Goal: Task Accomplishment & Management: Complete application form

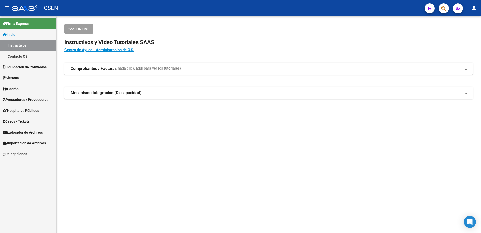
click at [34, 95] on link "Prestadores / Proveedores" at bounding box center [28, 99] width 56 height 11
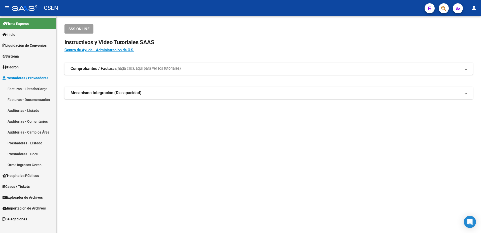
click at [31, 113] on link "Auditorías - Listado" at bounding box center [28, 110] width 56 height 11
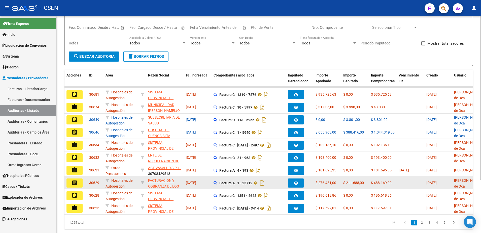
scroll to position [71, 0]
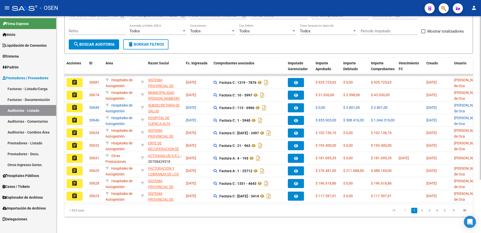
click at [116, 40] on button "search Buscar Auditoria" at bounding box center [94, 44] width 50 height 10
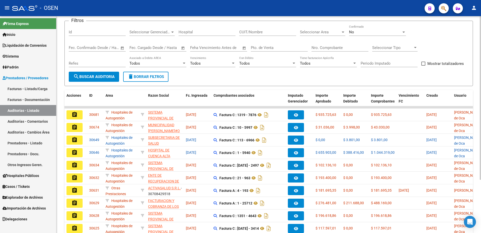
scroll to position [0, 0]
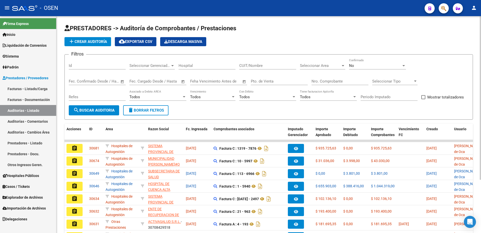
click at [95, 37] on button "add Crear Auditoría" at bounding box center [87, 41] width 47 height 9
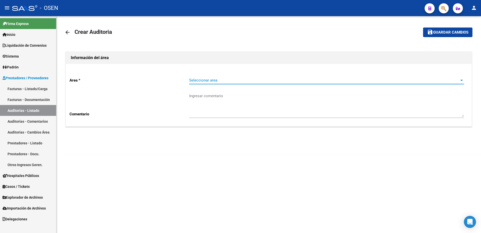
click at [249, 78] on span "Seleccionar area" at bounding box center [324, 80] width 271 height 5
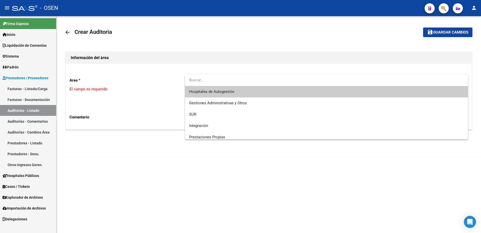
click at [252, 92] on span "Hospitales de Autogestión" at bounding box center [326, 91] width 275 height 11
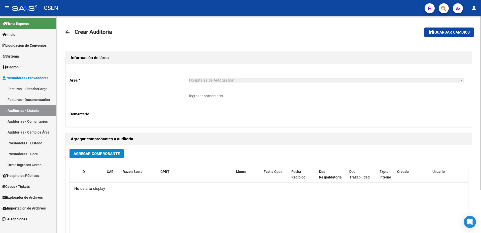
click at [106, 156] on button "Agregar Comprobante" at bounding box center [97, 153] width 54 height 9
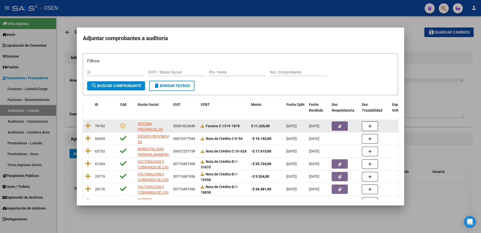
click at [85, 121] on datatable-body-cell at bounding box center [88, 126] width 10 height 12
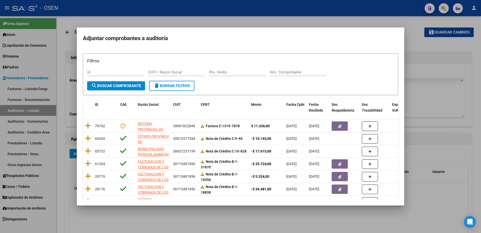
click at [87, 123] on icon at bounding box center [88, 125] width 6 height 7
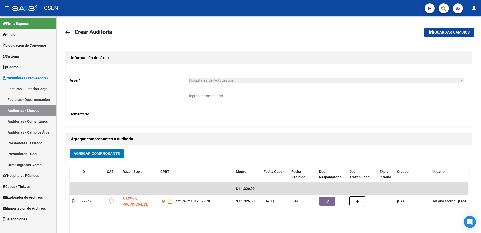
click at [385, 33] on span "Guardar cambios" at bounding box center [452, 32] width 35 height 5
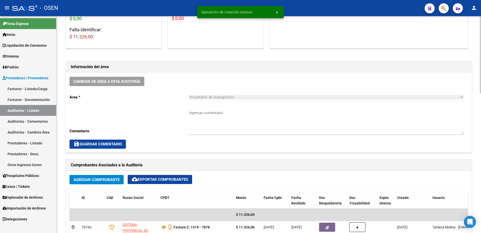
scroll to position [189, 0]
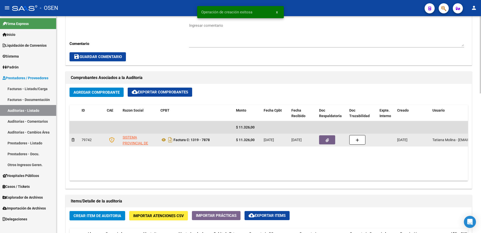
drag, startPoint x: 192, startPoint y: 141, endPoint x: 216, endPoint y: 141, distance: 24.4
click at [216, 141] on div "Factura C: 1319 - 7878" at bounding box center [196, 140] width 72 height 8
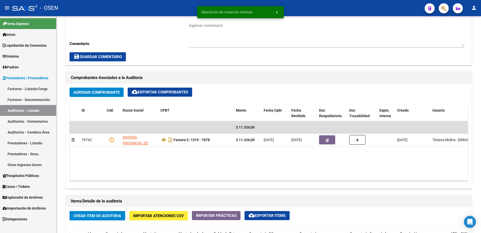
copy strong "1319 - 7878"
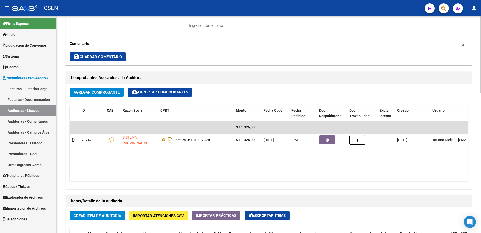
copy strong "1319 - 7878"
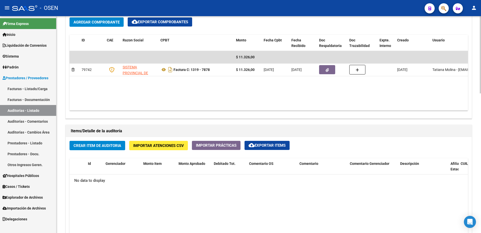
scroll to position [283, 0]
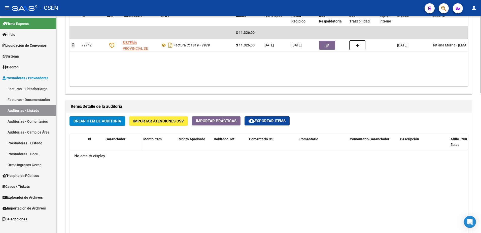
click at [108, 134] on datatable-header-cell "Gerenciador" at bounding box center [123, 145] width 38 height 22
click at [107, 125] on div "Crear Item de Auditoria Importar Atenciones CSV Importar Prácticas cloud_downlo…" at bounding box center [269, 208] width 406 height 192
click at [107, 119] on span "Crear Item de Auditoria" at bounding box center [98, 121] width 48 height 5
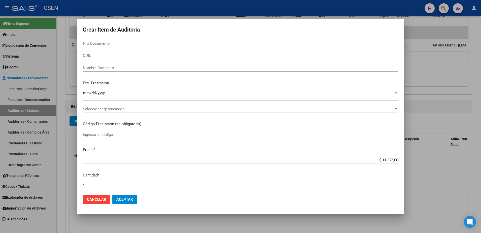
click at [124, 58] on div "CUIL" at bounding box center [240, 56] width 315 height 8
paste input "27254588380"
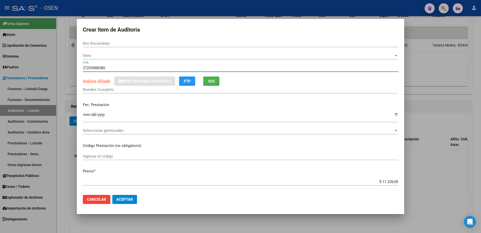
type input "27254588380"
type input "25458838"
type input "JUAREZ [PERSON_NAME] -"
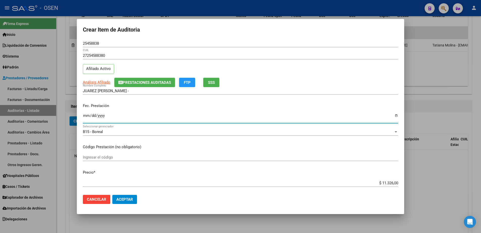
click at [83, 117] on input "Ingresar la fecha" at bounding box center [240, 117] width 315 height 8
type input "[DATE]"
click at [101, 113] on div "[DATE] Ingresar la fecha" at bounding box center [240, 117] width 315 height 11
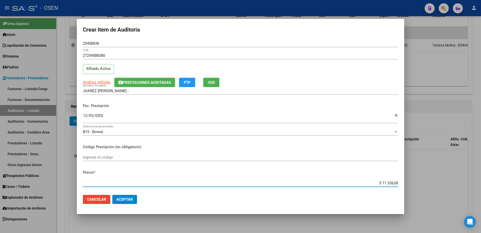
paste input "24"
type input "$ 246,00"
click at [98, 81] on span "Análisis Afiliado" at bounding box center [96, 82] width 27 height 5
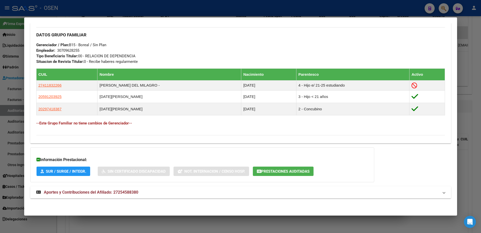
click at [227, 186] on mat-expansion-panel-header "Aportes y Contribuciones del Afiliado: 27254588380" at bounding box center [240, 192] width 421 height 12
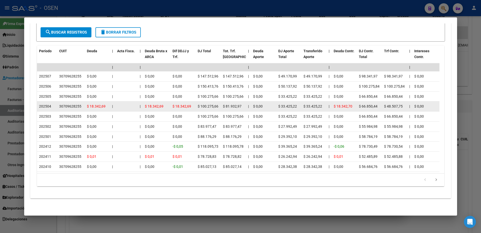
scroll to position [487, 0]
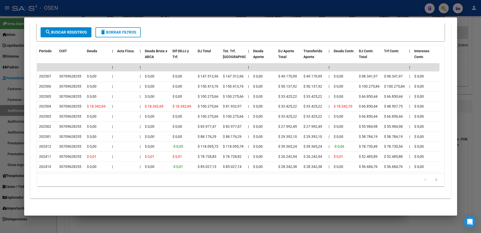
click at [8, 102] on div at bounding box center [240, 116] width 481 height 233
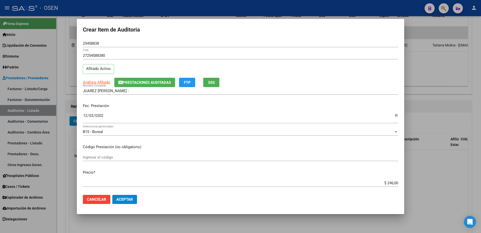
click at [123, 186] on div "$ 246,00 Ingresar el precio" at bounding box center [240, 185] width 315 height 12
click at [122, 186] on span "Aceptar" at bounding box center [124, 199] width 17 height 5
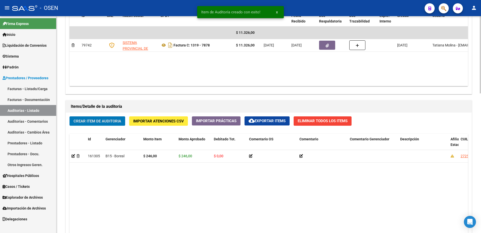
scroll to position [284, 0]
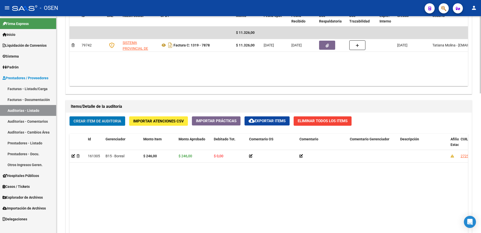
click at [120, 116] on button "Crear Item de Auditoria" at bounding box center [98, 120] width 56 height 9
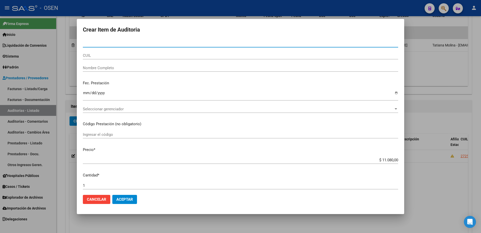
click at [124, 54] on input "CUIL" at bounding box center [240, 55] width 315 height 5
paste input "27375019057"
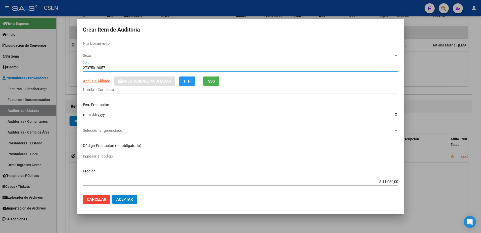
type input "27375019057"
type input "37501905"
type input "VEGA [PERSON_NAME] -"
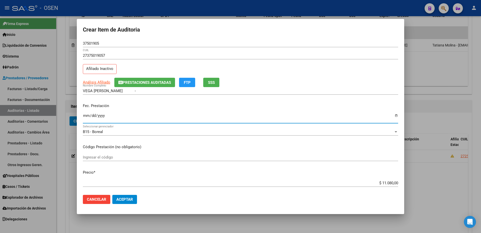
click at [86, 115] on input "Ingresar la fecha" at bounding box center [240, 117] width 315 height 8
type input "[DATE]"
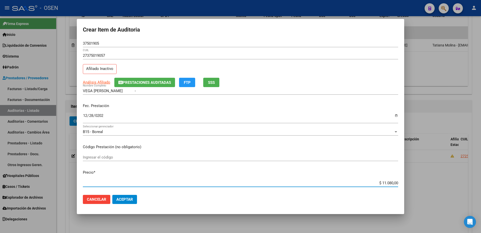
paste input "246"
type input "$ 246,00"
click at [86, 43] on input "37501905" at bounding box center [240, 43] width 315 height 5
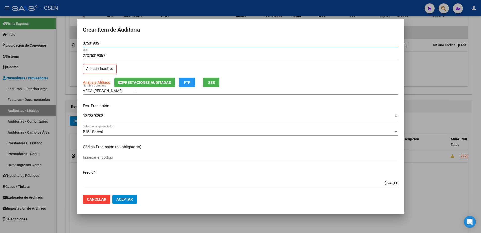
click at [86, 43] on input "37501905" at bounding box center [240, 43] width 315 height 5
click at [118, 45] on input "37501905" at bounding box center [240, 43] width 315 height 5
drag, startPoint x: 119, startPoint y: 45, endPoint x: 82, endPoint y: 45, distance: 36.5
click at [82, 45] on mat-dialog-content "37501905 Nro Documento 27375019057 CUIL Afiliado Inactivo Análisis Afiliado Pre…" at bounding box center [240, 115] width 327 height 151
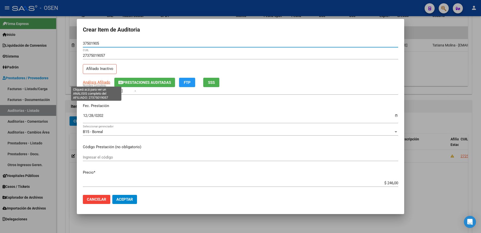
click at [92, 84] on span "Análisis Afiliado" at bounding box center [96, 82] width 27 height 5
type textarea "27375019057"
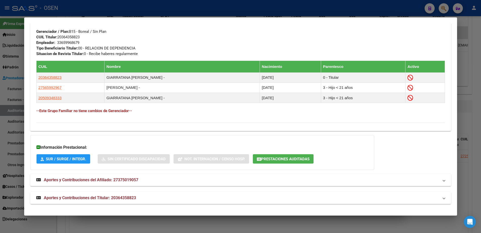
click at [230, 186] on mat-panel-title "Aportes y Contribuciones del Titular: 20364358823" at bounding box center [237, 197] width 403 height 6
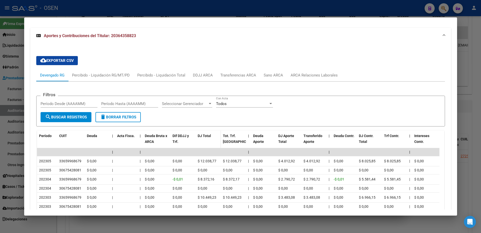
scroll to position [475, 0]
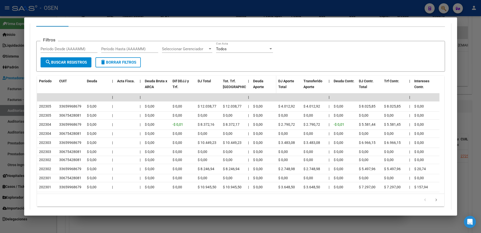
drag, startPoint x: 240, startPoint y: 2, endPoint x: 259, endPoint y: 88, distance: 88.1
click at [259, 88] on div "Crear Item de Auditoria 37501905 Nro Documento 27375019057 CUIL Afiliado Inacti…" at bounding box center [240, 116] width 481 height 233
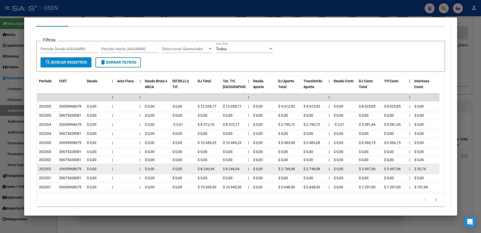
drag, startPoint x: 259, startPoint y: 88, endPoint x: 345, endPoint y: 171, distance: 119.6
click at [340, 170] on span "$ 0,00" at bounding box center [339, 169] width 10 height 4
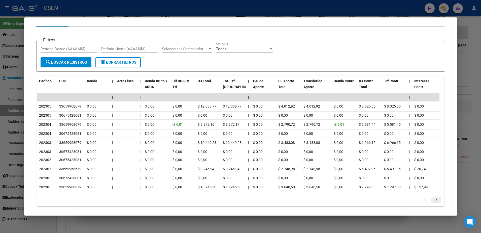
click at [385, 186] on icon "go to next page" at bounding box center [436, 200] width 7 height 6
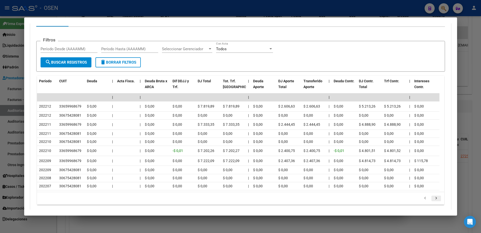
click at [385, 186] on icon "go to next page" at bounding box center [436, 198] width 7 height 6
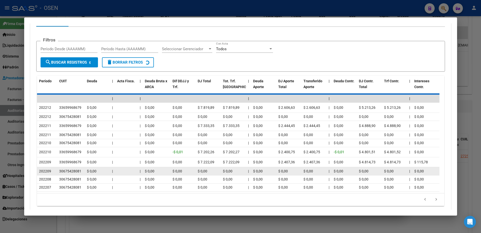
scroll to position [475, 0]
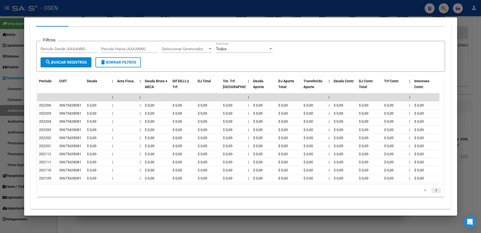
click at [385, 186] on icon "go to next page" at bounding box center [436, 191] width 7 height 6
click at [12, 166] on div at bounding box center [240, 116] width 481 height 233
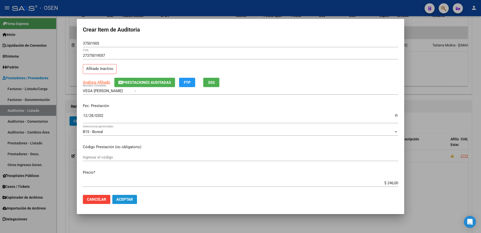
click at [127, 186] on button "Aceptar" at bounding box center [124, 198] width 25 height 9
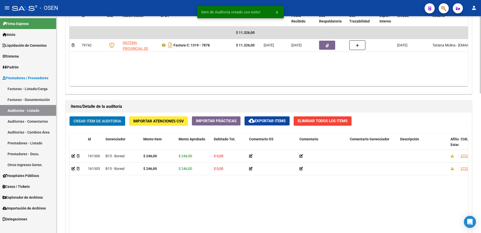
click at [116, 125] on div "Crear Item de Auditoria Importar Atenciones CSV Importar Prácticas cloud_downlo…" at bounding box center [269, 208] width 406 height 192
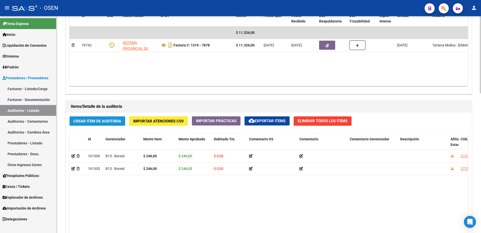
click at [123, 120] on button "Crear Item de Auditoria" at bounding box center [98, 120] width 56 height 9
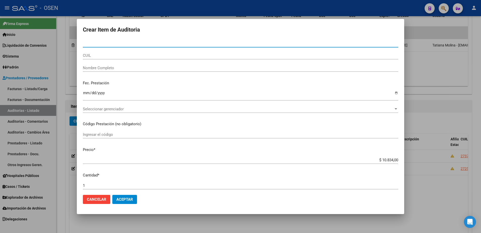
click at [125, 53] on input "CUIL" at bounding box center [240, 55] width 315 height 5
paste input "27375015841"
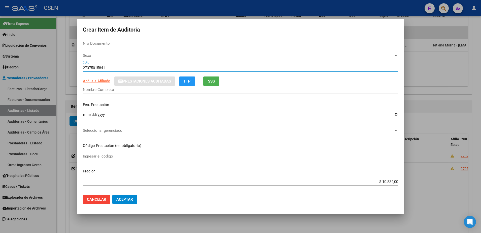
type input "27375015841"
click at [87, 113] on input "Ingresar la fecha" at bounding box center [240, 116] width 315 height 8
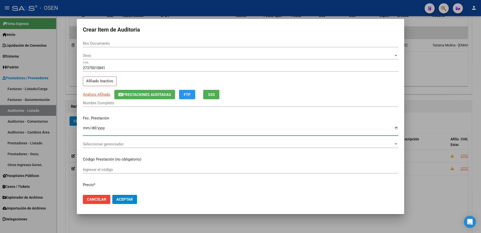
type input "37501584"
type input "[PERSON_NAME]"
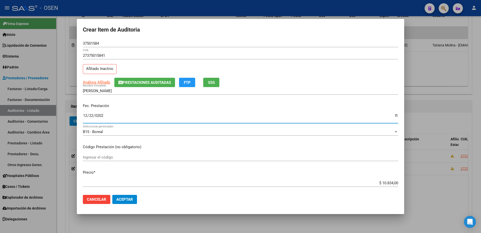
type input "[DATE]"
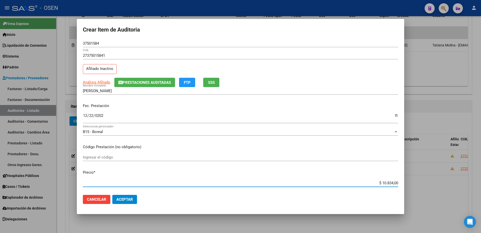
paste input "776"
type input "$ 776,00"
click at [98, 85] on app-link-go-to "Análisis Afiliado" at bounding box center [96, 82] width 27 height 6
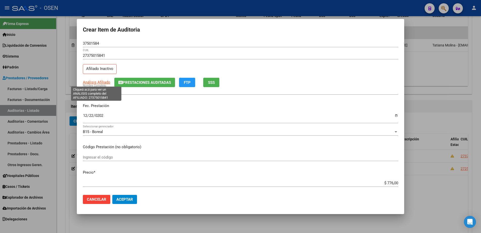
click at [98, 83] on span "Análisis Afiliado" at bounding box center [96, 82] width 27 height 5
type textarea "27375015841"
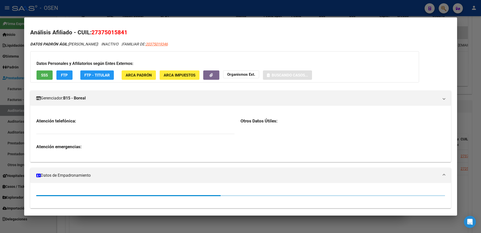
click at [108, 15] on div at bounding box center [240, 116] width 481 height 233
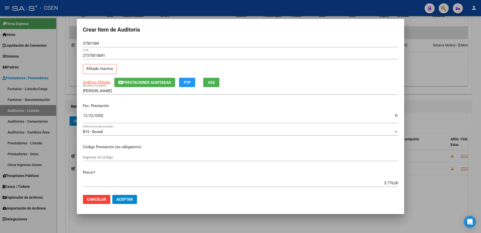
click at [97, 38] on form "Crear Item de Auditoria 37501584 Nro Documento 27375015841 CUIL Afiliado Inacti…" at bounding box center [240, 116] width 315 height 183
click at [97, 41] on input "37501584" at bounding box center [240, 43] width 315 height 5
click at [119, 92] on input "[PERSON_NAME]" at bounding box center [240, 90] width 315 height 5
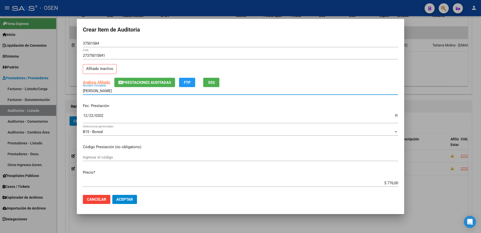
paste input "37501584"
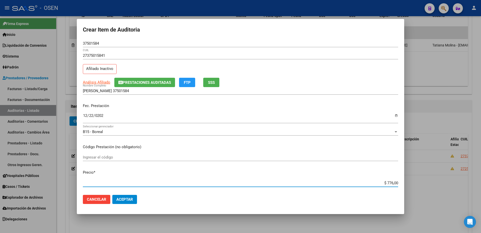
drag, startPoint x: 378, startPoint y: 184, endPoint x: 398, endPoint y: 184, distance: 19.4
click at [385, 184] on mat-dialog-content "37501584 Nro Documento 27375015841 CUIL Afiliado Inactivo Análisis Afiliado Pre…" at bounding box center [240, 115] width 327 height 151
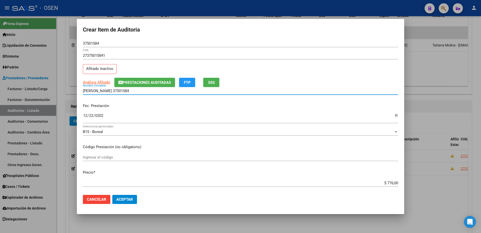
click at [138, 90] on input "[PERSON_NAME] 37501584" at bounding box center [240, 90] width 315 height 5
paste input "$ 776,00"
drag, startPoint x: 160, startPoint y: 92, endPoint x: 46, endPoint y: 95, distance: 113.4
click at [46, 95] on div "Crear Item de Auditoria 37501584 Nro Documento 27375015841 CUIL Afiliado Inacti…" at bounding box center [240, 116] width 481 height 233
click at [134, 90] on input "[PERSON_NAME] 37501584 $ 776,00" at bounding box center [240, 90] width 315 height 5
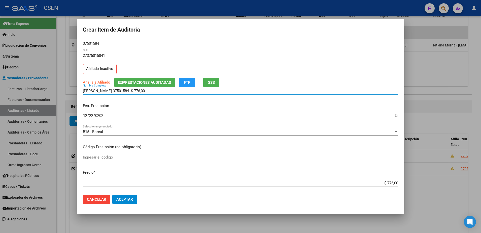
drag, startPoint x: 145, startPoint y: 90, endPoint x: 110, endPoint y: 90, distance: 35.0
click at [110, 90] on input "[PERSON_NAME] 37501584 $ 776,00" at bounding box center [240, 90] width 315 height 5
type input "[PERSON_NAME]"
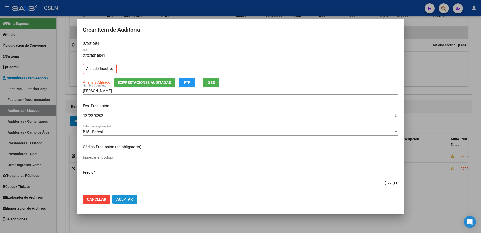
click at [131, 186] on span "Aceptar" at bounding box center [124, 199] width 17 height 5
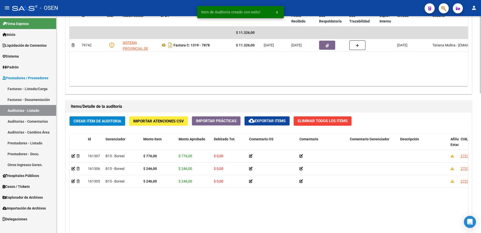
click at [83, 119] on span "Crear Item de Auditoria" at bounding box center [98, 121] width 48 height 5
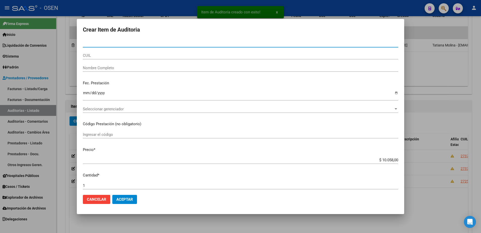
click at [102, 60] on div "CUIL" at bounding box center [240, 58] width 315 height 12
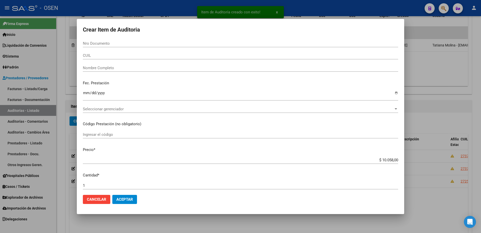
click at [102, 58] on div "CUIL" at bounding box center [240, 56] width 315 height 8
click at [103, 55] on input "CUIL" at bounding box center [240, 55] width 315 height 5
paste input "27375015841"
type input "27375015841"
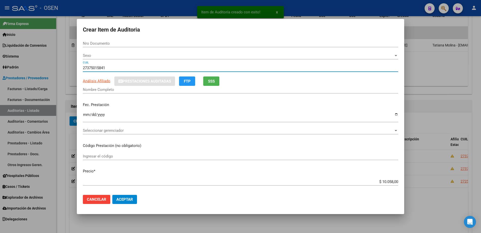
type input "37501584"
type input "[PERSON_NAME]"
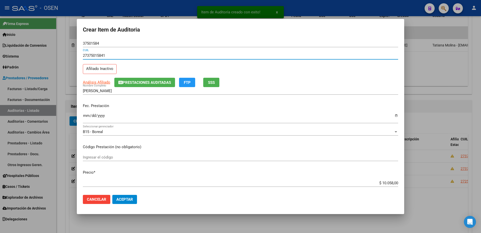
type input "27375015841"
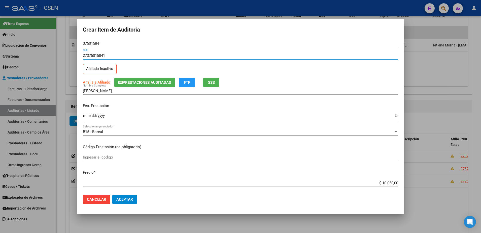
click at [88, 116] on input "Ingresar la fecha" at bounding box center [240, 117] width 315 height 8
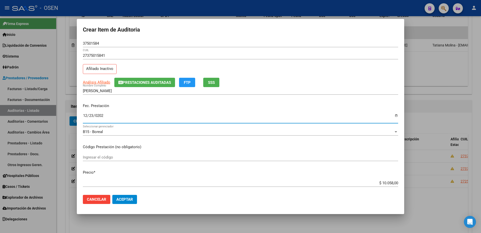
type input "[DATE]"
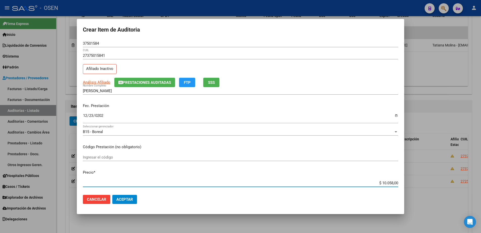
paste input "776"
type input "$ 776,00"
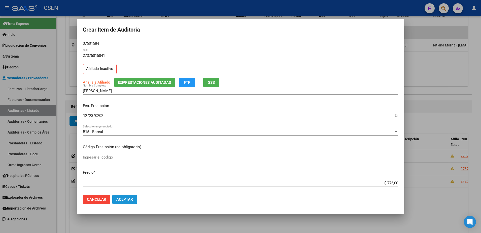
click at [125, 186] on span "Aceptar" at bounding box center [124, 199] width 17 height 5
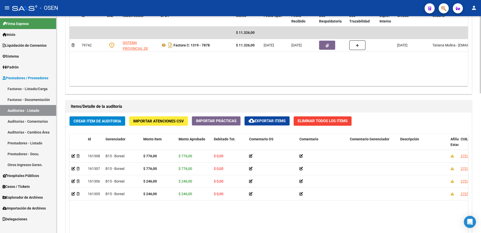
drag, startPoint x: 400, startPoint y: 194, endPoint x: 328, endPoint y: 223, distance: 77.3
click at [385, 186] on datatable-body-cell at bounding box center [423, 193] width 50 height 12
click at [121, 124] on button "Crear Item de Auditoria" at bounding box center [98, 120] width 56 height 9
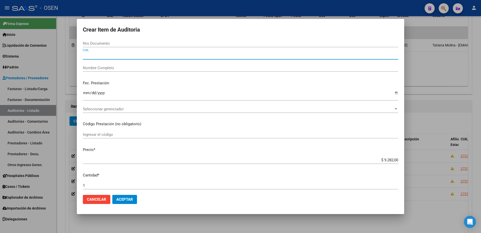
click at [126, 55] on input "CUIL" at bounding box center [240, 55] width 315 height 5
paste input "27314098981"
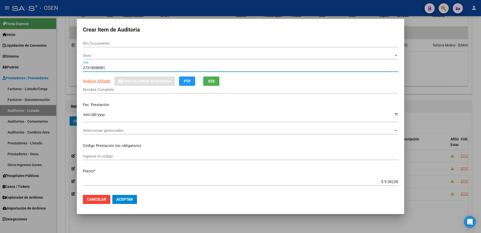
type input "27314098981"
type input "31409898"
type input "[PERSON_NAME] [PERSON_NAME]"
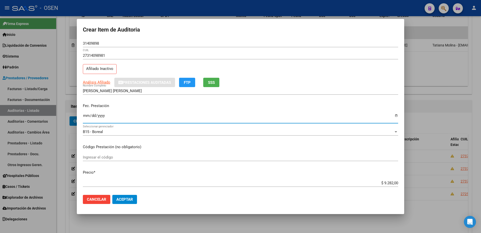
click at [87, 114] on input "Ingresar la fecha" at bounding box center [240, 117] width 315 height 8
type input "[DATE]"
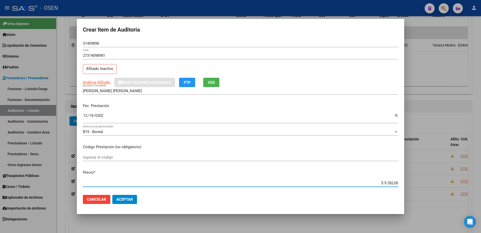
paste input "776"
type input "$ 776,00"
click at [92, 43] on input "31409898" at bounding box center [240, 43] width 315 height 5
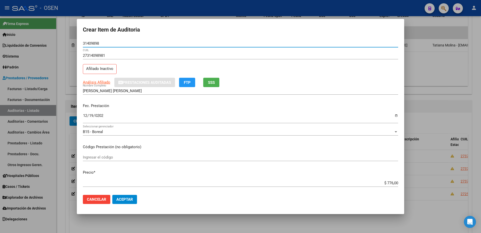
click at [92, 43] on input "31409898" at bounding box center [240, 43] width 315 height 5
click at [103, 80] on span "Análisis Afiliado" at bounding box center [96, 82] width 27 height 5
type textarea "27314098981"
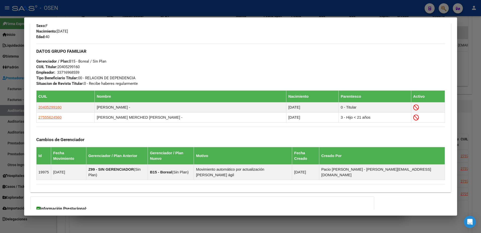
scroll to position [277, 0]
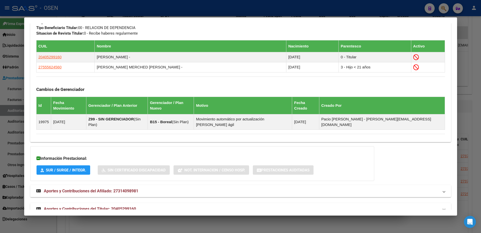
click at [251, 186] on mat-panel-title "Aportes y Contribuciones del Titular: 20405299160" at bounding box center [237, 209] width 403 height 6
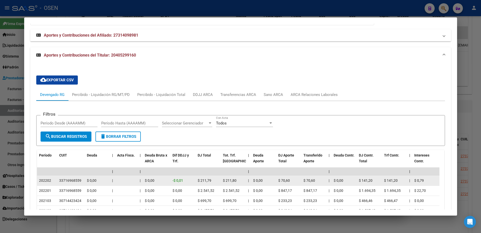
scroll to position [464, 0]
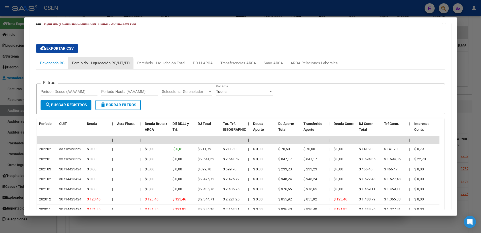
click at [95, 60] on div "Percibido - Liquidación RG/MT/PD" at bounding box center [101, 63] width 58 height 6
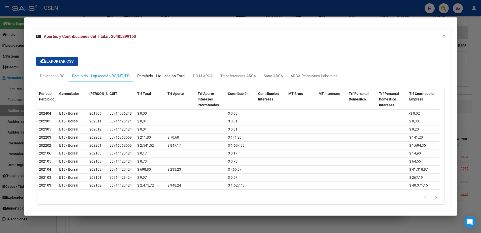
click at [174, 73] on div "Percibido - Liquidación Total" at bounding box center [161, 76] width 48 height 6
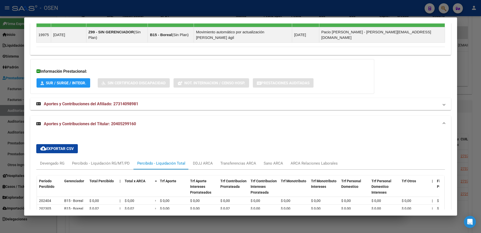
scroll to position [451, 0]
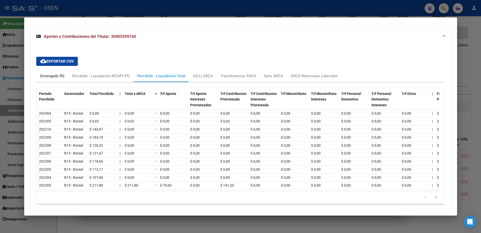
click at [55, 70] on div "Devengado RG" at bounding box center [52, 76] width 32 height 12
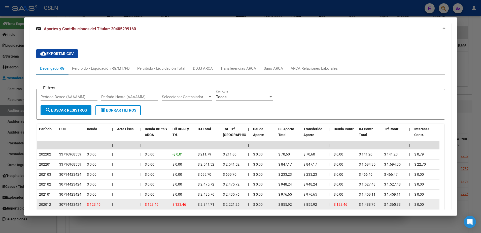
scroll to position [482, 0]
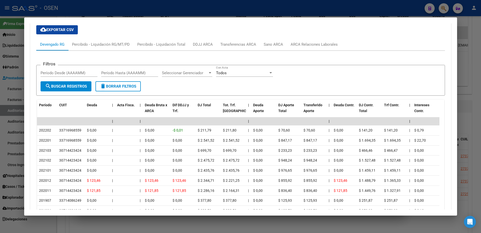
click at [22, 129] on div at bounding box center [240, 116] width 481 height 233
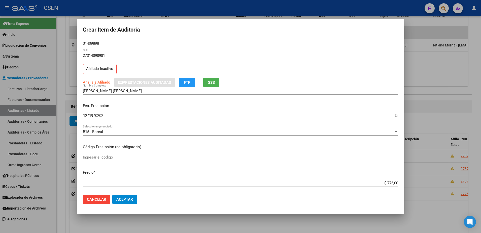
click at [135, 186] on button "Aceptar" at bounding box center [124, 198] width 25 height 9
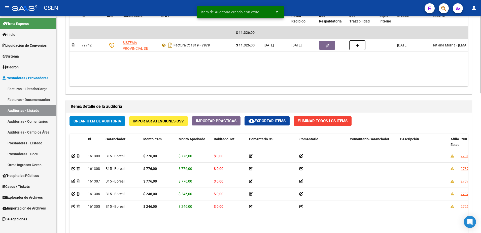
click at [109, 105] on h1 "Items/Detalle de la auditoría" at bounding box center [269, 106] width 396 height 8
click at [111, 114] on div "Crear Item de Auditoria Importar Atenciones CSV Importar Prácticas cloud_downlo…" at bounding box center [269, 208] width 406 height 192
click at [121, 119] on span "Crear Item de Auditoria" at bounding box center [98, 121] width 48 height 5
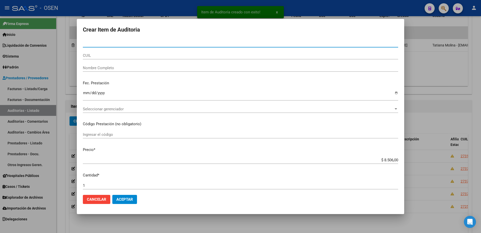
click at [122, 55] on input "CUIL" at bounding box center [240, 55] width 315 height 5
paste input "27375015841"
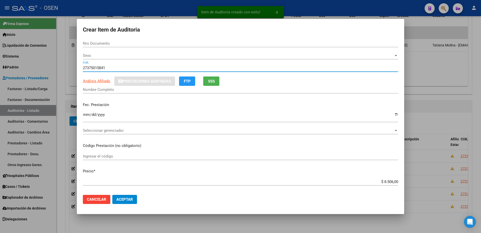
type input "27375015841"
type input "37501584"
type input "[PERSON_NAME]"
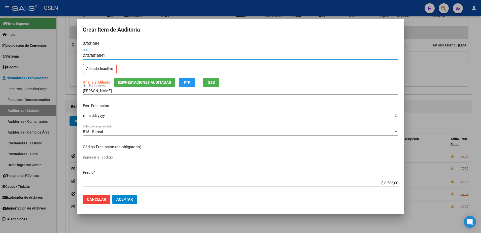
click at [85, 119] on input "Ingresar la fecha" at bounding box center [240, 117] width 315 height 8
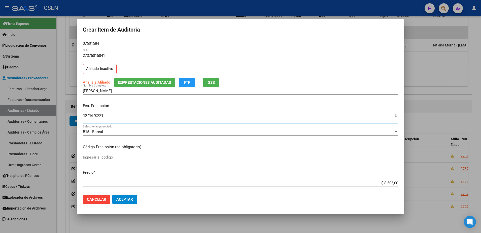
click at [102, 117] on input "0221-12-16" at bounding box center [240, 117] width 315 height 8
type input "[DATE]"
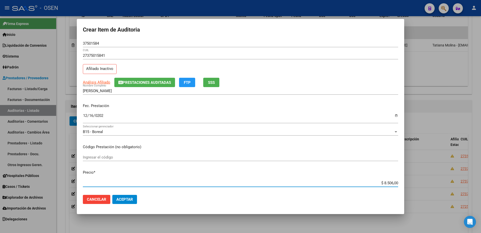
paste input "77"
type input "$ 776,00"
click at [132, 186] on button "Aceptar" at bounding box center [124, 198] width 25 height 9
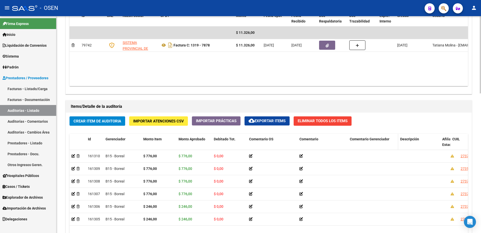
drag, startPoint x: 447, startPoint y: 142, endPoint x: 390, endPoint y: 143, distance: 57.7
click at [385, 143] on div "Id Gerenciador Monto Item Monto Aprobado Debitado Tot. Comentario OS Comentario…" at bounding box center [443, 145] width 747 height 22
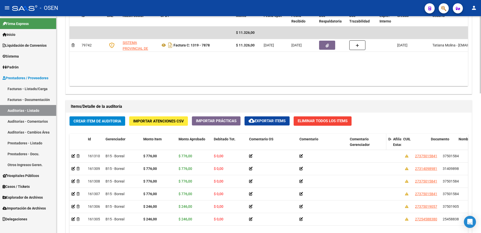
drag, startPoint x: 396, startPoint y: 145, endPoint x: 350, endPoint y: 146, distance: 46.9
click at [350, 146] on datatable-header-cell "Comentario Gerenciador" at bounding box center [367, 145] width 39 height 22
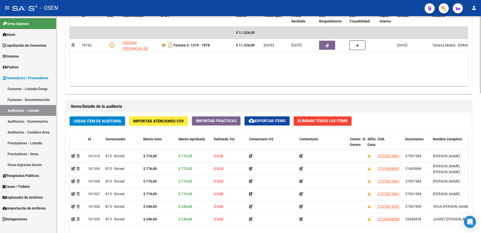
drag, startPoint x: 350, startPoint y: 146, endPoint x: 309, endPoint y: 137, distance: 41.7
click at [309, 137] on span "Comentario" at bounding box center [309, 139] width 19 height 4
click at [109, 121] on span "Crear Item de Auditoria" at bounding box center [98, 121] width 48 height 5
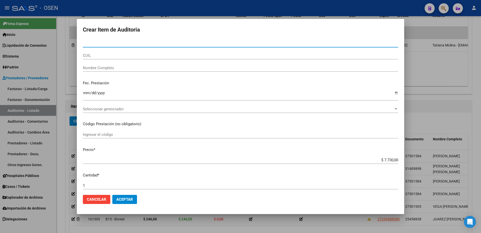
click at [120, 59] on div "CUIL" at bounding box center [240, 58] width 315 height 12
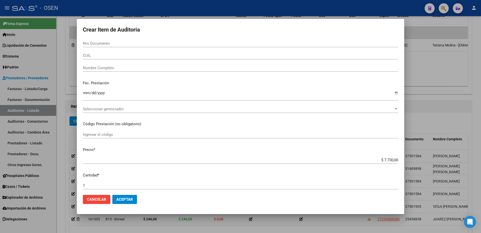
click at [119, 56] on input "CUIL" at bounding box center [240, 55] width 315 height 5
paste input "20280517314"
type input "20280517314"
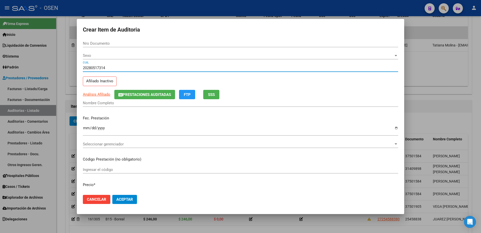
type input "28051731"
type input "[PERSON_NAME] [PERSON_NAME]"
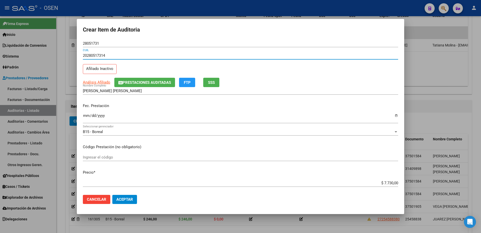
type input "20280517314"
click at [83, 123] on div "Ingresar la fecha" at bounding box center [240, 119] width 315 height 15
click at [83, 120] on input "Ingresar la fecha" at bounding box center [240, 117] width 315 height 8
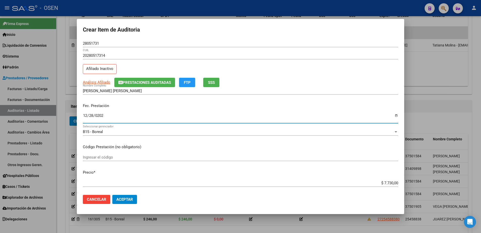
type input "[DATE]"
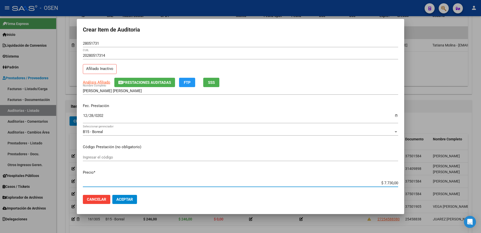
paste input "776"
type input "$ 776,00"
click at [91, 46] on div "28051731 Nro Documento" at bounding box center [240, 44] width 315 height 8
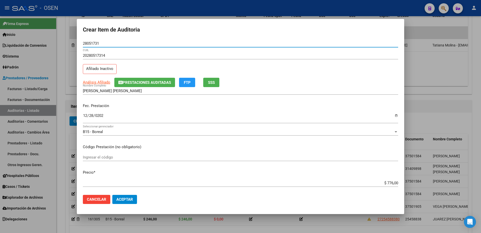
click at [91, 42] on input "28051731" at bounding box center [240, 43] width 315 height 5
click at [107, 91] on input "[PERSON_NAME] [PERSON_NAME]" at bounding box center [240, 90] width 315 height 5
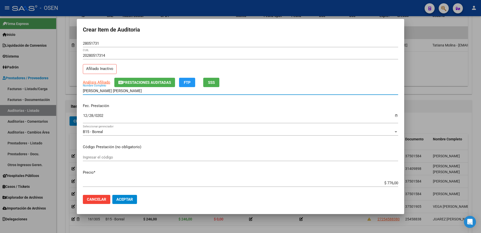
click at [107, 91] on input "[PERSON_NAME] [PERSON_NAME]" at bounding box center [240, 90] width 315 height 5
paste input "28051731"
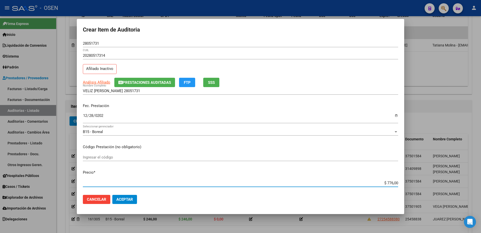
drag, startPoint x: 378, startPoint y: 181, endPoint x: 401, endPoint y: 181, distance: 22.9
click at [385, 181] on mat-dialog-content "28051731 Nro Documento 20280517314 CUIL Afiliado Inactivo Análisis Afiliado Pre…" at bounding box center [240, 115] width 327 height 151
click at [133, 90] on input "VELIZ [PERSON_NAME] 28051731" at bounding box center [240, 90] width 315 height 5
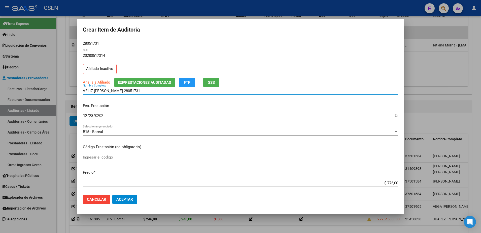
paste input "$ 776,00"
drag, startPoint x: 148, startPoint y: 91, endPoint x: 75, endPoint y: 94, distance: 73.1
click at [75, 94] on div "Crear Item de Auditoria 28051731 Nro Documento 20280517314 CUIL Afiliado Inacti…" at bounding box center [240, 116] width 481 height 233
click at [144, 88] on div "[PERSON_NAME] 28051731 $ 776,00 Nombre Completo" at bounding box center [240, 91] width 315 height 8
click at [145, 93] on div "[PERSON_NAME] 28051731 $ 776,00 Nombre Completo" at bounding box center [240, 91] width 315 height 8
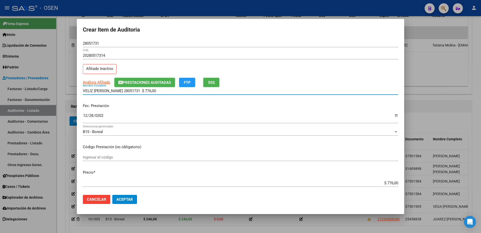
click at [145, 90] on input "VELIZ [PERSON_NAME] 28051731 $ 776,00" at bounding box center [240, 90] width 315 height 5
drag, startPoint x: 142, startPoint y: 90, endPoint x: 117, endPoint y: 93, distance: 25.2
click at [117, 93] on div "[PERSON_NAME] 28051731 $ 776,00 Nombre Completo" at bounding box center [240, 91] width 315 height 8
type input "[PERSON_NAME]"
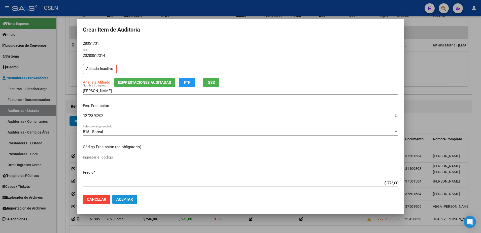
click at [129, 186] on button "Aceptar" at bounding box center [124, 198] width 25 height 9
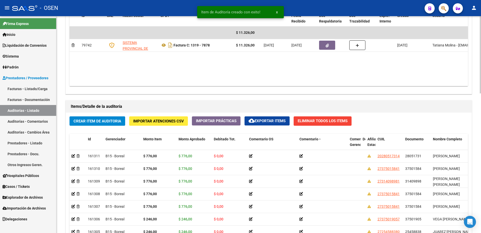
click at [110, 119] on span "Crear Item de Auditoria" at bounding box center [98, 121] width 48 height 5
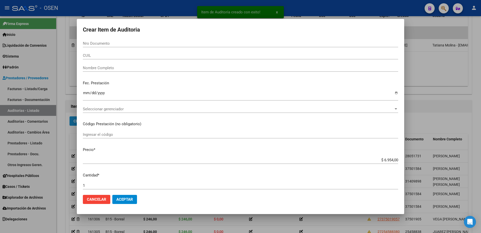
paste input "56322974"
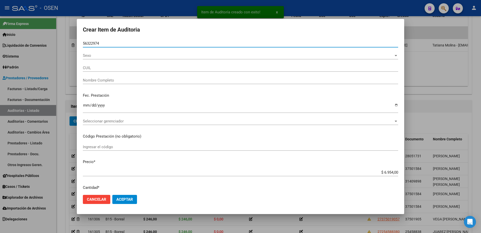
type input "56322974"
type input "20563229749"
type input "[PERSON_NAME]"
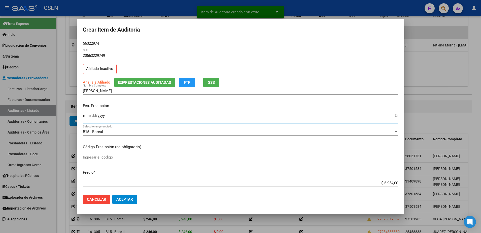
click at [84, 117] on input "Ingresar la fecha" at bounding box center [240, 117] width 315 height 8
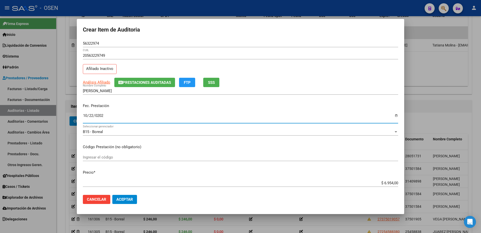
type input "[DATE]"
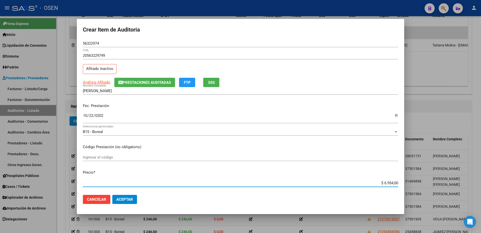
paste input "776"
type input "$ 776,00"
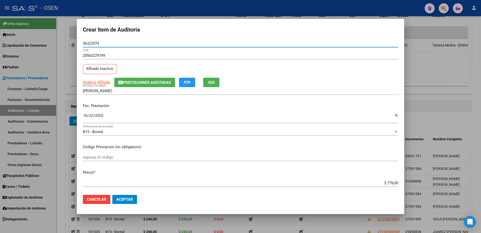
click at [92, 43] on input "56322974" at bounding box center [240, 43] width 315 height 5
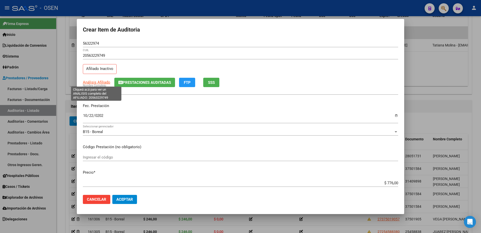
click at [105, 84] on span "Análisis Afiliado" at bounding box center [96, 82] width 27 height 5
type textarea "20563229749"
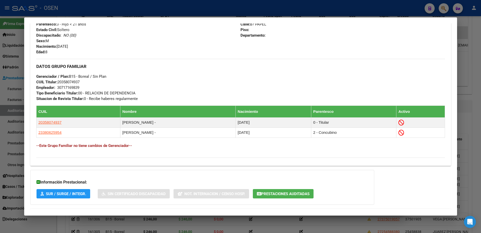
scroll to position [252, 0]
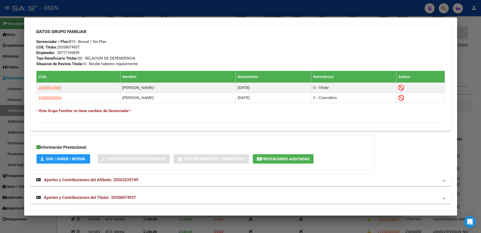
click at [256, 186] on mat-panel-title "Aportes y Contribuciones del Titular: 20358074937" at bounding box center [237, 197] width 403 height 6
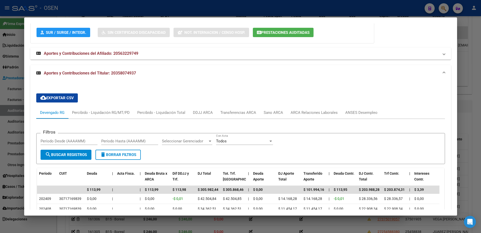
scroll to position [502, 0]
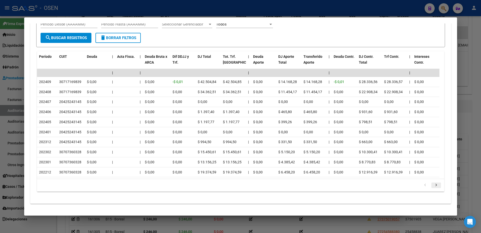
click at [385, 185] on icon "go to next page" at bounding box center [436, 185] width 7 height 6
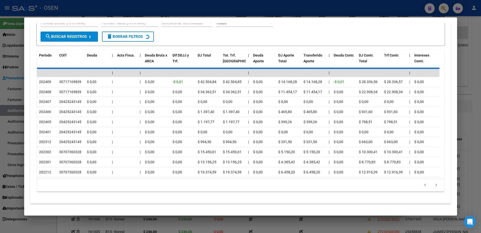
scroll to position [494, 0]
click at [385, 185] on div "179.769.313.486.231.570.000.000.000.000.000.000.000.000.000.000.000.000.000.000…" at bounding box center [240, 185] width 407 height 13
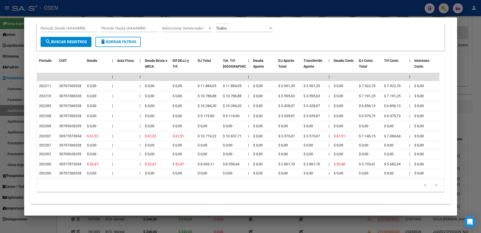
click at [385, 185] on icon "go to next page" at bounding box center [436, 186] width 7 height 6
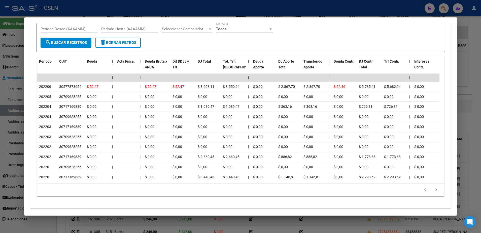
scroll to position [498, 0]
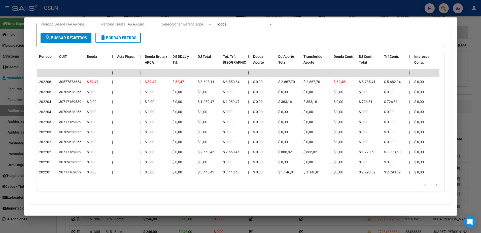
click at [385, 185] on li at bounding box center [436, 185] width 11 height 9
click at [385, 186] on icon "go to next page" at bounding box center [436, 185] width 7 height 6
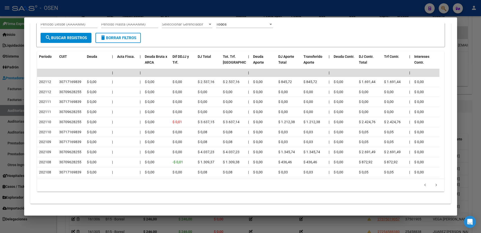
click at [17, 125] on div at bounding box center [240, 116] width 481 height 233
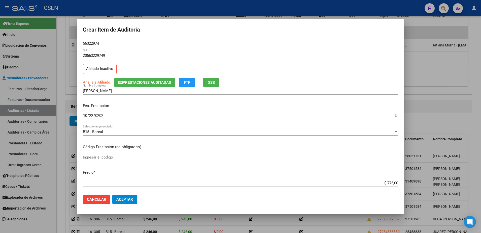
click at [132, 186] on mat-dialog-actions "Cancelar Aceptar" at bounding box center [240, 198] width 315 height 17
click at [132, 186] on span "Aceptar" at bounding box center [124, 199] width 17 height 5
click at [153, 7] on div at bounding box center [240, 116] width 481 height 233
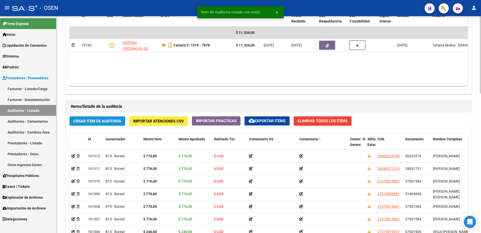
click at [123, 123] on button "Crear Item de Auditoria" at bounding box center [98, 120] width 56 height 9
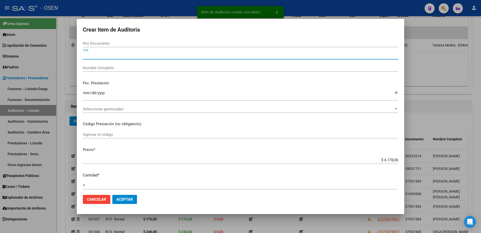
click at [138, 54] on input "CUIL" at bounding box center [240, 55] width 315 height 5
paste input "27339694104"
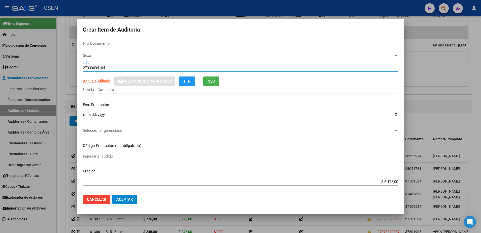
type input "27339694104"
type input "33969410"
type input "[PERSON_NAME] -"
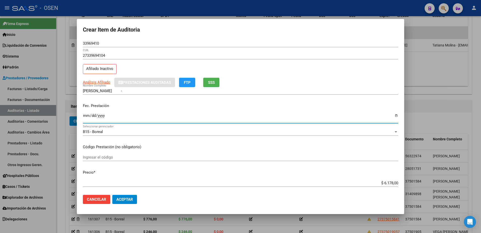
click at [85, 114] on input "Ingresar la fecha" at bounding box center [240, 117] width 315 height 8
type input "[DATE]"
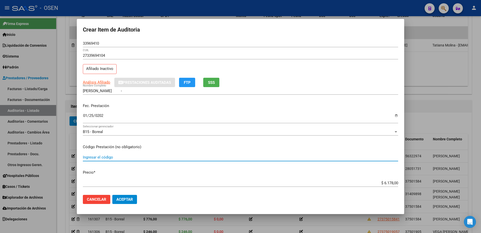
paste input "776"
type input "$ 776,00"
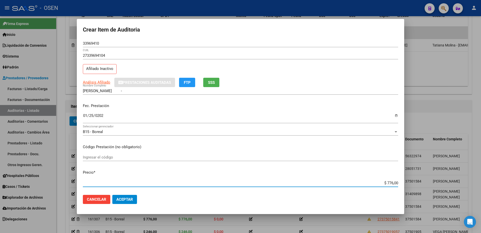
type input "$ 776,00"
click at [94, 43] on input "33969410" at bounding box center [240, 43] width 315 height 5
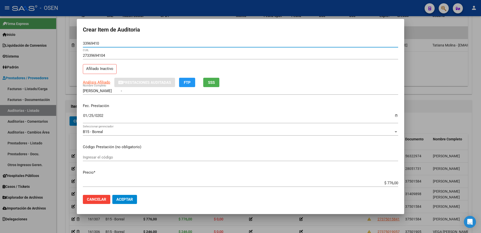
click at [94, 43] on input "33969410" at bounding box center [240, 43] width 315 height 5
click at [94, 41] on input "33969410" at bounding box center [240, 43] width 315 height 5
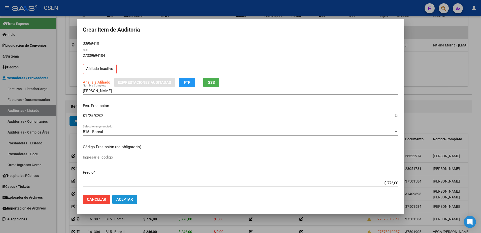
click at [132, 186] on span "Aceptar" at bounding box center [124, 199] width 17 height 5
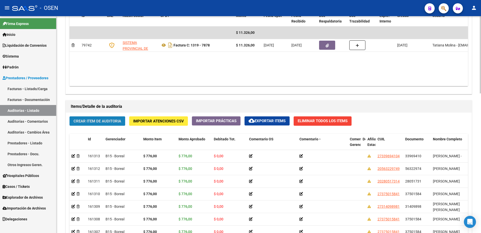
click at [105, 118] on button "Crear Item de Auditoria" at bounding box center [98, 120] width 56 height 9
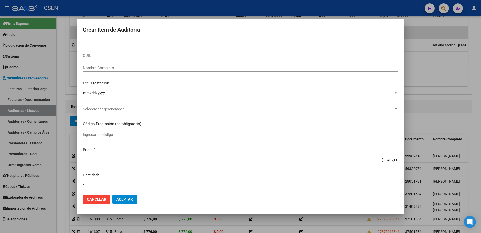
click at [113, 56] on input "CUIL" at bounding box center [240, 55] width 315 height 5
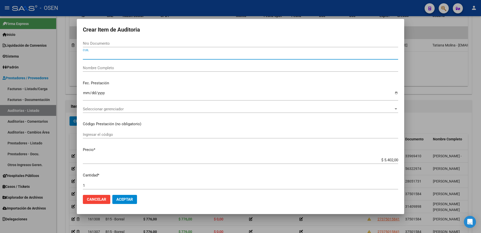
paste input "20261382939"
type input "20261382939"
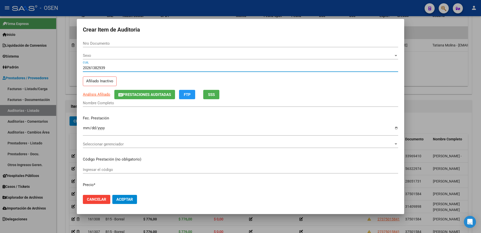
type input "26138293"
type input "QUINTEROS [PERSON_NAME]"
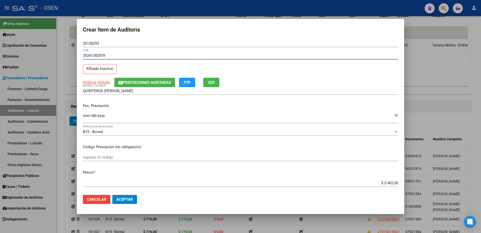
type input "20261382939"
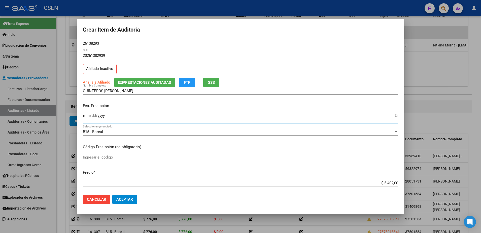
click at [86, 116] on input "Ingresar la fecha" at bounding box center [240, 117] width 315 height 8
type input "[DATE]"
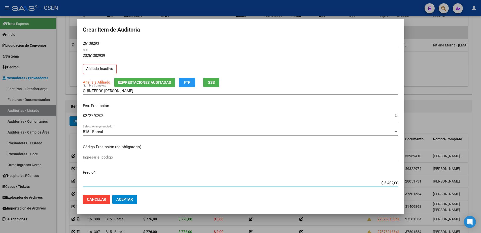
paste input "776"
type input "$ 776,00"
click at [93, 45] on input "26138293" at bounding box center [240, 43] width 315 height 5
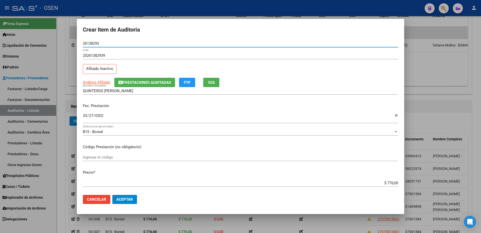
click at [93, 45] on input "26138293" at bounding box center [240, 43] width 315 height 5
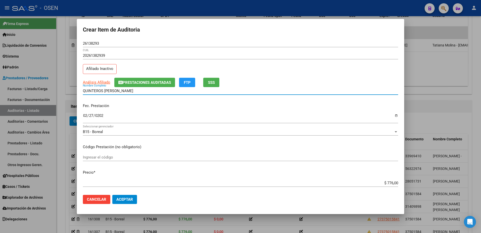
click at [129, 89] on input "QUINTEROS [PERSON_NAME]" at bounding box center [240, 90] width 315 height 5
paste input "26138293"
drag, startPoint x: 379, startPoint y: 180, endPoint x: 391, endPoint y: 181, distance: 11.9
click at [385, 181] on div "$ 776,00 Ingresar el precio" at bounding box center [240, 183] width 315 height 8
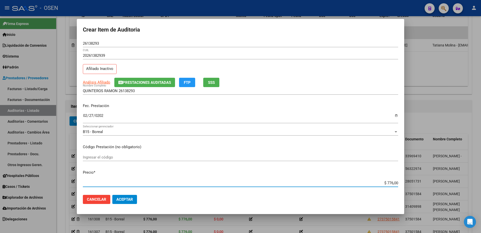
drag, startPoint x: 378, startPoint y: 183, endPoint x: 399, endPoint y: 184, distance: 20.9
click at [385, 184] on mat-dialog-content "26138293 Nro Documento 20261382939 CUIL Afiliado Inactivo Análisis Afiliado Pre…" at bounding box center [240, 115] width 327 height 151
click at [154, 91] on input "QUINTEROS RAMON 26138293" at bounding box center [240, 90] width 315 height 5
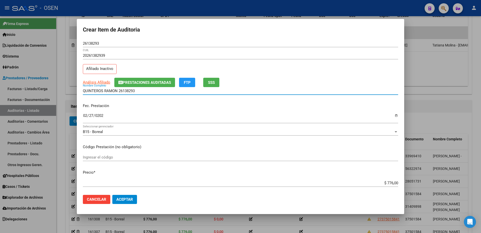
paste input "$ 776,00"
drag, startPoint x: 165, startPoint y: 91, endPoint x: 66, endPoint y: 95, distance: 99.1
click at [66, 95] on div "Crear Item de Auditoria 26138293 Nro Documento 20261382939 CUIL Afiliado Inacti…" at bounding box center [240, 116] width 481 height 233
click at [154, 92] on input "[PERSON_NAME] 26138293 $ 776,00" at bounding box center [240, 90] width 315 height 5
drag, startPoint x: 154, startPoint y: 92, endPoint x: 119, endPoint y: 92, distance: 35.8
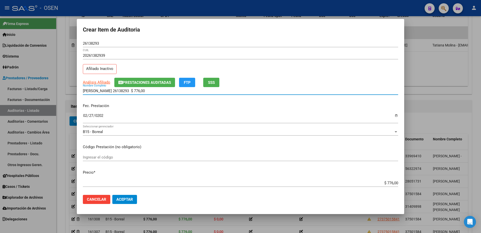
click at [119, 92] on input "[PERSON_NAME] 26138293 $ 776,00" at bounding box center [240, 90] width 315 height 5
type input "[PERSON_NAME]"
click at [122, 186] on mat-dialog-actions "Cancelar Aceptar" at bounding box center [240, 198] width 315 height 17
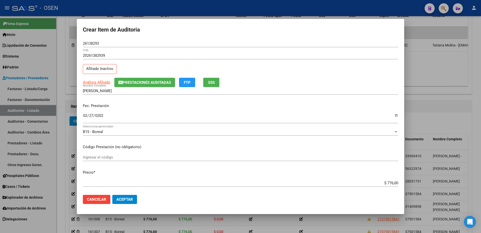
click at [124, 186] on button "Aceptar" at bounding box center [124, 198] width 25 height 9
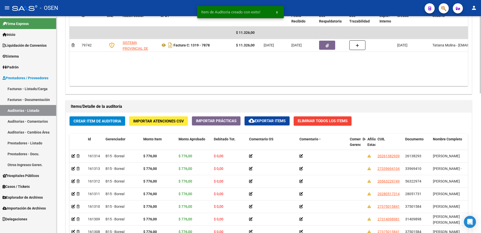
click at [100, 130] on div "Crear Item de Auditoria Importar Atenciones CSV Importar Prácticas cloud_downlo…" at bounding box center [269, 208] width 406 height 192
click at [100, 120] on span "Crear Item de Auditoria" at bounding box center [98, 121] width 48 height 5
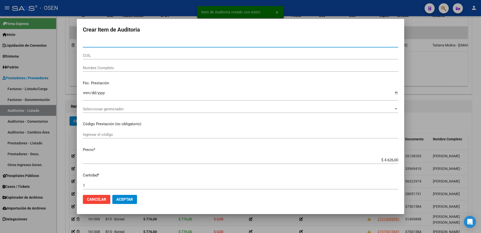
click at [115, 57] on input "CUIL" at bounding box center [240, 55] width 315 height 5
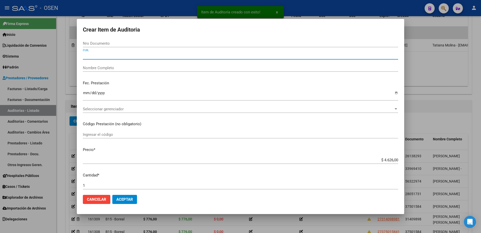
paste input "20149630881"
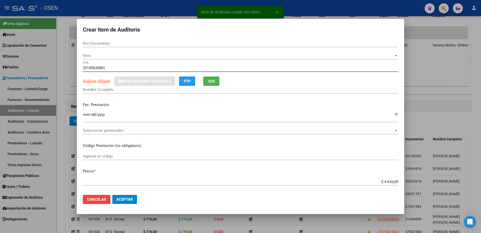
type input "20149630881"
type input "14963088"
type input "JUAREZ [PERSON_NAME]"
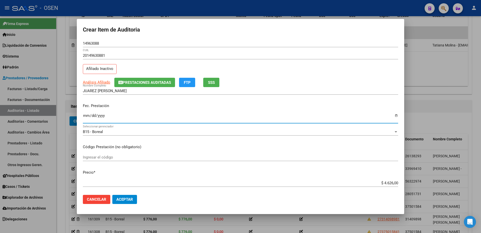
click at [83, 117] on input "Ingresar la fecha" at bounding box center [240, 117] width 315 height 8
type input "[DATE]"
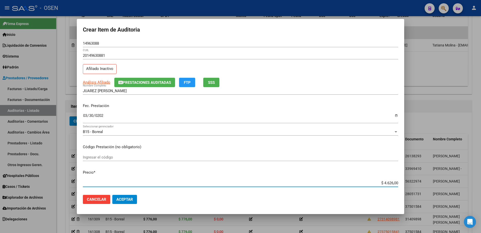
paste input "77"
type input "$ 776,00"
click at [87, 45] on input "14963088" at bounding box center [240, 43] width 315 height 5
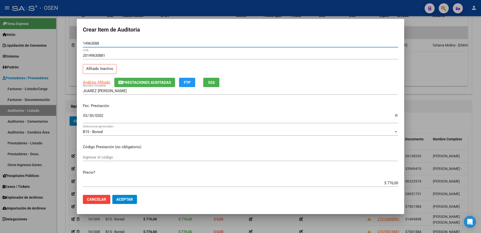
click at [87, 45] on input "14963088" at bounding box center [240, 43] width 315 height 5
click at [165, 186] on mat-dialog-actions "Cancelar Aceptar" at bounding box center [240, 198] width 315 height 17
click at [134, 186] on button "Aceptar" at bounding box center [124, 198] width 25 height 9
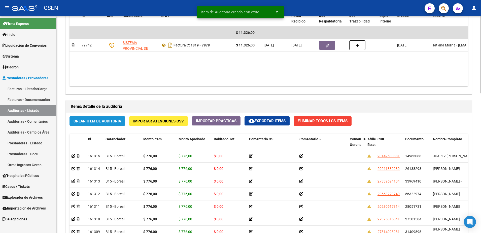
click at [112, 122] on span "Crear Item de Auditoria" at bounding box center [98, 121] width 48 height 5
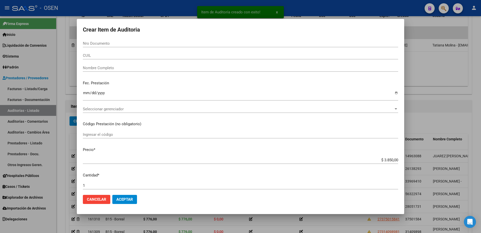
click at [125, 60] on div "CUIL" at bounding box center [240, 58] width 315 height 12
click at [124, 58] on div "CUIL" at bounding box center [240, 56] width 315 height 8
paste input "20555586303"
type input "20555586303"
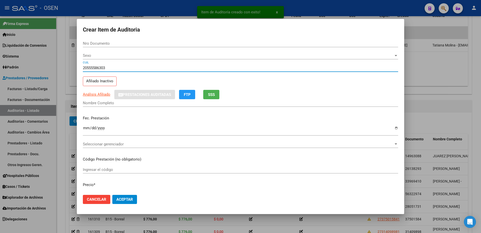
type input "55558630"
type input "[PERSON_NAME]"
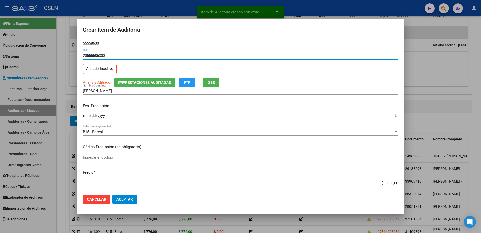
type input "20555586303"
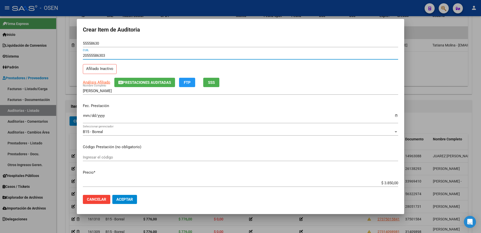
click at [83, 120] on input "Ingresar la fecha" at bounding box center [240, 117] width 315 height 8
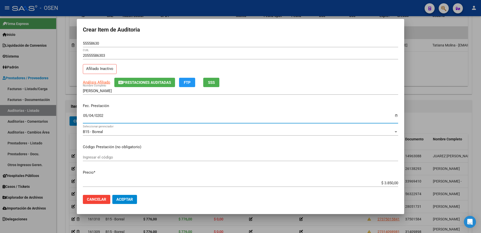
type input "[DATE]"
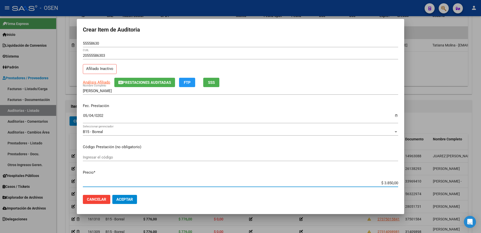
paste input "213"
type input "$ 213,00"
click at [100, 80] on span "Análisis Afiliado" at bounding box center [96, 82] width 27 height 5
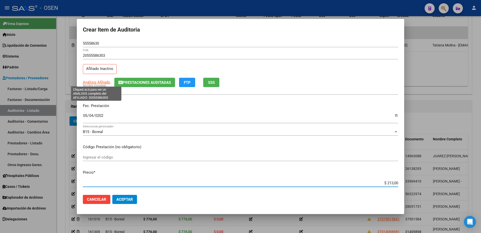
type textarea "20555586303"
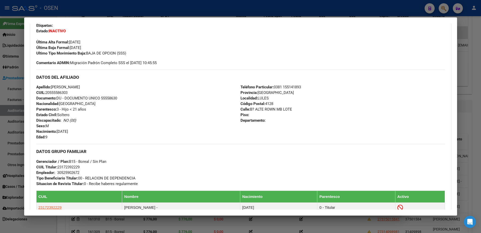
scroll to position [126, 0]
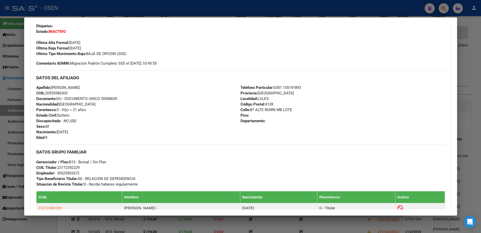
click at [109, 94] on div "Apellido: [PERSON_NAME] [PERSON_NAME]: 20555586303 Documento: DU - DOCUMENTO UN…" at bounding box center [138, 112] width 205 height 55
click at [112, 97] on span "Documento: DU - DOCUMENTO UNICO 55558630" at bounding box center [76, 98] width 81 height 5
copy span "55558630"
click at [93, 101] on span "Documento: DU - DOCUMENTO UNICO 55558630" at bounding box center [76, 98] width 81 height 5
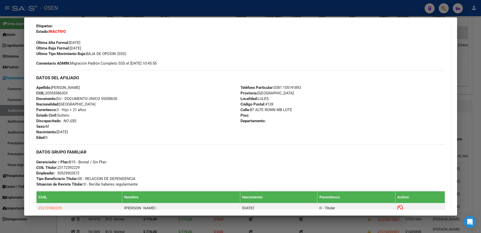
click at [82, 101] on div "Apellido: [PERSON_NAME] [PERSON_NAME]: 20555586303 Documento: DU - DOCUMENTO UN…" at bounding box center [138, 112] width 205 height 55
click at [109, 98] on span "Documento: DU - DOCUMENTO UNICO 55558630" at bounding box center [76, 98] width 81 height 5
drag, startPoint x: 109, startPoint y: 98, endPoint x: 97, endPoint y: 98, distance: 11.8
click at [97, 98] on span "Documento: DU - DOCUMENTO UNICO 55558630" at bounding box center [76, 98] width 81 height 5
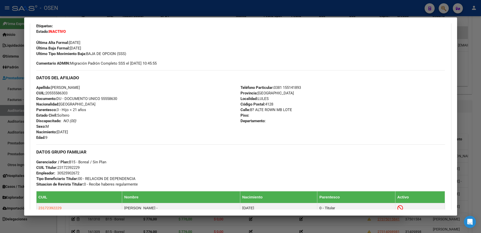
drag, startPoint x: 97, startPoint y: 98, endPoint x: 81, endPoint y: 99, distance: 15.6
click at [81, 99] on span "Documento: DU - DOCUMENTO UNICO 55558630" at bounding box center [76, 98] width 81 height 5
click at [67, 98] on span "Documento: DU - DOCUMENTO UNICO 55558630" at bounding box center [76, 98] width 81 height 5
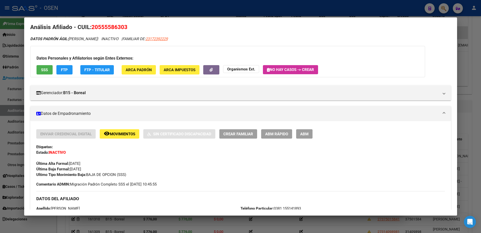
scroll to position [0, 0]
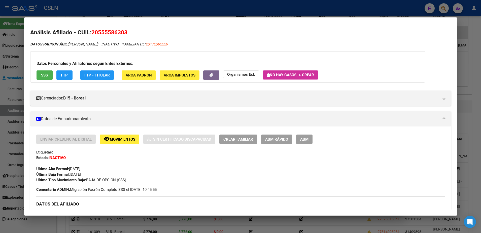
click at [218, 6] on div at bounding box center [240, 116] width 481 height 233
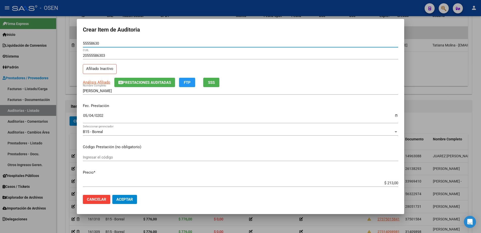
click at [96, 44] on input "55558630" at bounding box center [240, 43] width 315 height 5
click at [123, 88] on input "[PERSON_NAME]" at bounding box center [240, 90] width 315 height 5
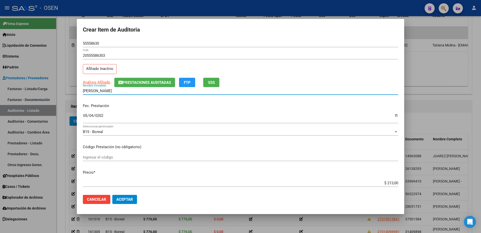
click at [123, 89] on input "[PERSON_NAME]" at bounding box center [240, 90] width 315 height 5
click at [123, 91] on input "[PERSON_NAME]" at bounding box center [240, 90] width 315 height 5
paste input "55558630"
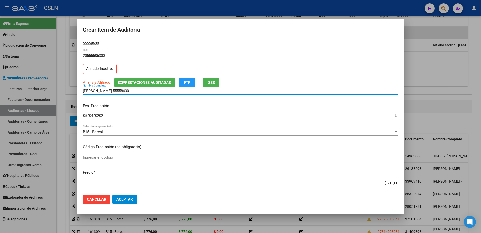
drag, startPoint x: 227, startPoint y: 109, endPoint x: 359, endPoint y: 164, distance: 143.1
click at [346, 158] on mat-dialog-content "55558630 Nro Documento 20555586303 CUIL Afiliado Inactivo Análisis Afiliado Pre…" at bounding box center [240, 115] width 327 height 151
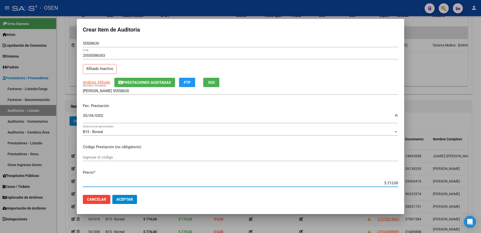
drag, startPoint x: 377, startPoint y: 182, endPoint x: 409, endPoint y: 182, distance: 32.2
click at [385, 182] on div "Crear Item de Auditoria 55558630 Nro Documento 20555586303 CUIL Afiliado Inacti…" at bounding box center [240, 116] width 481 height 233
click at [192, 93] on input "[PERSON_NAME] 55558630" at bounding box center [240, 90] width 315 height 5
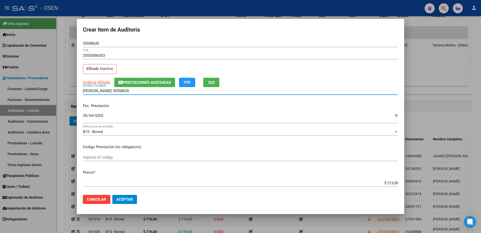
paste input "$ 213,00"
click at [180, 93] on div "[PERSON_NAME] 55558630 $ 213,00 Nombre Completo" at bounding box center [240, 91] width 315 height 8
click at [172, 91] on input "[PERSON_NAME] 55558630 $ 213,00" at bounding box center [240, 90] width 315 height 5
drag, startPoint x: 172, startPoint y: 91, endPoint x: 22, endPoint y: 112, distance: 151.6
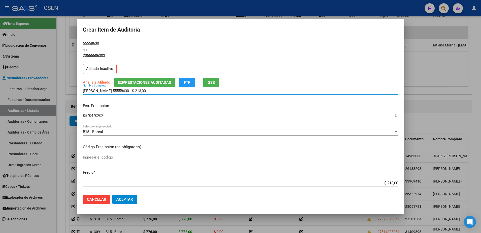
click at [22, 112] on div "Crear Item de Auditoria 55558630 Nro Documento 20555586303 CUIL Afiliado Inacti…" at bounding box center [240, 116] width 481 height 233
click at [164, 89] on input "[PERSON_NAME] 55558630 $ 213,00" at bounding box center [240, 90] width 315 height 5
drag, startPoint x: 164, startPoint y: 89, endPoint x: 118, endPoint y: 91, distance: 46.6
click at [118, 91] on input "[PERSON_NAME] 55558630 $ 213,00" at bounding box center [240, 90] width 315 height 5
type input "[PERSON_NAME]"
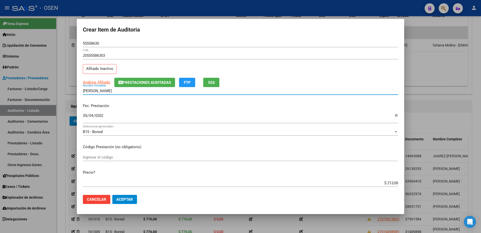
click at [129, 186] on mat-dialog-actions "Cancelar Aceptar" at bounding box center [240, 198] width 315 height 17
click at [129, 186] on span "Aceptar" at bounding box center [124, 199] width 17 height 5
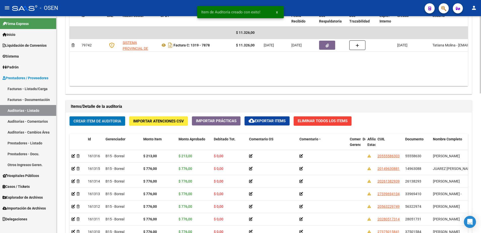
click at [111, 121] on span "Crear Item de Auditoria" at bounding box center [98, 121] width 48 height 5
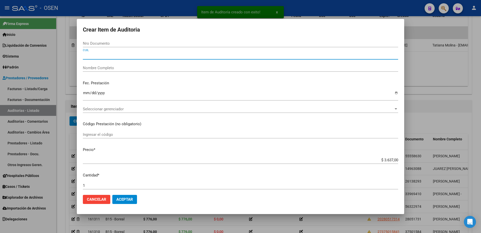
click at [110, 55] on input "CUIL" at bounding box center [240, 55] width 315 height 5
paste input "27545885579"
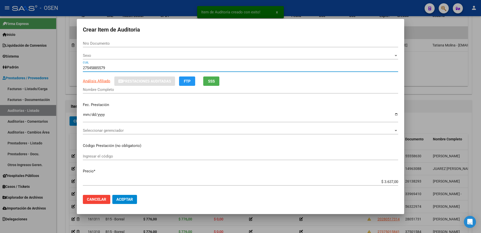
type input "27545885579"
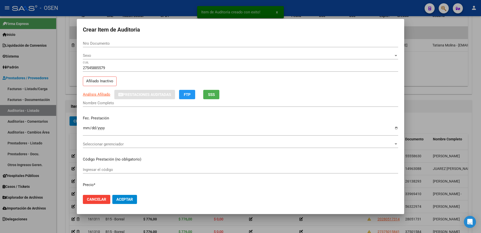
type input "54588557"
type input "[PERSON_NAME]"
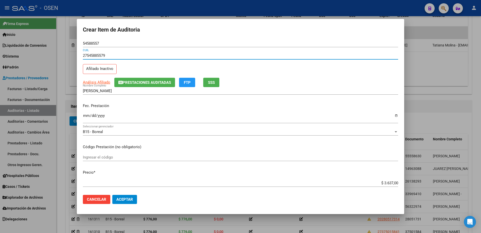
click at [87, 119] on input "Ingresar la fecha" at bounding box center [240, 117] width 315 height 8
click at [132, 95] on div "ARROYO MAIA TIZIANA Nombre Completo" at bounding box center [240, 93] width 315 height 12
click at [102, 116] on input "0202-05-04" at bounding box center [240, 117] width 315 height 8
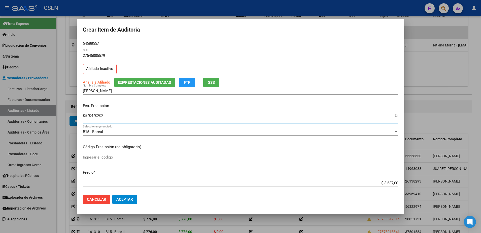
type input "[DATE]"
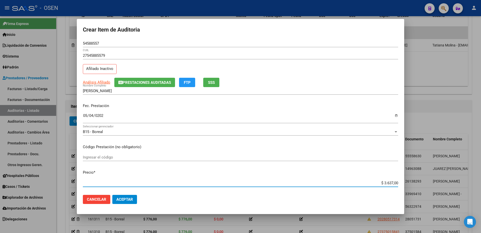
paste input "172"
type input "$ 172,00"
click at [96, 43] on input "54588557" at bounding box center [240, 43] width 315 height 5
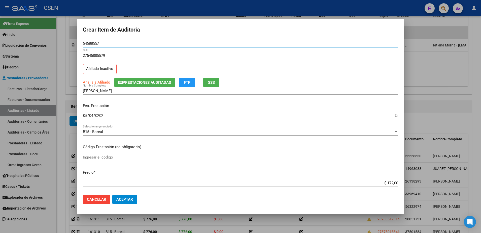
click at [96, 43] on input "54588557" at bounding box center [240, 43] width 315 height 5
click at [112, 93] on div "ARROYO MAIA TIZIANA Nombre Completo" at bounding box center [240, 91] width 315 height 8
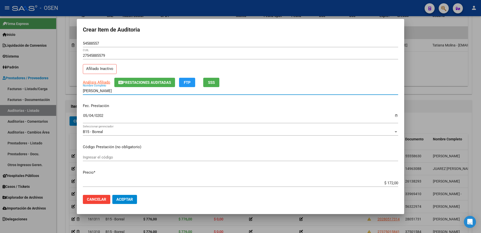
click at [112, 92] on input "[PERSON_NAME]" at bounding box center [240, 90] width 315 height 5
paste input "54588557"
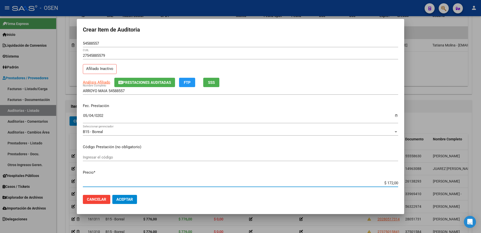
drag, startPoint x: 377, startPoint y: 183, endPoint x: 395, endPoint y: 182, distance: 17.7
click at [385, 182] on app-form-text-field "Precio * $ 172,00 Ingresar el precio" at bounding box center [242, 177] width 319 height 16
click at [137, 91] on input "ARROYO MAIA 54588557" at bounding box center [240, 90] width 315 height 5
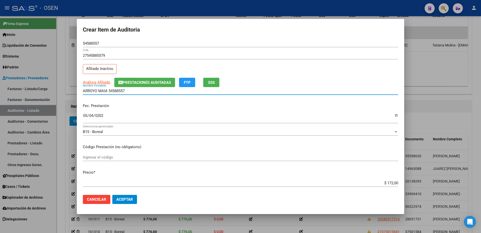
paste input "$ 172,00"
drag, startPoint x: 147, startPoint y: 90, endPoint x: 63, endPoint y: 90, distance: 83.6
click at [63, 90] on div "Crear Item de Auditoria 54588557 Nro Documento 27545885579 CUIL Afiliado Inacti…" at bounding box center [240, 116] width 481 height 233
click at [142, 93] on div "ARROYO MAIA 54588557 $ 172,00 Nombre Completo" at bounding box center [240, 91] width 315 height 8
click at [145, 92] on input "[PERSON_NAME] 54588557 $ 172,00" at bounding box center [240, 90] width 315 height 5
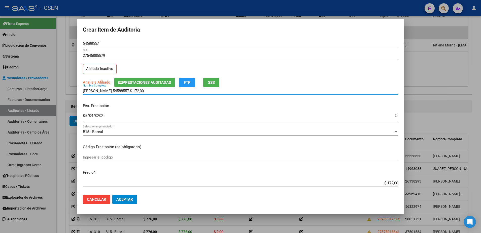
drag, startPoint x: 146, startPoint y: 92, endPoint x: 145, endPoint y: 74, distance: 17.7
click at [117, 92] on input "[PERSON_NAME] 54588557 $ 172,00" at bounding box center [240, 90] width 315 height 5
type input "[PERSON_NAME]"
click at [136, 186] on button "Aceptar" at bounding box center [124, 198] width 25 height 9
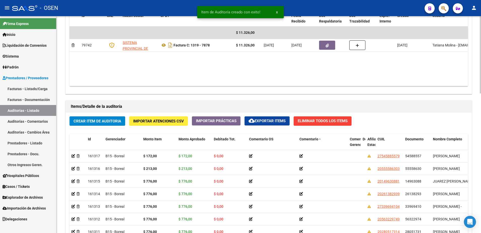
click at [100, 119] on span "Crear Item de Auditoria" at bounding box center [98, 121] width 48 height 5
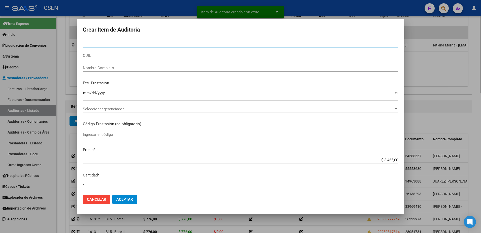
paste input "54588558"
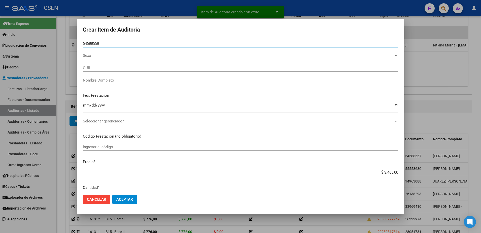
type input "54588558"
type input "27545885587"
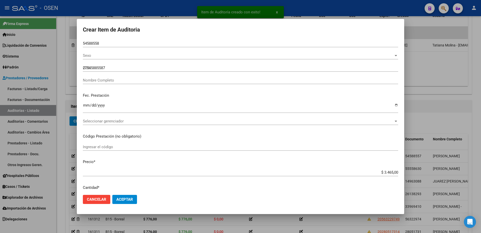
type input "[PERSON_NAME]"
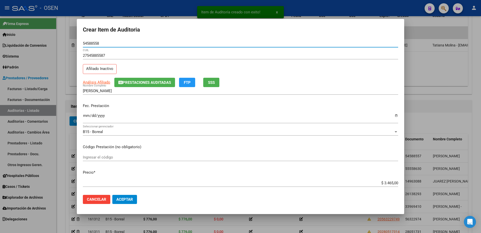
click at [85, 116] on input "Ingresar la fecha" at bounding box center [240, 117] width 315 height 8
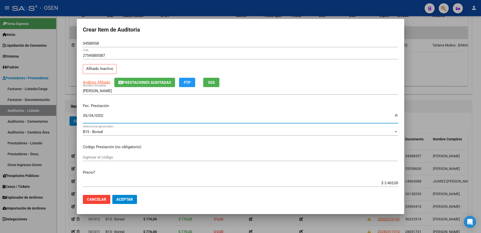
type input "[DATE]"
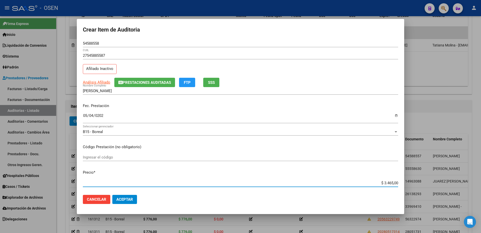
paste input "213"
type input "$ 213,00"
click at [91, 45] on input "54588558" at bounding box center [240, 43] width 315 height 5
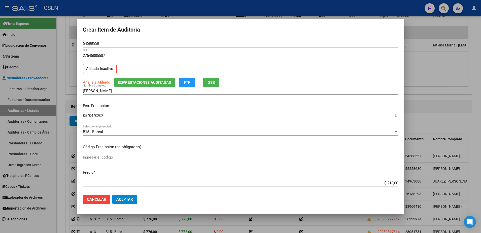
click at [91, 45] on input "54588558" at bounding box center [240, 43] width 315 height 5
click at [124, 93] on div "[PERSON_NAME] Nombre Completo" at bounding box center [240, 91] width 315 height 8
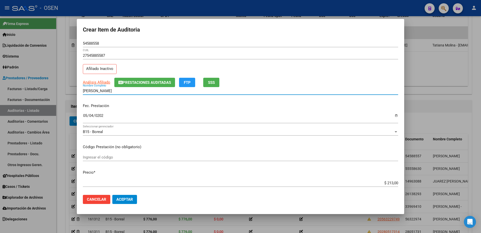
click at [124, 91] on input "[PERSON_NAME]" at bounding box center [240, 90] width 315 height 5
paste input "54588558"
click at [373, 186] on div "$ 213,00 Ingresar el precio" at bounding box center [240, 185] width 315 height 12
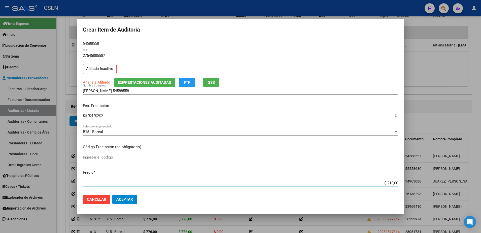
drag, startPoint x: 374, startPoint y: 184, endPoint x: 394, endPoint y: 176, distance: 22.1
click at [385, 181] on mat-dialog-content "54588558 Nro Documento 27545885587 CUIL Afiliado Inactivo Análisis Afiliado Pre…" at bounding box center [240, 115] width 327 height 151
click at [149, 91] on input "[PERSON_NAME] 54588558" at bounding box center [240, 90] width 315 height 5
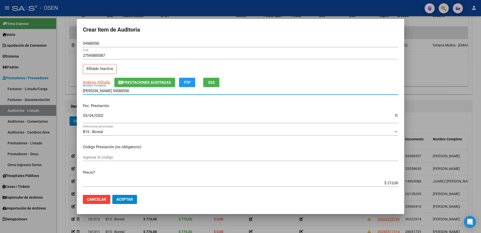
paste input "$ 213,00"
drag, startPoint x: 164, startPoint y: 92, endPoint x: 44, endPoint y: 93, distance: 120.4
click at [44, 93] on div "Crear Item de Auditoria 54588558 Nro Documento 27545885587 CUIL Afiliado Inacti…" at bounding box center [240, 116] width 481 height 233
click at [153, 90] on input "[PERSON_NAME] 54588558 $ 213,00" at bounding box center [240, 90] width 315 height 5
drag, startPoint x: 153, startPoint y: 90, endPoint x: 125, endPoint y: 91, distance: 28.0
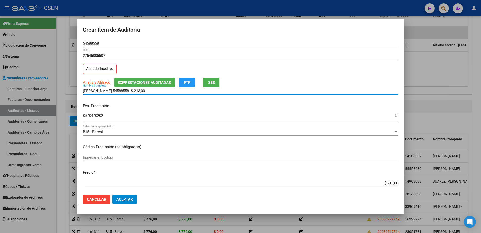
click at [125, 91] on input "[PERSON_NAME] 54588558 $ 213,00" at bounding box center [240, 90] width 315 height 5
type input "[PERSON_NAME]"
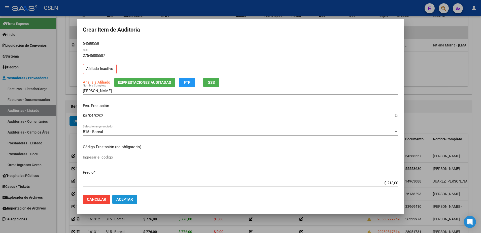
click at [128, 186] on button "Aceptar" at bounding box center [124, 198] width 25 height 9
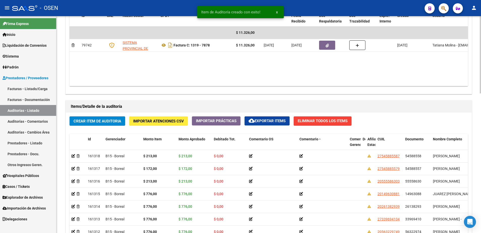
click at [116, 115] on div "Crear Item de Auditoria Importar Atenciones CSV Importar Prácticas cloud_downlo…" at bounding box center [269, 208] width 406 height 192
click at [119, 120] on span "Crear Item de Auditoria" at bounding box center [98, 121] width 48 height 5
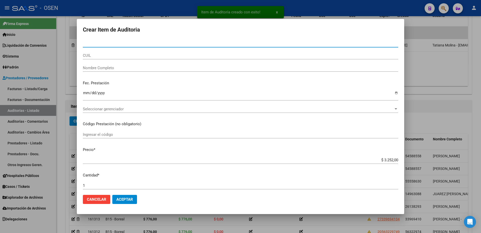
click at [134, 53] on input "CUIL" at bounding box center [240, 55] width 315 height 5
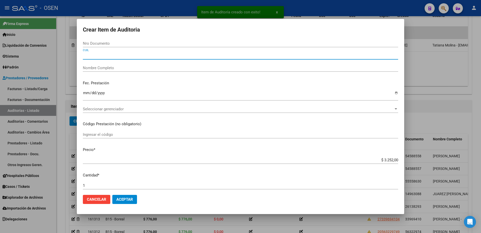
paste input "20543310558"
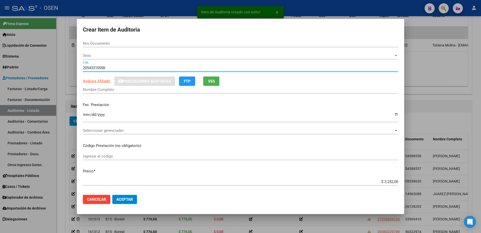
type input "20543310558"
type input "54331055"
type input "[PERSON_NAME]"
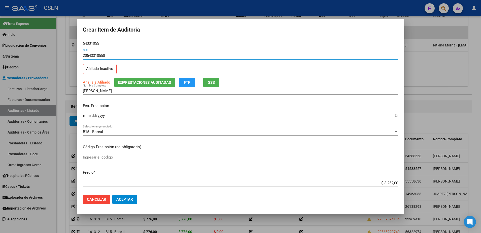
click at [87, 116] on input "Ingresar la fecha" at bounding box center [240, 117] width 315 height 8
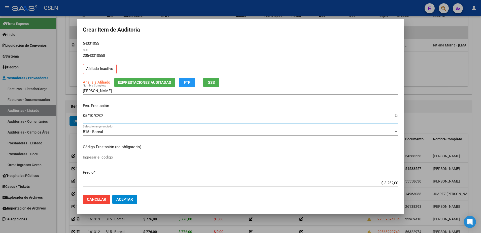
type input "[DATE]"
click at [385, 182] on input "$ 3.252,00" at bounding box center [240, 182] width 315 height 5
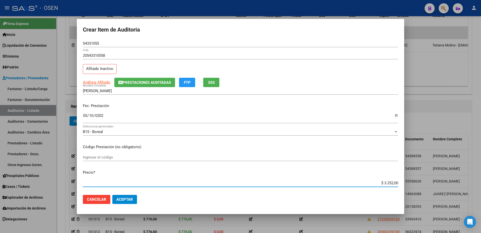
paste input "467"
type input "$ 4,67"
type input "$ 46,70"
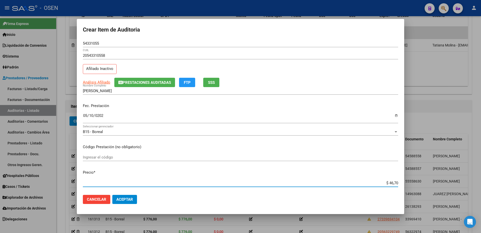
type input "$ 467,00"
click at [90, 44] on input "54331055" at bounding box center [240, 43] width 315 height 5
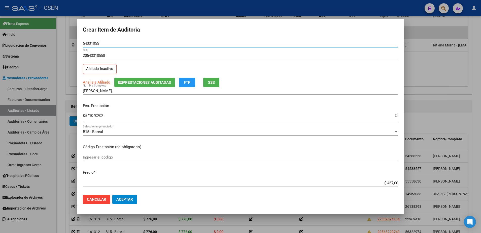
click at [90, 44] on input "54331055" at bounding box center [240, 43] width 315 height 5
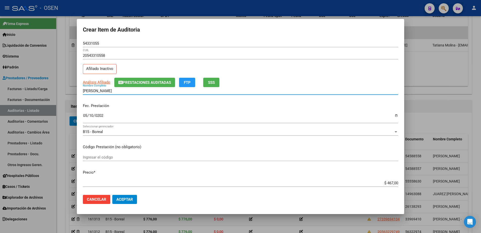
click at [123, 91] on input "[PERSON_NAME]" at bounding box center [240, 90] width 315 height 5
paste input "54331055"
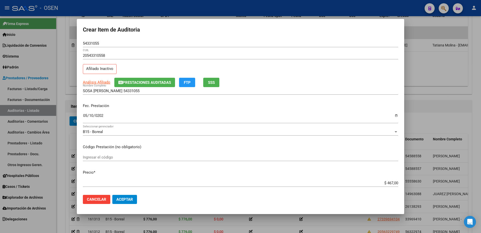
drag, startPoint x: 377, startPoint y: 179, endPoint x: 400, endPoint y: 183, distance: 23.4
click at [385, 183] on mat-dialog-content "54331055 Nro Documento 20543310558 CUIL Afiliado Inactivo Análisis Afiliado Pre…" at bounding box center [240, 115] width 327 height 151
copy div "Ingresar el precio"
click at [147, 92] on input "SOSA [PERSON_NAME] 54331055" at bounding box center [240, 90] width 315 height 5
paste input "$ 467,00"
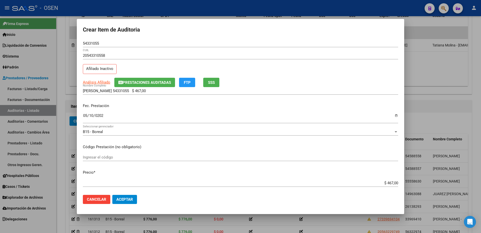
drag, startPoint x: 149, startPoint y: 93, endPoint x: 121, endPoint y: 94, distance: 28.0
click at [121, 93] on div "[PERSON_NAME] 54331055 $ 467,00 Nombre Completo" at bounding box center [240, 91] width 315 height 8
drag, startPoint x: 148, startPoint y: 93, endPoint x: 64, endPoint y: 95, distance: 83.9
click at [64, 95] on div "Crear Item de Auditoria 54331055 Nro Documento 20543310558 CUIL Afiliado Inacti…" at bounding box center [240, 116] width 481 height 233
click at [145, 93] on input "[PERSON_NAME] 54331055 $ 467,00" at bounding box center [240, 90] width 315 height 5
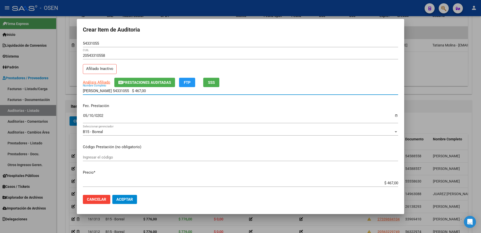
drag, startPoint x: 157, startPoint y: 90, endPoint x: 112, endPoint y: 93, distance: 45.2
click at [112, 93] on div "[PERSON_NAME] 54331055 $ 467,00 Nombre Completo" at bounding box center [240, 91] width 315 height 8
type input "[PERSON_NAME]"
click at [131, 186] on span "Aceptar" at bounding box center [124, 199] width 17 height 5
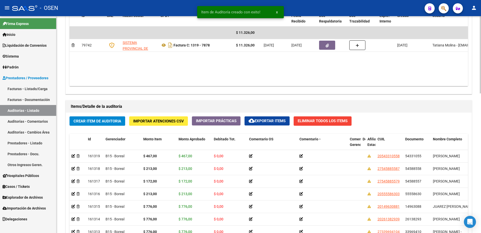
click at [117, 122] on span "Crear Item de Auditoria" at bounding box center [98, 121] width 48 height 5
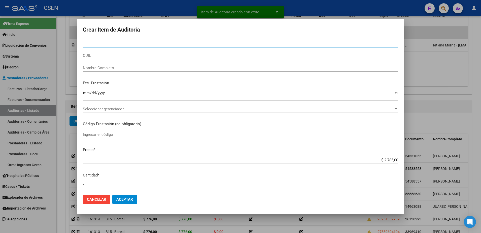
click at [134, 53] on input "CUIL" at bounding box center [240, 55] width 315 height 5
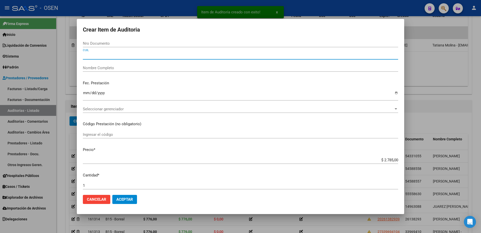
paste input "27559371152"
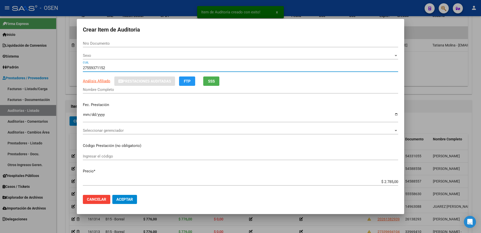
type input "27559371152"
type input "55937115"
type input "[PERSON_NAME] [PERSON_NAME]"
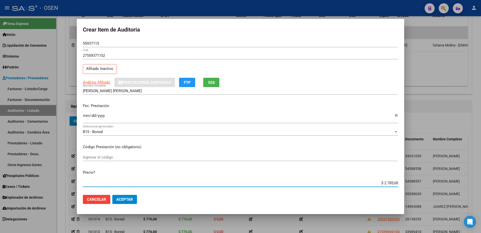
drag, startPoint x: 389, startPoint y: 183, endPoint x: 380, endPoint y: 184, distance: 9.6
click at [380, 184] on input "$ 2.785,00" at bounding box center [240, 182] width 315 height 5
paste input "340"
type input "$ 340,00"
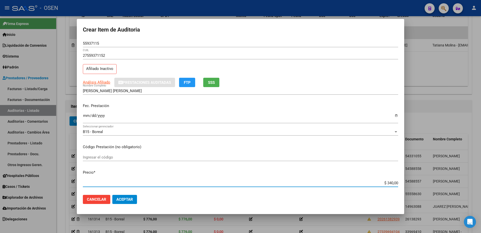
type input "$ 340,00"
click at [85, 117] on mat-dialog-content "55937115 Nro Documento 27559371152 CUIL Afiliado Inactivo Análisis Afiliado Pre…" at bounding box center [240, 115] width 327 height 151
click at [85, 113] on input "Ingresar la fecha" at bounding box center [240, 117] width 315 height 8
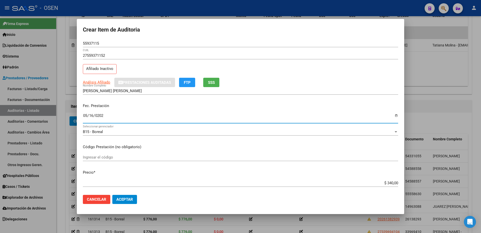
type input "[DATE]"
click at [95, 46] on div "55937115 Nro Documento" at bounding box center [240, 44] width 315 height 8
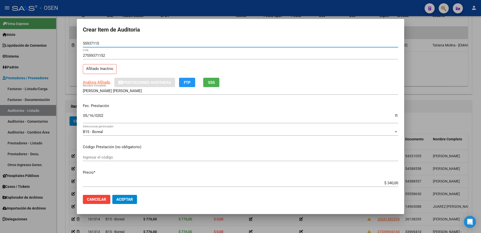
click at [95, 44] on input "55937115" at bounding box center [240, 43] width 315 height 5
click at [151, 186] on mat-dialog-actions "Cancelar Aceptar" at bounding box center [240, 198] width 315 height 17
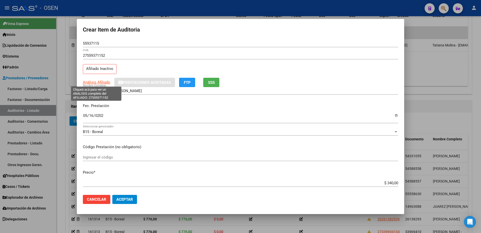
click at [105, 82] on span "Análisis Afiliado" at bounding box center [96, 82] width 27 height 5
type textarea "27559371152"
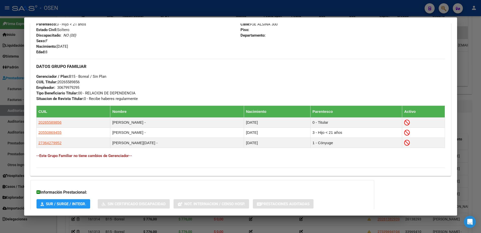
scroll to position [256, 0]
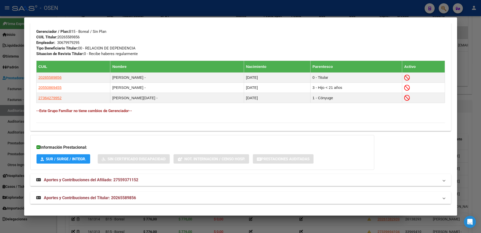
click at [251, 186] on mat-expansion-panel-header "Aportes y Contribuciones del Titular: 20265589856" at bounding box center [240, 197] width 421 height 12
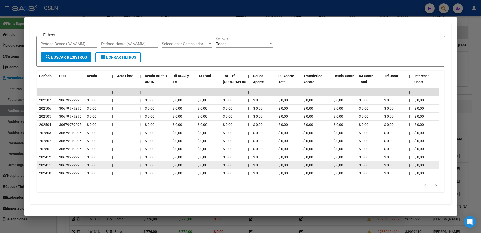
scroll to position [487, 0]
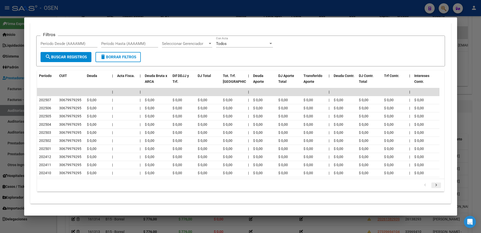
click at [385, 183] on icon "go to next page" at bounding box center [436, 185] width 7 height 6
click at [385, 185] on icon "go to next page" at bounding box center [436, 185] width 7 height 6
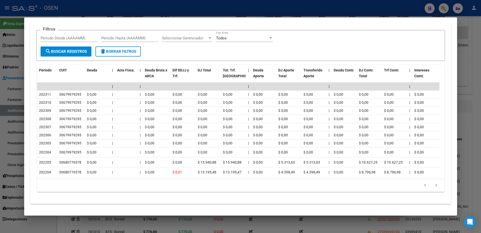
click at [164, 8] on div at bounding box center [240, 116] width 481 height 233
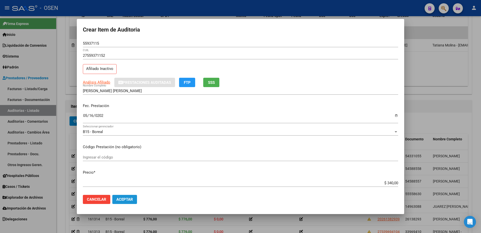
click at [125, 186] on span "Aceptar" at bounding box center [124, 199] width 17 height 5
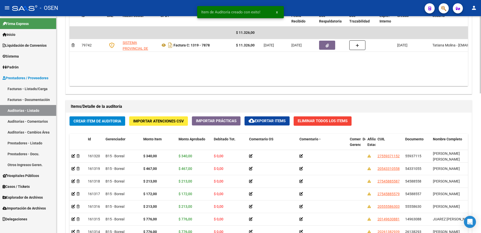
click at [119, 124] on button "Crear Item de Auditoria" at bounding box center [98, 120] width 56 height 9
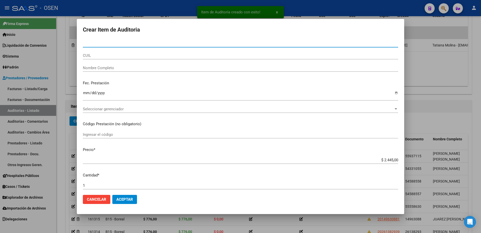
click at [143, 57] on input "CUIL" at bounding box center [240, 55] width 315 height 5
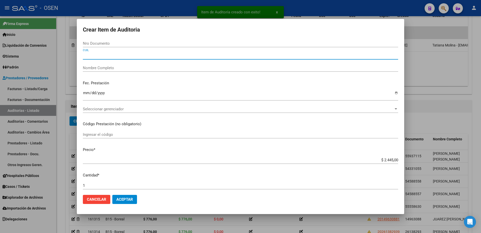
paste input "20550869455"
type input "20550869455"
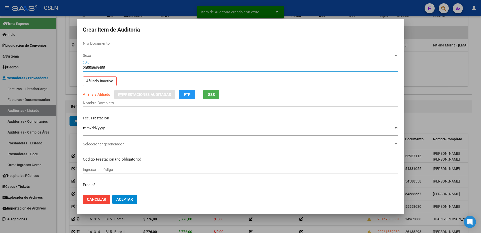
type input "55086945"
type input "[PERSON_NAME]"
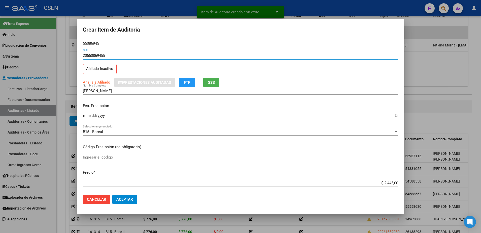
type input "20550869455"
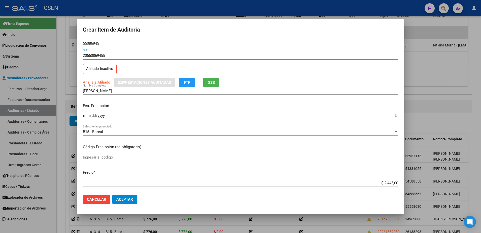
click at [84, 119] on input "Ingresar la fecha" at bounding box center [240, 117] width 315 height 8
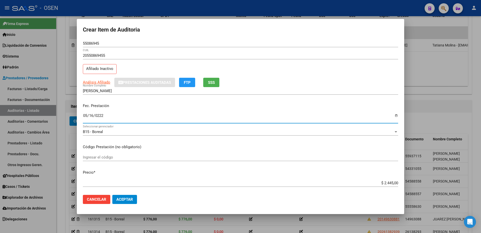
click at [106, 112] on div "Fec. Prestación 0222-05-16 Ingresar la fecha" at bounding box center [240, 113] width 315 height 29
click at [104, 113] on div "0222-05-16 Ingresar la fecha" at bounding box center [240, 117] width 315 height 11
click at [103, 115] on input "0222-05-16" at bounding box center [240, 117] width 315 height 8
type input "[DATE]"
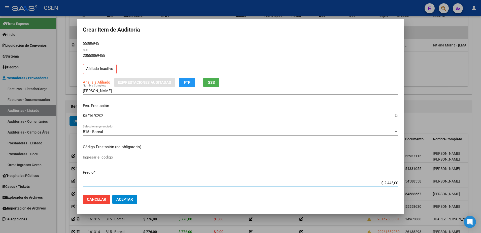
paste input "34"
type input "$ 3,40"
type input "$ 34,00"
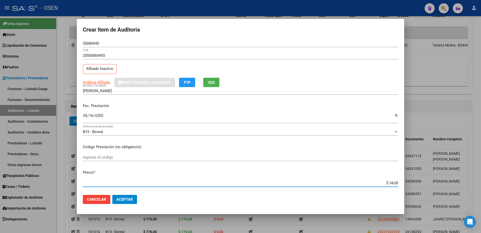
type input "$ 340,00"
click at [95, 43] on input "55086945" at bounding box center [240, 43] width 315 height 5
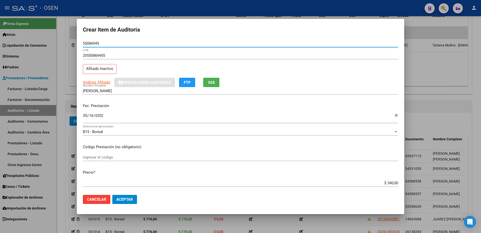
click at [95, 43] on input "55086945" at bounding box center [240, 43] width 315 height 5
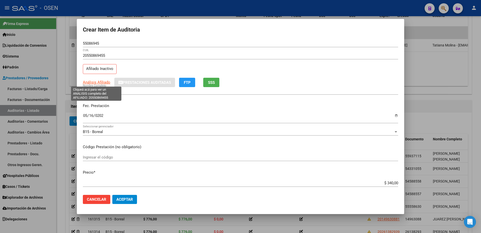
click at [104, 81] on span "Análisis Afiliado" at bounding box center [96, 82] width 27 height 5
type textarea "20550869455"
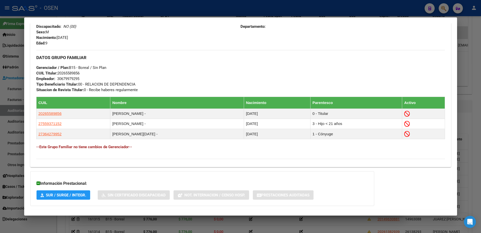
scroll to position [256, 0]
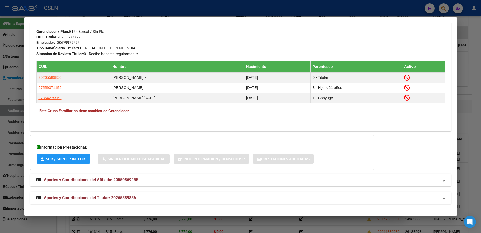
click at [220, 8] on div at bounding box center [240, 116] width 481 height 233
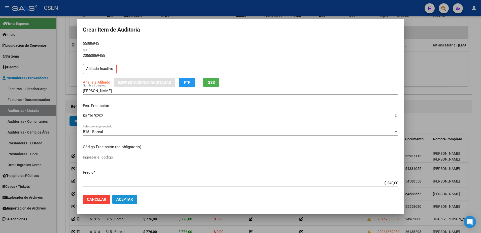
click at [128, 186] on span "Aceptar" at bounding box center [124, 199] width 17 height 5
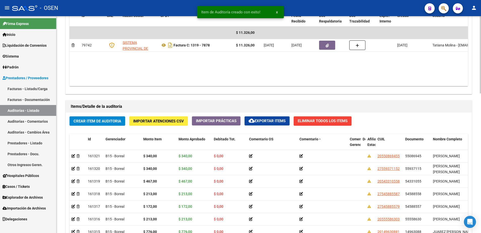
click at [110, 121] on span "Crear Item de Auditoria" at bounding box center [98, 121] width 48 height 5
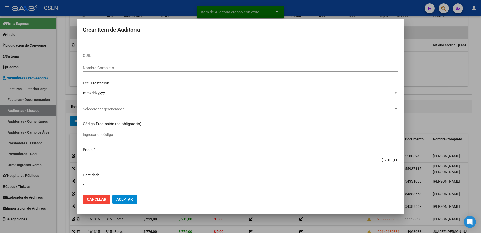
click at [141, 44] on input "Nro Documento" at bounding box center [240, 43] width 315 height 5
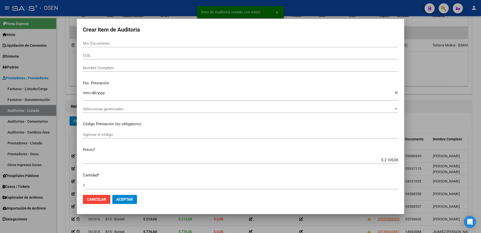
click at [255, 60] on div "CUIL" at bounding box center [240, 58] width 315 height 12
click at [251, 55] on input "CUIL" at bounding box center [240, 55] width 315 height 5
paste input "27375015841"
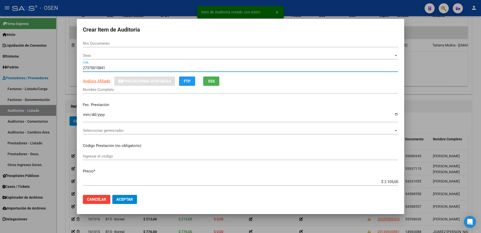
type input "27375015841"
type input "37501584"
type input "[PERSON_NAME]"
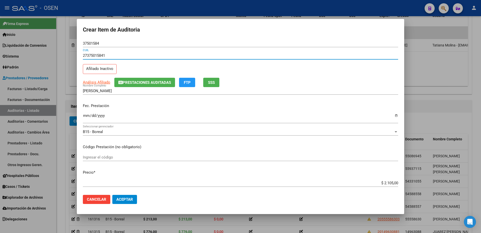
click at [182, 5] on div at bounding box center [240, 116] width 481 height 233
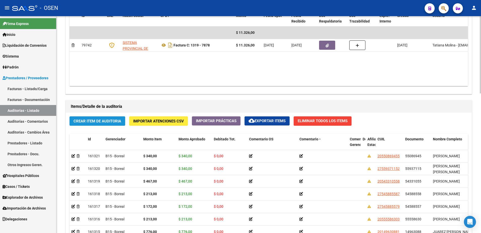
click at [112, 119] on span "Crear Item de Auditoria" at bounding box center [98, 121] width 48 height 5
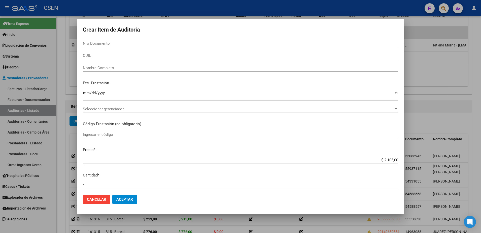
paste input "59342434"
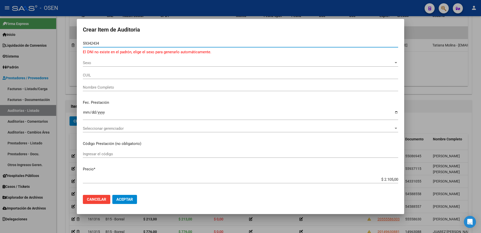
type input "59342434"
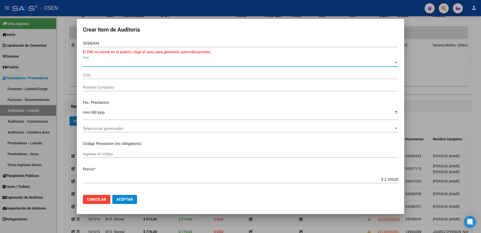
click at [138, 62] on span "Sexo" at bounding box center [238, 62] width 311 height 5
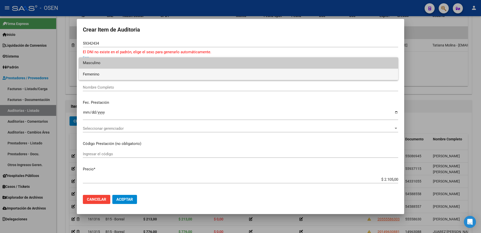
click at [135, 74] on span "Femenino" at bounding box center [238, 74] width 311 height 11
type input "27593424346"
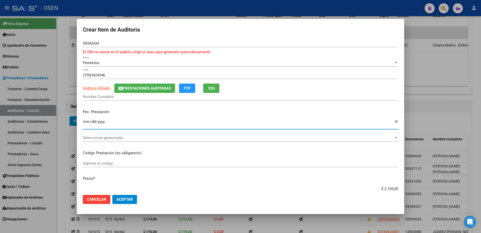
click at [85, 121] on input "Ingresar la fecha" at bounding box center [240, 123] width 315 height 8
type input "[DATE]"
paste input "776"
type input "$ 776,00"
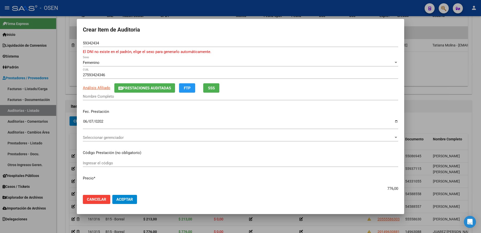
type input "$ 776,00"
click at [103, 89] on span "Análisis Afiliado" at bounding box center [96, 87] width 27 height 5
type textarea "27593424346"
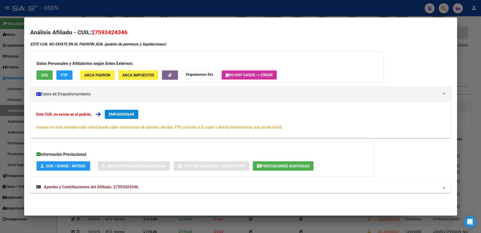
click at [103, 7] on div at bounding box center [240, 116] width 481 height 233
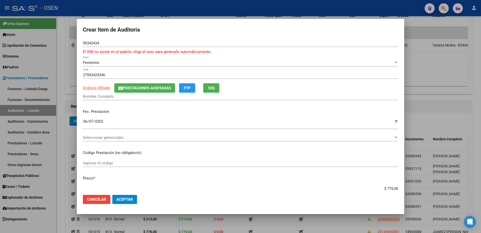
click at [106, 63] on div "Femenino" at bounding box center [238, 62] width 311 height 5
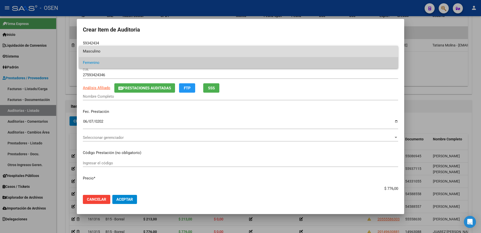
click at [107, 56] on span "Masculino" at bounding box center [238, 51] width 311 height 11
type input "20593424341"
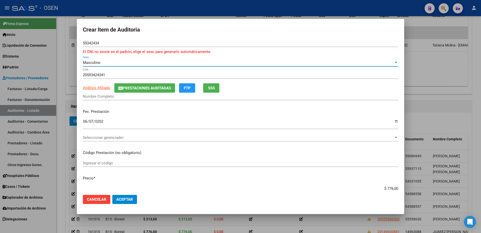
type input "[PERSON_NAME]"
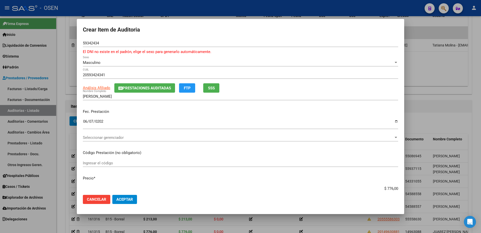
click at [139, 79] on div "20593424341 CUIL" at bounding box center [240, 77] width 315 height 12
click at [212, 85] on button "SSS" at bounding box center [211, 87] width 16 height 9
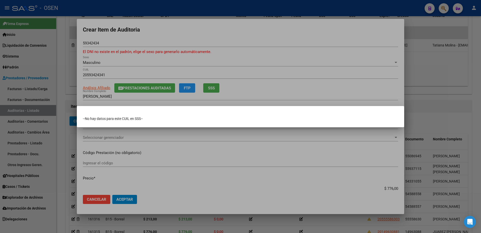
click at [199, 179] on div at bounding box center [240, 116] width 481 height 233
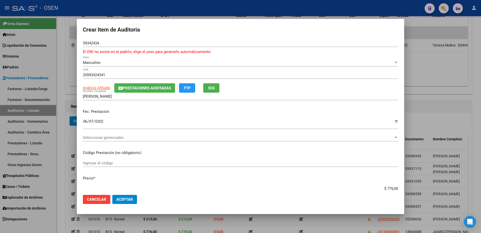
click at [89, 45] on input "59342434" at bounding box center [240, 43] width 315 height 5
click at [149, 91] on button "Prestaciones Auditadas" at bounding box center [144, 87] width 61 height 9
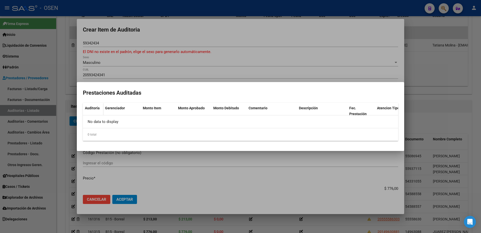
click at [214, 175] on div at bounding box center [240, 116] width 481 height 233
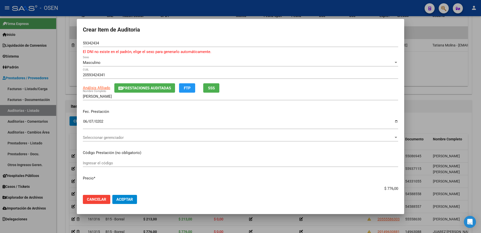
click at [115, 61] on div "Masculino" at bounding box center [238, 62] width 311 height 5
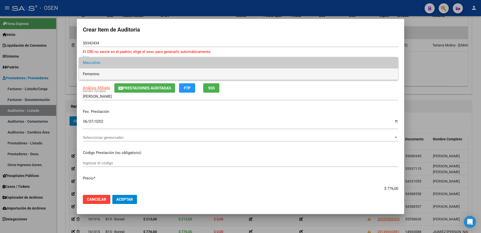
click at [115, 70] on span "Femenino" at bounding box center [238, 73] width 311 height 11
type input "27593424346"
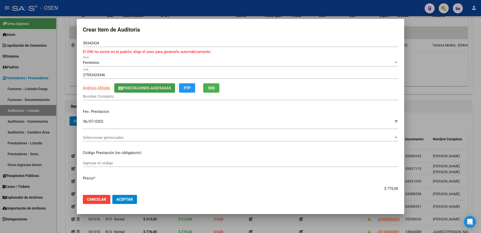
click at [138, 87] on span "Prestaciones Auditadas" at bounding box center [147, 88] width 48 height 5
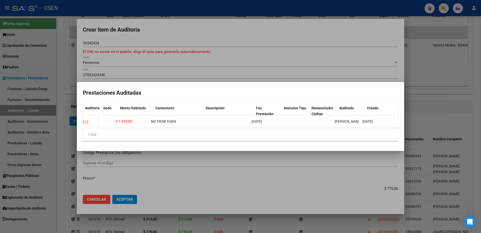
scroll to position [0, 0]
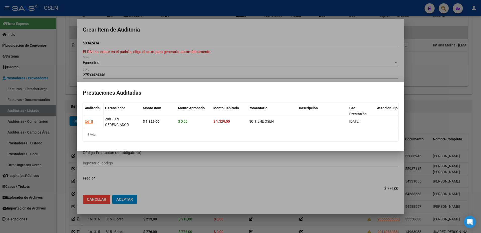
click at [177, 64] on div at bounding box center [240, 116] width 481 height 233
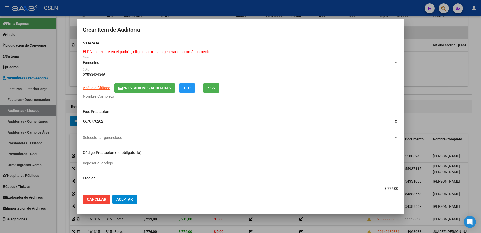
click at [131, 60] on div "Femenino Sexo" at bounding box center [240, 63] width 315 height 8
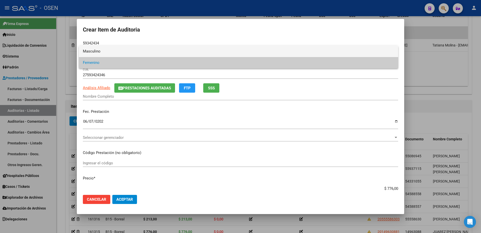
click at [114, 50] on span "Masculino" at bounding box center [238, 51] width 311 height 11
type input "20593424341"
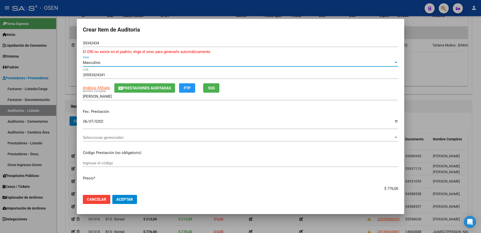
click at [94, 44] on input "59342434" at bounding box center [240, 43] width 315 height 5
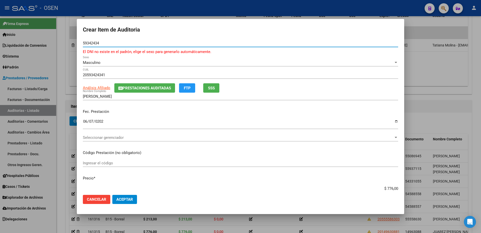
click at [94, 44] on input "59342434" at bounding box center [240, 43] width 315 height 5
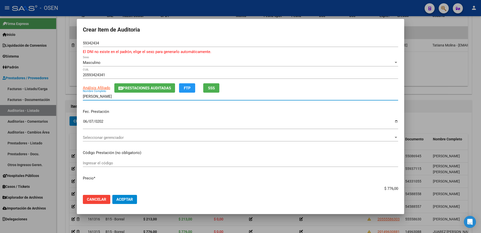
drag, startPoint x: 86, startPoint y: 97, endPoint x: 57, endPoint y: 97, distance: 29.7
click at [57, 97] on div "Crear Item de Auditoria 59342434 Nro Documento El DNI no existe en el padrón, e…" at bounding box center [240, 116] width 481 height 233
click at [119, 55] on div "59342434 Nro Documento El DNI no existe en el padrón, elige el sexo para genera…" at bounding box center [240, 48] width 315 height 19
click at [92, 42] on input "59342434" at bounding box center [240, 43] width 315 height 5
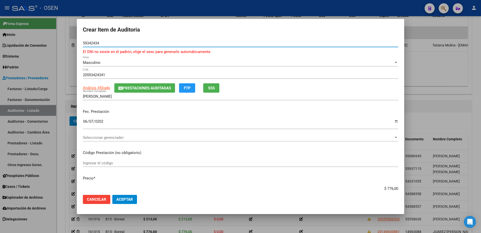
click at [92, 42] on input "59342434" at bounding box center [240, 43] width 315 height 5
click at [128, 95] on input "[PERSON_NAME]" at bounding box center [240, 96] width 315 height 5
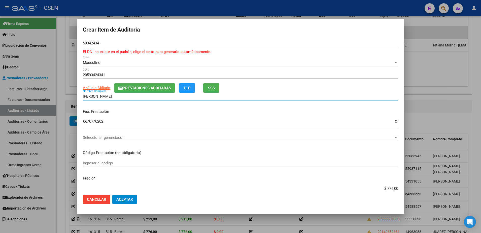
click at [128, 95] on input "[PERSON_NAME]" at bounding box center [240, 96] width 315 height 5
paste input "59342434"
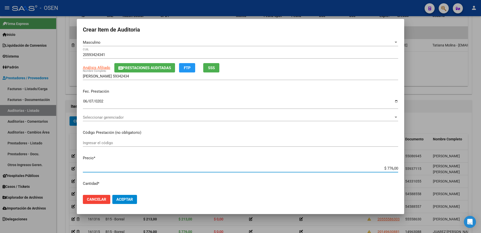
drag, startPoint x: 369, startPoint y: 189, endPoint x: 410, endPoint y: 189, distance: 40.3
click at [385, 186] on div "Crear Item de Auditoria 59342434 Nro Documento El DNI no existe en el padrón, e…" at bounding box center [240, 116] width 481 height 233
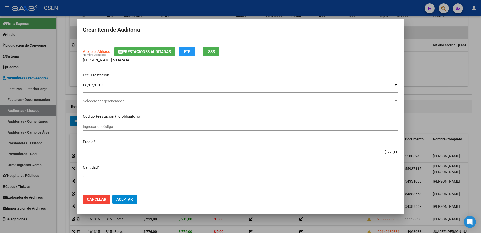
click at [142, 60] on input "[PERSON_NAME] 59342434" at bounding box center [240, 60] width 315 height 5
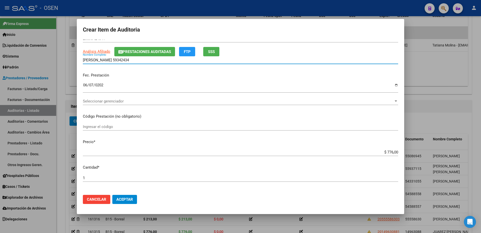
paste input "$ 776,00"
drag, startPoint x: 168, startPoint y: 60, endPoint x: 79, endPoint y: 61, distance: 89.2
click at [79, 61] on mat-dialog-content "59342434 Nro Documento El DNI no existe en el padrón, elige el sexo para genera…" at bounding box center [240, 115] width 327 height 151
click at [154, 63] on div "[PERSON_NAME] 59342434 $ 776,00 Nombre Completo" at bounding box center [240, 60] width 315 height 8
click at [158, 60] on input "[PERSON_NAME] 59342434 $ 776,00" at bounding box center [240, 60] width 315 height 5
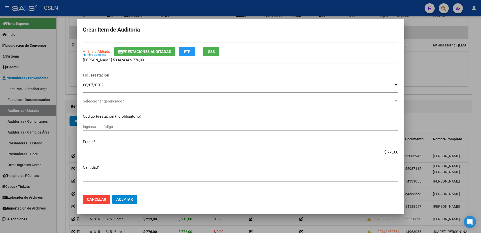
drag, startPoint x: 158, startPoint y: 60, endPoint x: 152, endPoint y: 46, distance: 15.6
click at [125, 62] on input "[PERSON_NAME] 59342434 $ 776,00" at bounding box center [240, 60] width 315 height 5
type input "[PERSON_NAME]"
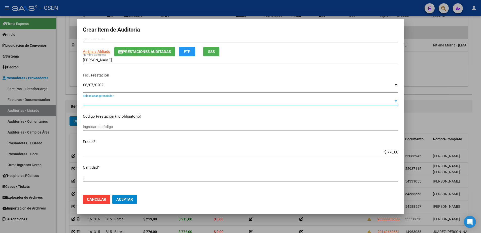
click at [125, 102] on span "Seleccionar gerenciador" at bounding box center [238, 101] width 311 height 5
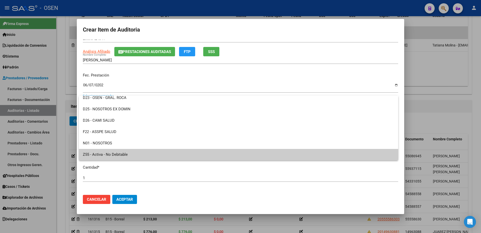
scroll to position [310, 0]
click at [141, 154] on span "Z99 - SIN GERENCIADOR" at bounding box center [238, 154] width 311 height 11
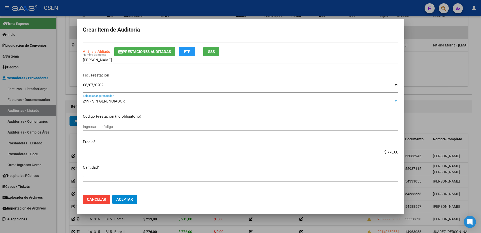
click at [129, 186] on span "Aceptar" at bounding box center [124, 199] width 17 height 5
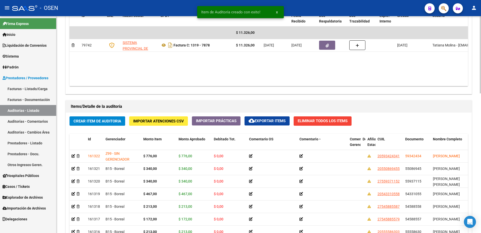
click at [119, 123] on span "Crear Item de Auditoria" at bounding box center [98, 121] width 48 height 5
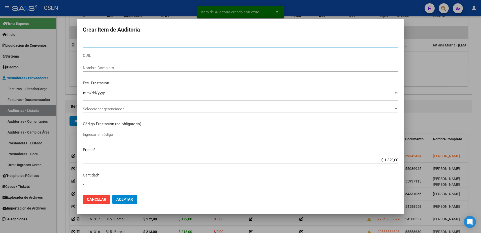
click at [114, 57] on input "CUIL" at bounding box center [240, 55] width 315 height 5
paste input "27375015841"
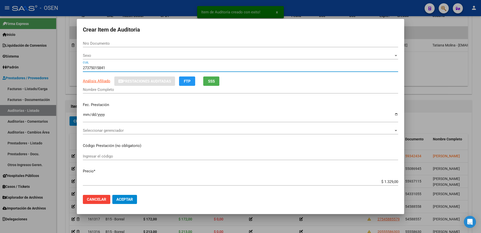
type input "27375015841"
type input "37501584"
type input "[PERSON_NAME]"
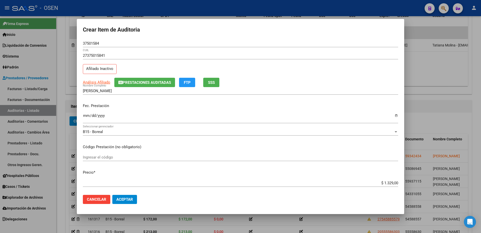
click at [92, 103] on p "Fec. Prestación" at bounding box center [240, 106] width 315 height 6
click at [88, 114] on input "Ingresar la fecha" at bounding box center [240, 117] width 315 height 8
type input "[DATE]"
click at [146, 186] on mat-dialog-actions "Cancelar Aceptar" at bounding box center [240, 198] width 315 height 17
click at [124, 186] on span "Aceptar" at bounding box center [124, 199] width 17 height 5
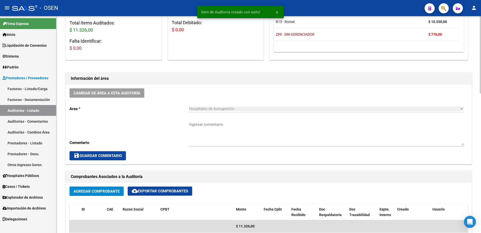
scroll to position [126, 0]
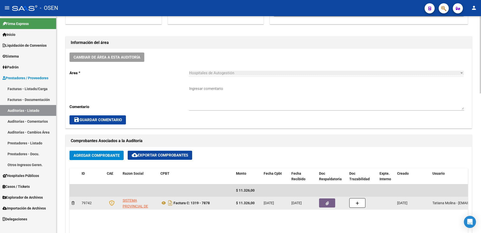
click at [251, 186] on strong "$ 11.326,00" at bounding box center [245, 203] width 19 height 4
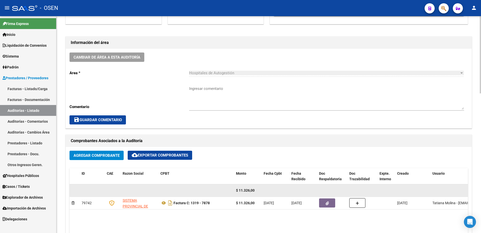
copy strong "$ 11.326,00"
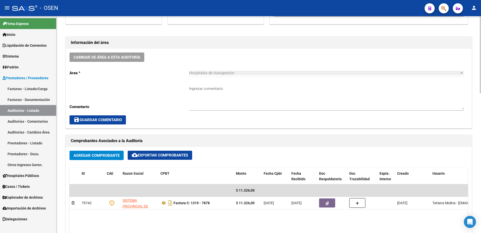
paste textarea "$ 11.326,00"
click at [219, 86] on textarea "Ingresar comentario" at bounding box center [326, 98] width 275 height 24
type textarea "$ 11.326,00"
drag, startPoint x: 216, startPoint y: 86, endPoint x: 163, endPoint y: 88, distance: 53.2
click at [163, 88] on div "Cambiar de área a esta auditoría Area * Hospitales de Autogestión Seleccionar a…" at bounding box center [269, 88] width 406 height 79
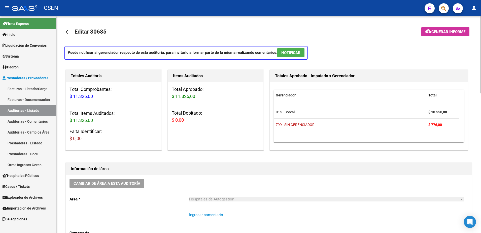
scroll to position [0, 0]
click at [66, 32] on mat-icon "arrow_back" at bounding box center [67, 32] width 6 height 6
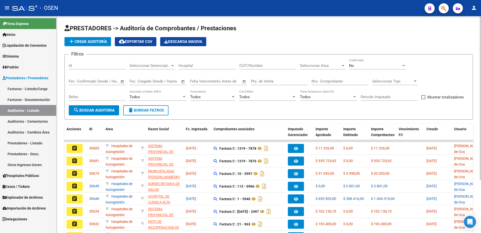
click at [85, 49] on app-list-header "PRESTADORES -> Auditoría de Comprobantes / Prestaciones add Crear Auditoría clo…" at bounding box center [268, 71] width 409 height 95
click at [90, 44] on button "add Crear Auditoría" at bounding box center [87, 41] width 47 height 9
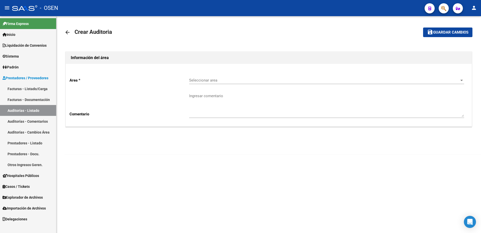
click at [233, 81] on span "Seleccionar area" at bounding box center [324, 80] width 271 height 5
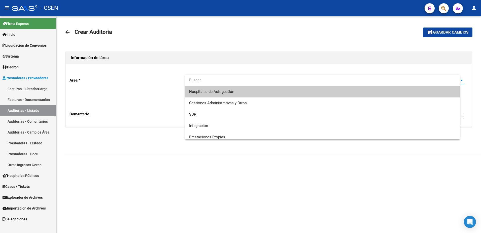
click at [234, 89] on span "Hospitales de Autogestión" at bounding box center [322, 91] width 267 height 11
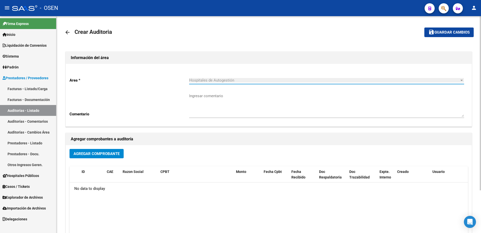
drag, startPoint x: 124, startPoint y: 149, endPoint x: 118, endPoint y: 152, distance: 6.8
click at [123, 150] on div "Agregar Comprobante" at bounding box center [269, 155] width 399 height 13
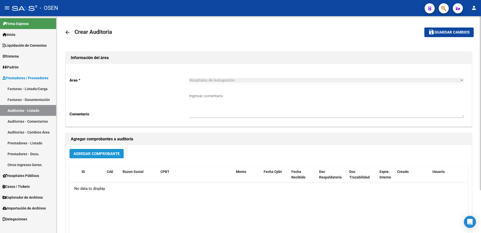
click at [118, 152] on span "Agregar Comprobante" at bounding box center [97, 153] width 46 height 5
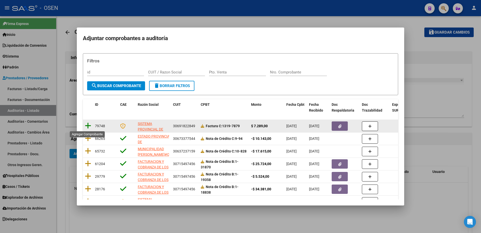
click at [87, 126] on icon at bounding box center [88, 125] width 6 height 7
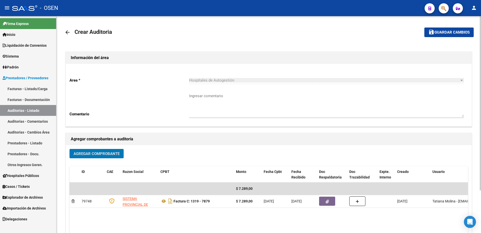
click at [385, 29] on button "save Guardar cambios" at bounding box center [448, 31] width 49 height 9
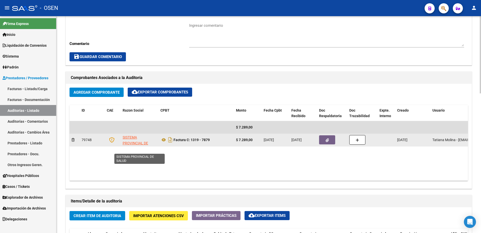
scroll to position [7, 0]
click at [249, 141] on strong "$ 7.289,00" at bounding box center [244, 140] width 17 height 4
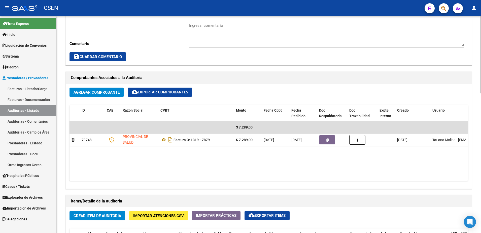
copy strong "$ 7.289,00"
click at [220, 27] on textarea "Ingresar comentario" at bounding box center [326, 35] width 275 height 24
paste textarea "$ 7.289,00"
type textarea "$ 7.289,00"
drag, startPoint x: 221, startPoint y: 26, endPoint x: 159, endPoint y: 26, distance: 62.2
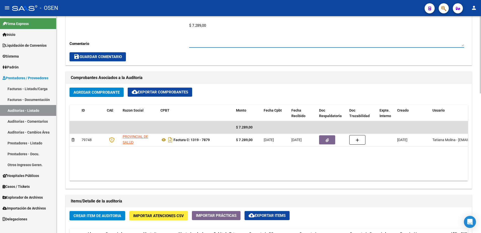
click at [159, 26] on div "Cambiar de área a esta auditoría Area * Hospitales de Autogestión Seleccionar a…" at bounding box center [269, 25] width 406 height 79
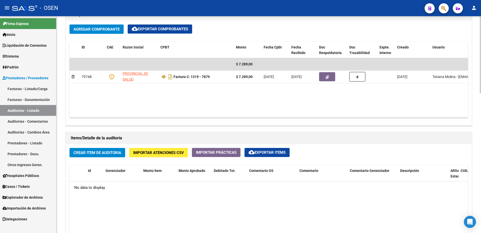
scroll to position [315, 0]
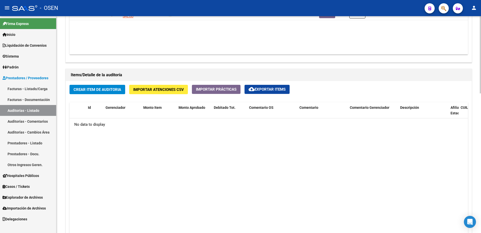
click at [108, 91] on span "Crear Item de Auditoria" at bounding box center [98, 89] width 48 height 5
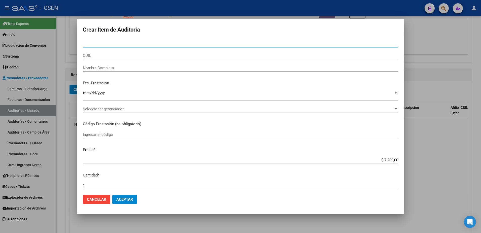
paste input "27545871357"
click at [107, 56] on mat-dialog-content "Nro Documento CUIL Nombre Completo Fec. Prestación Ingresar la fecha Selecciona…" at bounding box center [240, 115] width 327 height 151
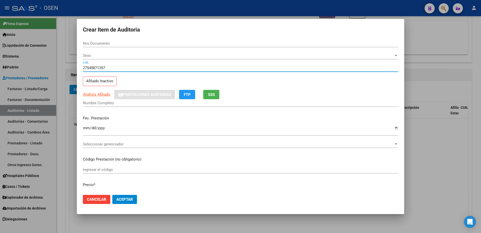
type input "27545871357"
type input "54587135"
type input "[DEMOGRAPHIC_DATA][PERSON_NAME] -"
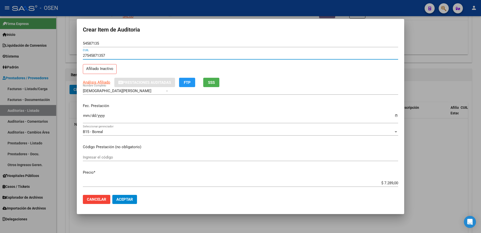
click at [87, 116] on input "Ingresar la fecha" at bounding box center [240, 117] width 315 height 8
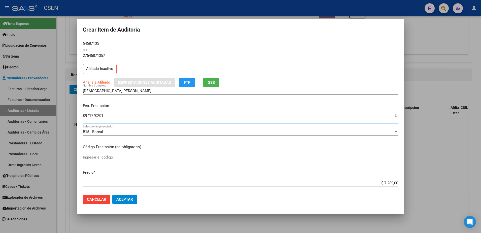
type input "[DATE]"
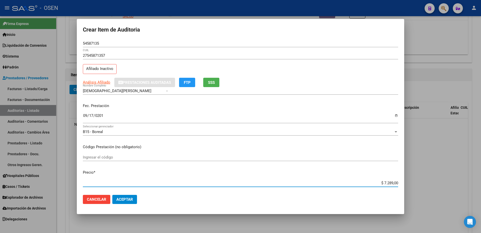
paste input "37"
type input "$ 37,00"
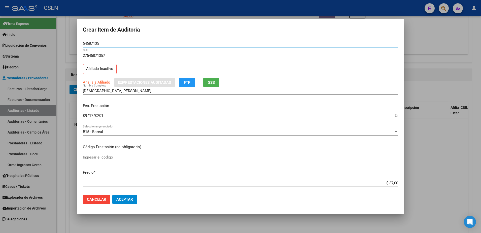
click at [94, 44] on input "54587135" at bounding box center [240, 43] width 315 height 5
click at [90, 44] on input "54587135" at bounding box center [240, 43] width 315 height 5
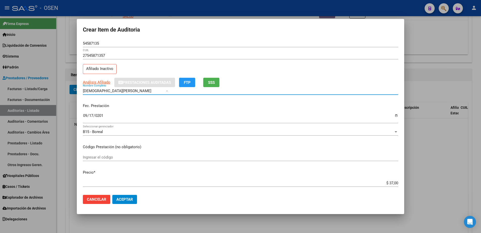
click at [112, 91] on input "[DEMOGRAPHIC_DATA][PERSON_NAME] -" at bounding box center [240, 90] width 315 height 5
paste input "54587135"
click at [369, 175] on mat-dialog-content "54587135 Nro Documento 27545871357 CUIL Afiliado Inactivo Análisis Afiliado Pre…" at bounding box center [240, 115] width 327 height 151
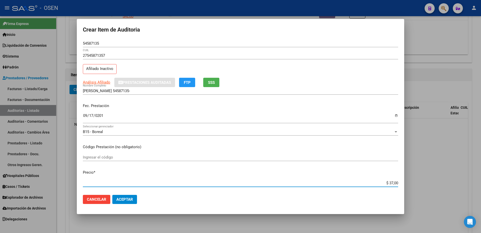
drag, startPoint x: 374, startPoint y: 181, endPoint x: 402, endPoint y: 182, distance: 28.3
click at [385, 182] on mat-dialog-content "54587135 Nro Documento 27545871357 CUIL Afiliado Inactivo Análisis Afiliado Pre…" at bounding box center [240, 115] width 327 height 151
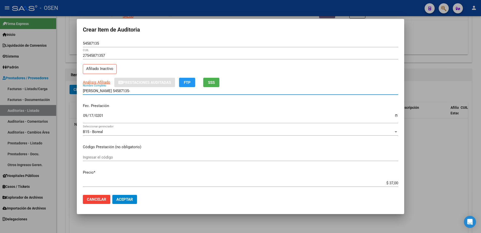
click at [125, 90] on input "[PERSON_NAME] 54587135-" at bounding box center [240, 90] width 315 height 5
paste input "$ 37,00"
drag, startPoint x: 143, startPoint y: 90, endPoint x: 65, endPoint y: 90, distance: 77.6
click at [65, 90] on div "Crear Item de Auditoria 54587135 Nro Documento 27545871357 CUIL Afiliado Inacti…" at bounding box center [240, 116] width 481 height 233
click at [90, 46] on div "54587135 Nro Documento" at bounding box center [240, 44] width 315 height 8
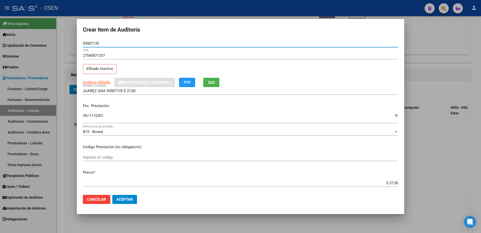
click at [86, 43] on input "54587135" at bounding box center [240, 43] width 315 height 5
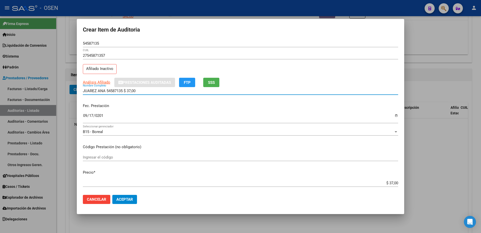
drag, startPoint x: 139, startPoint y: 91, endPoint x: 107, endPoint y: 91, distance: 32.0
click at [107, 91] on input "JUAREZ ANA 54587135 $ 37,00" at bounding box center [240, 90] width 315 height 5
type input "[PERSON_NAME]"
click at [103, 81] on span "Análisis Afiliado" at bounding box center [96, 82] width 27 height 5
type textarea "27545871357"
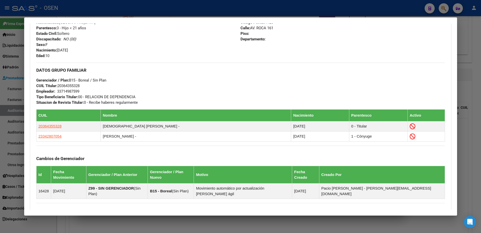
scroll to position [277, 0]
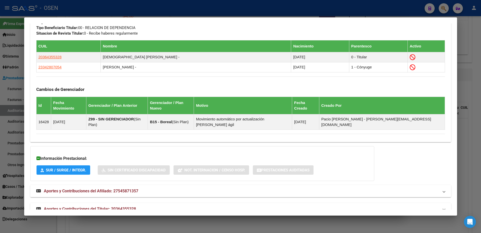
click at [259, 186] on mat-expansion-panel-header "Aportes y Contribuciones del Titular: 20364355328" at bounding box center [240, 209] width 421 height 12
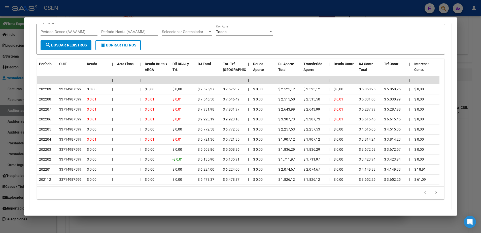
scroll to position [527, 0]
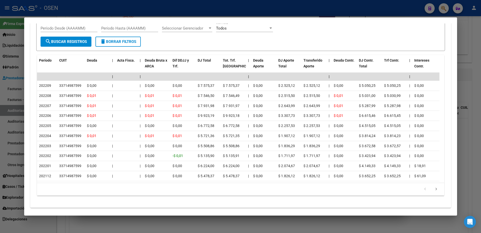
click at [385, 186] on li at bounding box center [436, 189] width 11 height 9
click at [385, 186] on icon "go to next page" at bounding box center [436, 189] width 7 height 6
click at [385, 186] on link "go to previous page" at bounding box center [425, 189] width 10 height 6
click at [13, 127] on div at bounding box center [240, 116] width 481 height 233
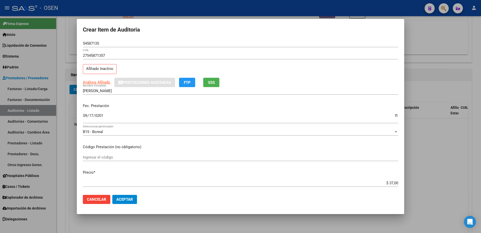
click at [130, 186] on span "Aceptar" at bounding box center [124, 199] width 17 height 5
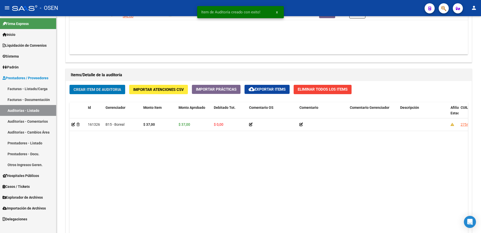
scroll to position [315, 0]
click at [102, 86] on button "Crear Item de Auditoria" at bounding box center [98, 89] width 56 height 9
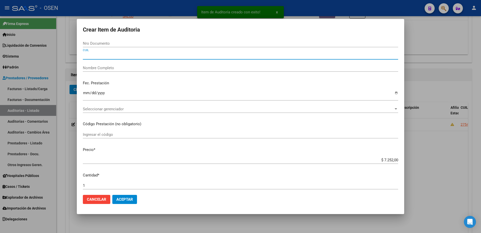
click at [112, 55] on input "CUIL" at bounding box center [240, 55] width 315 height 5
paste input "27351904440"
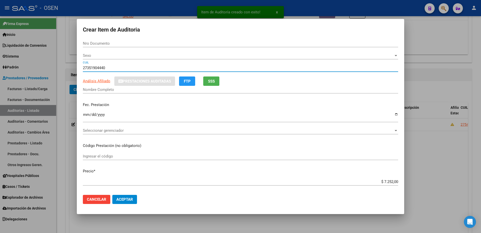
type input "27351904440"
type input "35190444"
type input "[PERSON_NAME]"
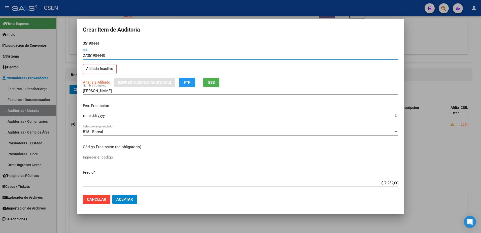
click at [90, 116] on input "Ingresar la fecha" at bounding box center [240, 117] width 315 height 8
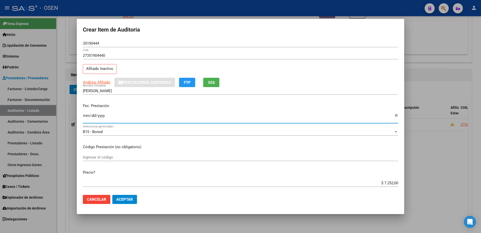
click at [84, 116] on input "Ingresar la fecha" at bounding box center [240, 117] width 315 height 8
type input "[DATE]"
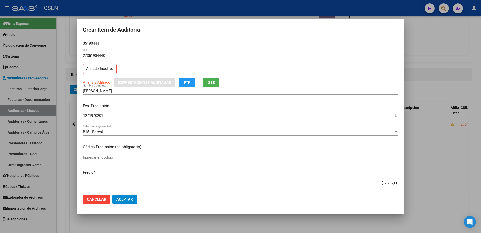
paste input "407"
type input "$ 407,00"
click at [92, 41] on div "35190444 Nro Documento" at bounding box center [240, 44] width 315 height 8
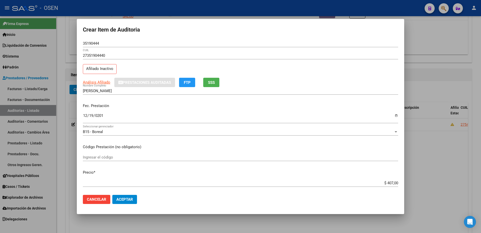
click at [92, 41] on div "35190444 Nro Documento" at bounding box center [240, 44] width 315 height 8
click at [93, 42] on input "35190444" at bounding box center [240, 43] width 315 height 5
drag, startPoint x: 109, startPoint y: 92, endPoint x: 132, endPoint y: 92, distance: 22.9
click at [131, 91] on input "[PERSON_NAME]" at bounding box center [240, 90] width 315 height 5
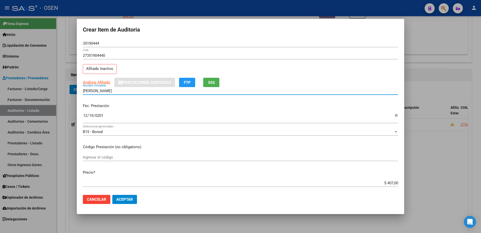
paste input "35190444"
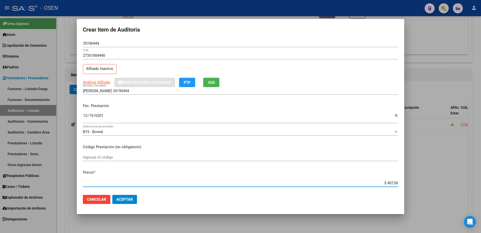
drag, startPoint x: 376, startPoint y: 180, endPoint x: 396, endPoint y: 180, distance: 20.2
click at [385, 180] on mat-dialog-content "35190444 Nro Documento 27351904440 CUIL Afiliado Inactivo Análisis Afiliado Pre…" at bounding box center [240, 115] width 327 height 151
click at [132, 89] on input "[PERSON_NAME] 35190444" at bounding box center [240, 90] width 315 height 5
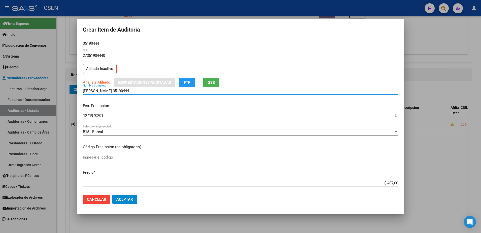
paste input "$ 407,00"
drag, startPoint x: 160, startPoint y: 93, endPoint x: 155, endPoint y: 93, distance: 4.3
click at [155, 93] on div "SORIA SILVINA 35190444 $ 407,00 Nombre Completo" at bounding box center [240, 91] width 315 height 8
drag, startPoint x: 151, startPoint y: 90, endPoint x: 45, endPoint y: 91, distance: 106.1
click at [45, 91] on div "Crear Item de Auditoria 35190444 Nro Documento 27351904440 CUIL Afiliado Inacti…" at bounding box center [240, 116] width 481 height 233
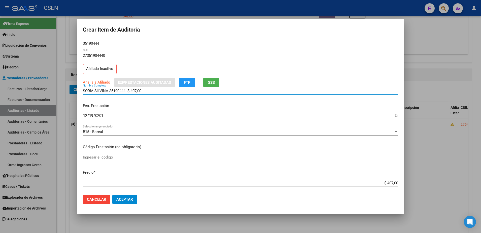
click at [144, 93] on div "SORIA SILVINA 35190444 $ 407,00 Nombre Completo" at bounding box center [240, 91] width 315 height 8
click at [146, 91] on input "SORIA SILVINA 35190444 $ 407,00" at bounding box center [240, 90] width 315 height 5
drag, startPoint x: 148, startPoint y: 91, endPoint x: 109, endPoint y: 93, distance: 39.3
click at [109, 93] on input "SORIA SILVINA 35190444 $ 407,00" at bounding box center [240, 90] width 315 height 5
type input "SORIA SILVINA"
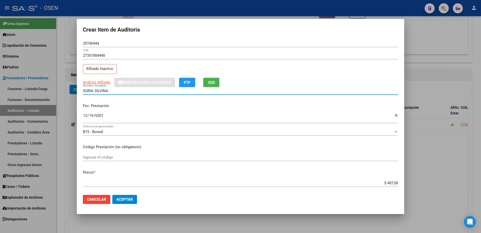
click at [120, 186] on span "Aceptar" at bounding box center [124, 199] width 17 height 5
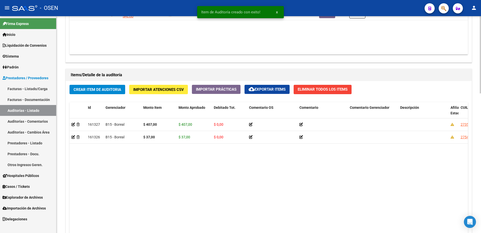
click at [121, 90] on span "Crear Item de Auditoria" at bounding box center [98, 89] width 48 height 5
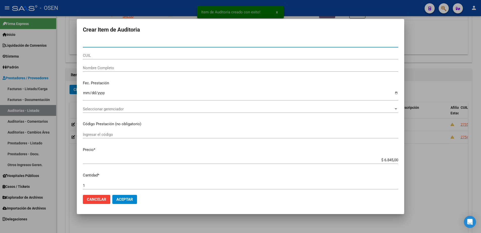
click at [121, 61] on div "CUIL" at bounding box center [240, 58] width 315 height 12
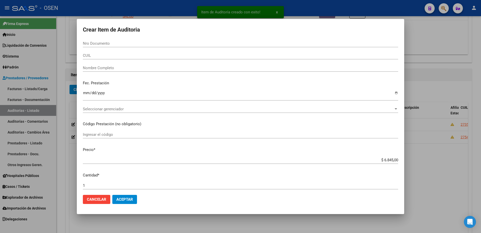
click at [119, 51] on div "Nro Documento" at bounding box center [240, 46] width 315 height 12
click at [123, 54] on input "CUIL" at bounding box center [240, 55] width 315 height 5
paste input "27500704328"
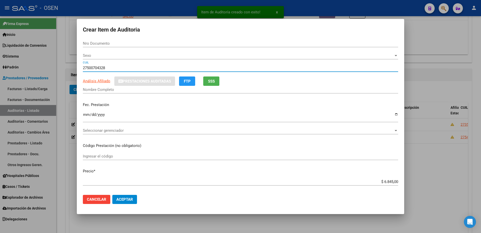
type input "27500704328"
type input "50070432"
type input "[PERSON_NAME]"
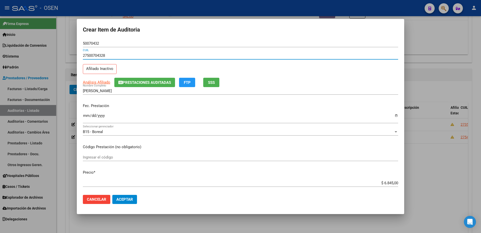
click at [85, 115] on input "Ingresar la fecha" at bounding box center [240, 117] width 315 height 8
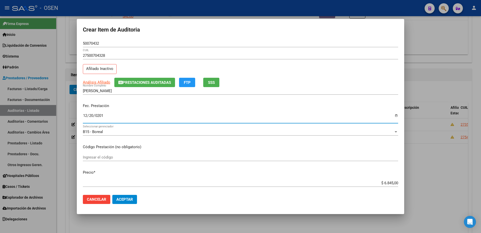
type input "[DATE]"
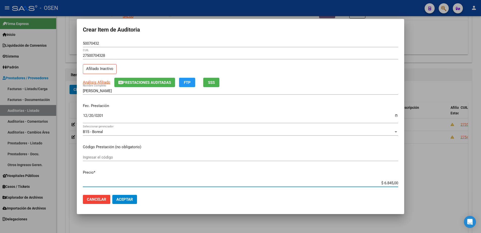
paste input "37"
type input "$ 37,00"
click at [94, 46] on div "50070432 Nro Documento" at bounding box center [240, 44] width 315 height 8
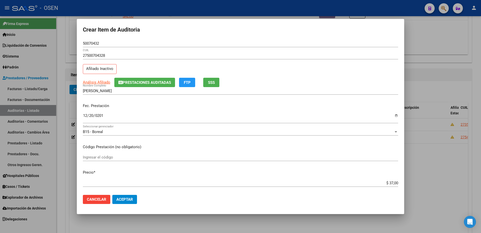
click at [94, 46] on div "50070432 Nro Documento" at bounding box center [240, 44] width 315 height 8
click at [93, 44] on input "50070432" at bounding box center [240, 43] width 315 height 5
click at [94, 45] on input "50070432" at bounding box center [240, 43] width 315 height 5
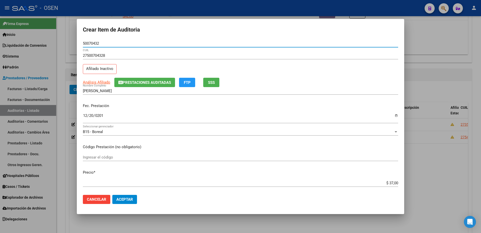
click at [92, 39] on form "Crear Item de Auditoria 50070432 Nro Documento 27500704328 CUIL Afiliado Inacti…" at bounding box center [240, 116] width 315 height 183
click at [95, 41] on input "50070432" at bounding box center [240, 43] width 315 height 5
click at [128, 186] on span "Aceptar" at bounding box center [124, 199] width 17 height 5
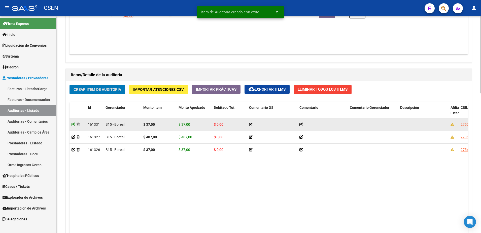
click at [72, 124] on icon at bounding box center [74, 124] width 4 height 4
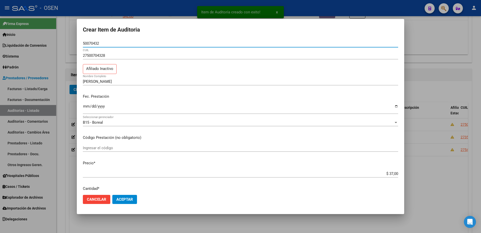
click at [91, 43] on input "50070432" at bounding box center [240, 43] width 315 height 5
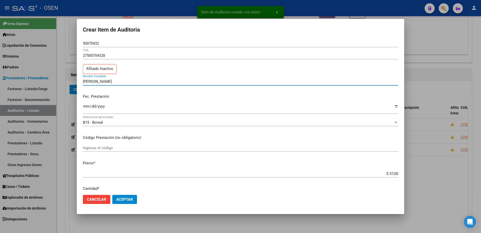
click at [113, 81] on input "[PERSON_NAME]" at bounding box center [240, 81] width 315 height 5
paste input "50070432"
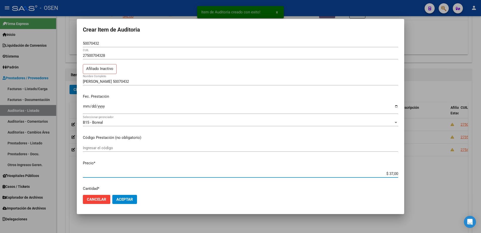
drag, startPoint x: 376, startPoint y: 175, endPoint x: 405, endPoint y: 176, distance: 28.7
click at [385, 176] on div "Item de Auditoría creado con exito! x Crear Item de Auditoria 50070432 Nro Docu…" at bounding box center [240, 116] width 481 height 233
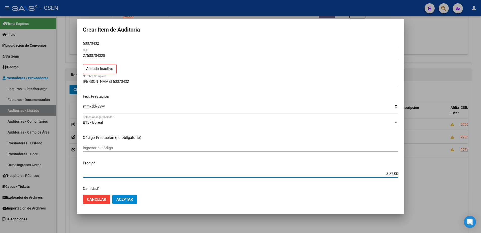
click at [128, 80] on input "[PERSON_NAME] 50070432" at bounding box center [240, 81] width 315 height 5
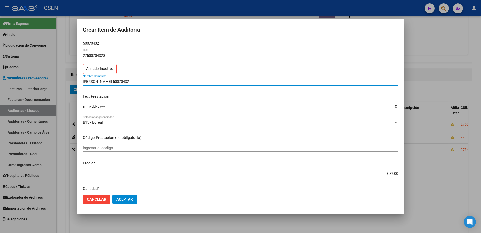
paste input "$ 37,00"
drag, startPoint x: 141, startPoint y: 80, endPoint x: 67, endPoint y: 85, distance: 74.2
click at [67, 85] on div "Crear Item de Auditoria 50070432 Nro Documento 27500704328 CUIL Afiliado Inacti…" at bounding box center [240, 116] width 481 height 233
click at [142, 83] on input "SUAREZ MAIA 50070432 $ 37,00" at bounding box center [240, 81] width 315 height 5
drag, startPoint x: 142, startPoint y: 83, endPoint x: 107, endPoint y: 83, distance: 35.0
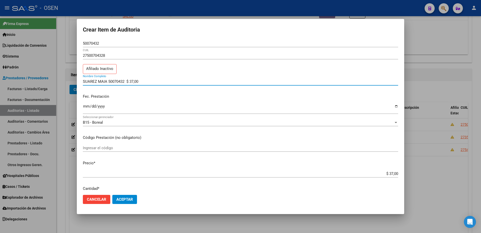
click at [107, 83] on input "SUAREZ MAIA 50070432 $ 37,00" at bounding box center [240, 81] width 315 height 5
type input "SUAREZ MAIA"
click at [131, 186] on button "Aceptar" at bounding box center [124, 198] width 25 height 9
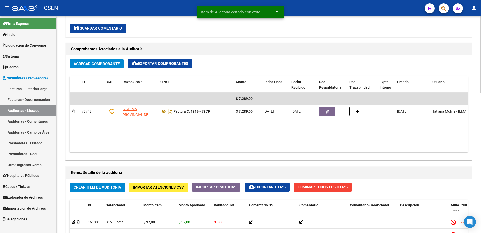
scroll to position [252, 0]
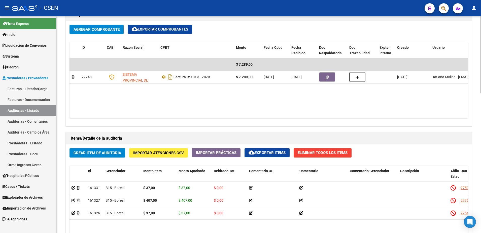
click at [120, 156] on button "Crear Item de Auditoria" at bounding box center [98, 152] width 56 height 9
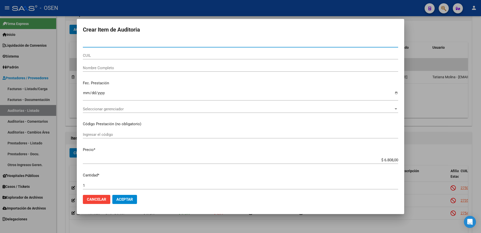
click at [124, 56] on input "CUIL" at bounding box center [240, 55] width 315 height 5
paste input "20542401916"
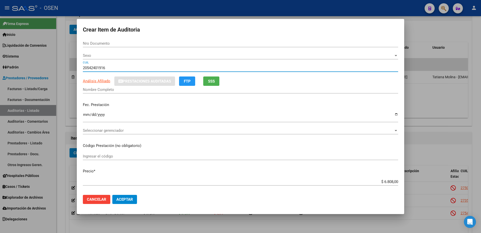
type input "20542401916"
type input "54240191"
type input "[PERSON_NAME] [PERSON_NAME]"
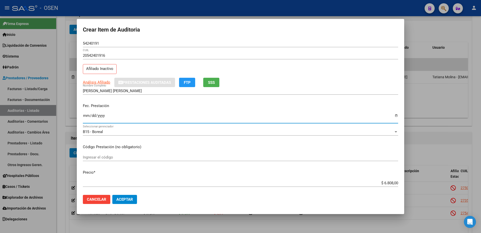
click at [83, 120] on input "Ingresar la fecha" at bounding box center [240, 117] width 315 height 8
click at [385, 181] on input "$ 6.808,00" at bounding box center [240, 182] width 315 height 5
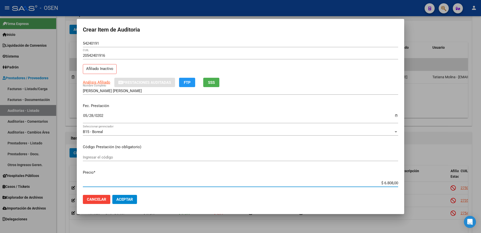
click at [385, 181] on input "$ 6.808,00" at bounding box center [240, 182] width 315 height 5
paste input "246"
click at [91, 46] on div "54240191 Nro Documento" at bounding box center [240, 44] width 315 height 8
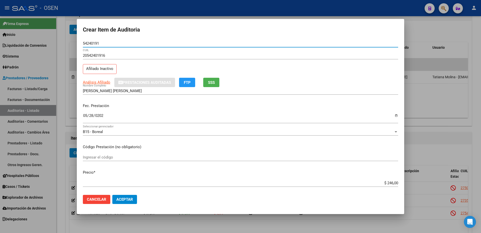
click at [91, 46] on div "54240191 Nro Documento" at bounding box center [240, 44] width 315 height 8
click at [91, 44] on input "54240191" at bounding box center [240, 43] width 315 height 5
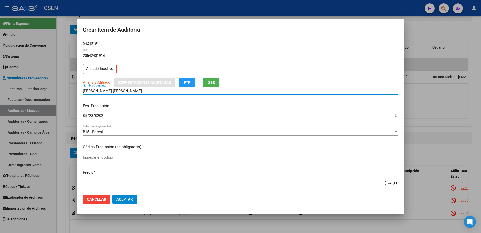
click at [133, 90] on input "[PERSON_NAME] [PERSON_NAME]" at bounding box center [240, 90] width 315 height 5
paste input "54240191"
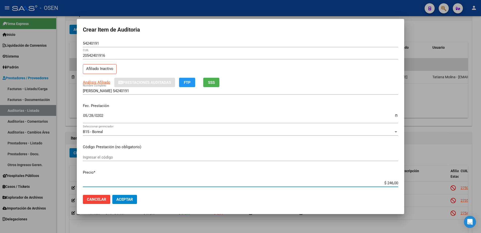
drag, startPoint x: 376, startPoint y: 185, endPoint x: 399, endPoint y: 184, distance: 23.4
click at [385, 184] on mat-dialog-content "54240191 Nro Documento 20542401916 CUIL Afiliado Inactivo Análisis Afiliado Pre…" at bounding box center [240, 115] width 327 height 151
click at [161, 93] on div "[PERSON_NAME] 54240191 Nombre Completo" at bounding box center [240, 91] width 315 height 8
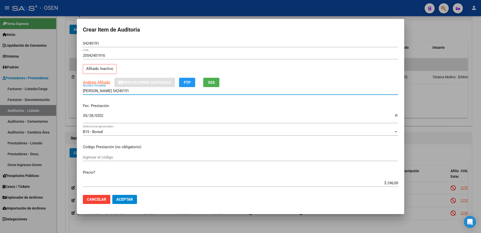
paste input "$ 246,00"
drag, startPoint x: 166, startPoint y: 91, endPoint x: 38, endPoint y: 87, distance: 128.0
click at [38, 87] on div "Crear Item de Auditoria 54240191 Nro Documento 20542401916 CUIL Afiliado Inacti…" at bounding box center [240, 116] width 481 height 233
click at [161, 91] on input "[PERSON_NAME] 54240191 $ 246,00" at bounding box center [240, 90] width 315 height 5
drag, startPoint x: 161, startPoint y: 91, endPoint x: 128, endPoint y: 93, distance: 32.8
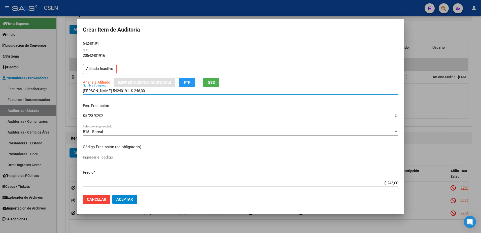
click at [128, 93] on div "[PERSON_NAME] 54240191 $ 246,00 Nombre Completo" at bounding box center [240, 91] width 315 height 8
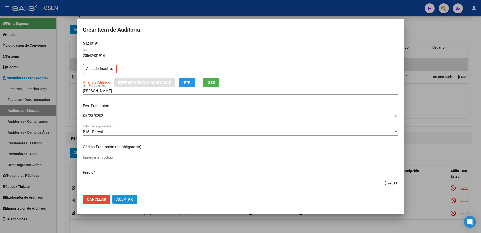
click at [124, 186] on button "Aceptar" at bounding box center [124, 198] width 25 height 9
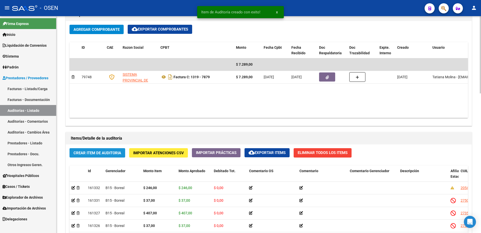
click at [113, 155] on button "Crear Item de Auditoria" at bounding box center [98, 152] width 56 height 9
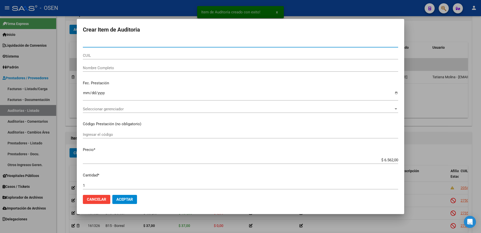
click at [126, 56] on input "CUIL" at bounding box center [240, 55] width 315 height 5
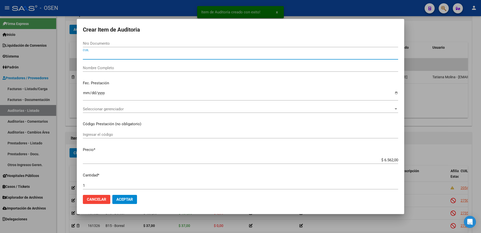
paste input "20497758697"
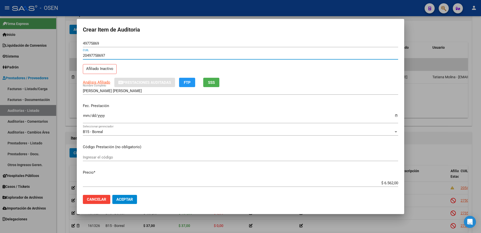
click at [89, 116] on input "Ingresar la fecha" at bounding box center [240, 117] width 315 height 8
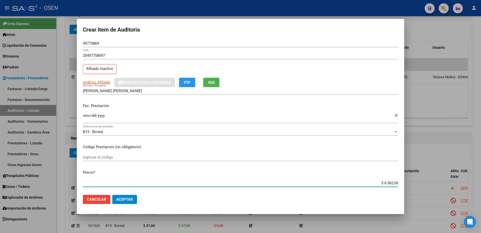
paste input "246"
click at [96, 46] on div "49775869 Nro Documento" at bounding box center [240, 44] width 315 height 8
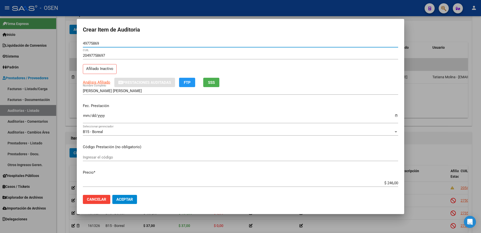
click at [96, 44] on input "49775869" at bounding box center [240, 43] width 315 height 5
click at [129, 92] on input "[PERSON_NAME] [PERSON_NAME]" at bounding box center [240, 90] width 315 height 5
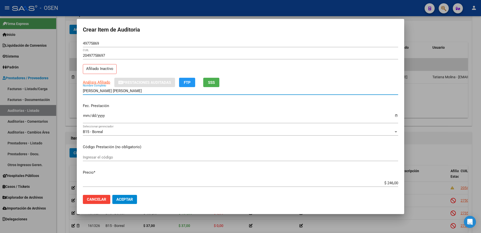
paste input "49775869"
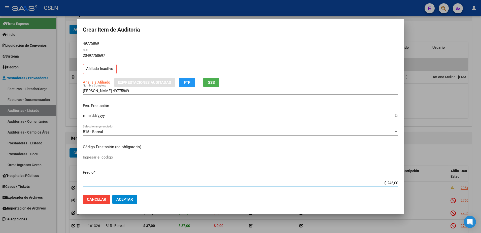
drag, startPoint x: 380, startPoint y: 184, endPoint x: 401, endPoint y: 182, distance: 21.3
click at [385, 182] on mat-dialog-content "49775869 Nro Documento 20497758697 CUIL Afiliado Inactivo Análisis Afiliado Pre…" at bounding box center [240, 115] width 327 height 151
click at [192, 90] on input "[PERSON_NAME] 49775869" at bounding box center [240, 90] width 315 height 5
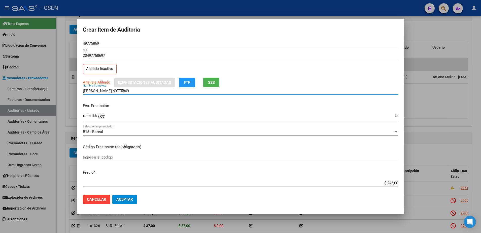
paste input "$ 246,00"
drag, startPoint x: 169, startPoint y: 90, endPoint x: 44, endPoint y: 93, distance: 124.7
click at [44, 93] on div "Crear Item de Auditoria 49775869 Nro Documento 20497758697 CUIL Afiliado Inacti…" at bounding box center [240, 116] width 481 height 233
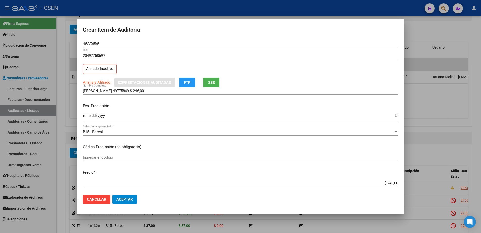
click at [137, 95] on div "[PERSON_NAME] 49775869 $ 246,00 Nombre Completo" at bounding box center [240, 93] width 315 height 12
drag, startPoint x: 173, startPoint y: 92, endPoint x: 122, endPoint y: 91, distance: 50.9
click at [122, 91] on input "[PERSON_NAME] 49775869 $ 246,00" at bounding box center [240, 90] width 315 height 5
click at [127, 186] on span "Aceptar" at bounding box center [124, 199] width 17 height 5
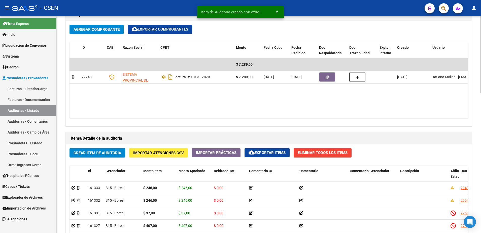
click at [99, 156] on button "Crear Item de Auditoria" at bounding box center [98, 152] width 56 height 9
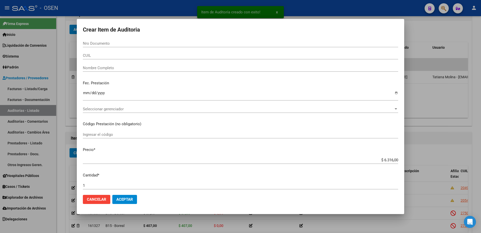
click at [126, 59] on div "CUIL" at bounding box center [240, 58] width 315 height 12
click at [126, 58] on div "CUIL" at bounding box center [240, 56] width 315 height 8
click at [126, 56] on input "CUIL" at bounding box center [240, 55] width 315 height 5
paste input "27358073978"
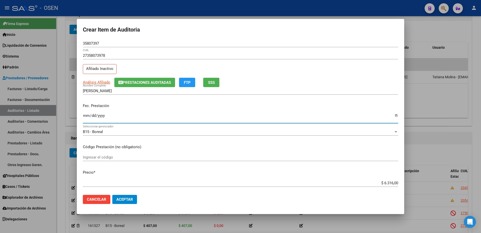
click at [87, 117] on input "Ingresar la fecha" at bounding box center [240, 117] width 315 height 8
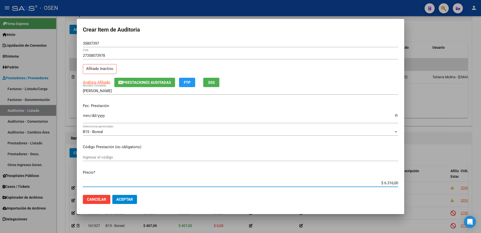
paste input "24"
click at [99, 42] on input "35807397" at bounding box center [240, 43] width 315 height 5
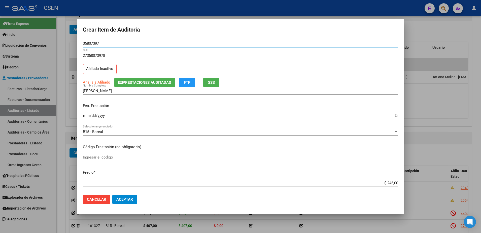
click at [98, 42] on input "35807397" at bounding box center [240, 43] width 315 height 5
click at [128, 92] on input "[PERSON_NAME]" at bounding box center [240, 90] width 315 height 5
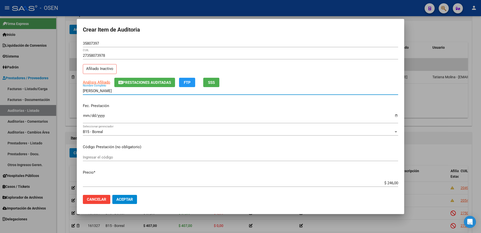
click at [128, 92] on input "[PERSON_NAME]" at bounding box center [240, 90] width 315 height 5
paste input "35807397"
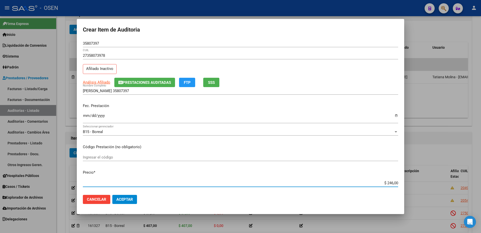
drag, startPoint x: 368, startPoint y: 183, endPoint x: 394, endPoint y: 183, distance: 26.0
click at [385, 183] on input "$ 246,00" at bounding box center [240, 182] width 315 height 5
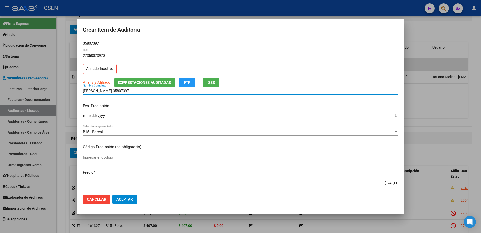
click at [150, 91] on input "[PERSON_NAME] 35807397" at bounding box center [240, 90] width 315 height 5
paste input "$ 246,00"
drag, startPoint x: 151, startPoint y: 90, endPoint x: 51, endPoint y: 90, distance: 99.5
click at [51, 90] on div "Crear Item de Auditoria 35807397 Nro Documento 27358073978 CUIL Afiliado Inacti…" at bounding box center [240, 116] width 481 height 233
click at [177, 91] on input "[PERSON_NAME] 35807397 $ 246,00" at bounding box center [240, 90] width 315 height 5
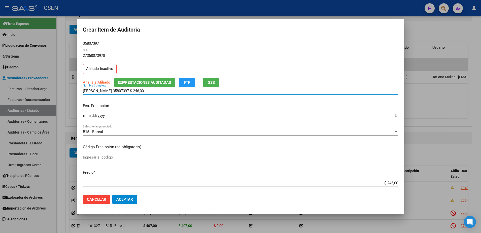
drag, startPoint x: 177, startPoint y: 91, endPoint x: 118, endPoint y: 96, distance: 59.1
click at [118, 96] on div "[PERSON_NAME] 35807397 $ 246,00 Nombre Completo" at bounding box center [240, 93] width 315 height 12
click at [127, 186] on span "Aceptar" at bounding box center [124, 199] width 17 height 5
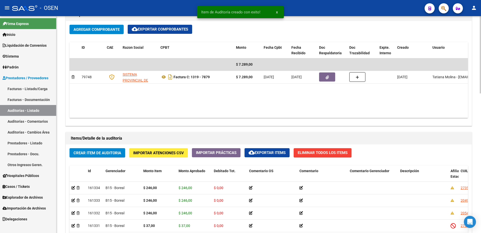
click at [107, 134] on h1 "Items/Detalle de la auditoría" at bounding box center [269, 138] width 396 height 8
click at [116, 152] on span "Crear Item de Auditoria" at bounding box center [98, 152] width 48 height 5
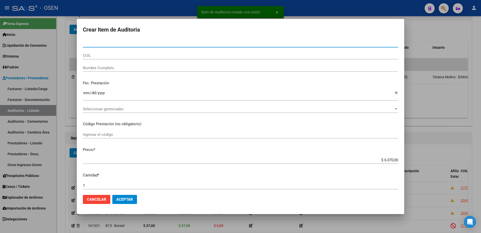
click at [129, 57] on input "CUIL" at bounding box center [240, 55] width 315 height 5
paste input "20561002755"
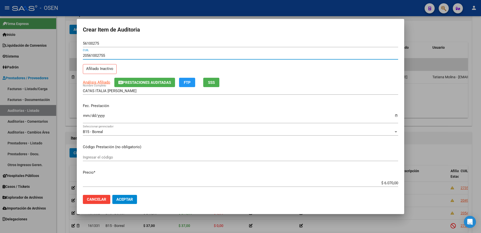
click at [89, 117] on input "Ingresar la fecha" at bounding box center [240, 117] width 315 height 8
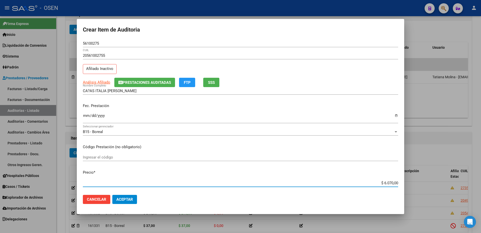
paste input "776"
click at [95, 39] on form "Crear Item de Auditoria 56100275 Nro Documento 20561002755 CUIL Afiliado Inacti…" at bounding box center [240, 116] width 315 height 183
click at [96, 41] on input "56100275" at bounding box center [240, 43] width 315 height 5
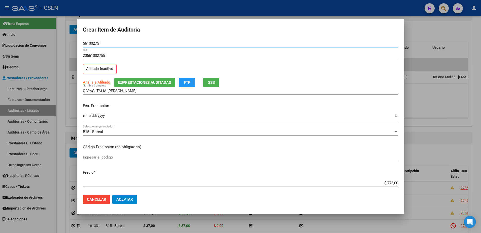
click at [96, 41] on input "56100275" at bounding box center [240, 43] width 315 height 5
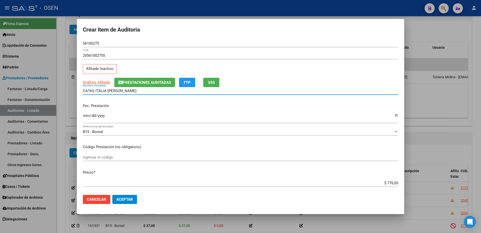
drag, startPoint x: 123, startPoint y: 92, endPoint x: 72, endPoint y: 90, distance: 50.9
click at [72, 90] on div "Crear Item de Auditoria 56100275 Nro Documento 20561002755 CUIL Afiliado Inacti…" at bounding box center [240, 116] width 481 height 233
paste input "ÑAS ITALIA, [PERSON_NAME]"
click at [95, 44] on input "56100275" at bounding box center [240, 43] width 315 height 5
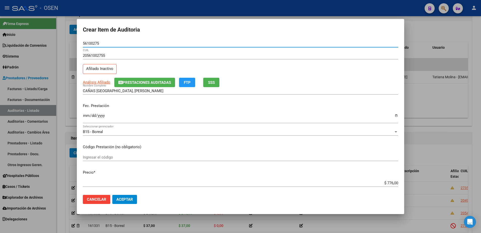
click at [95, 44] on input "56100275" at bounding box center [240, 43] width 315 height 5
click at [137, 90] on input "CAÑAS [GEOGRAPHIC_DATA], [PERSON_NAME]" at bounding box center [240, 90] width 315 height 5
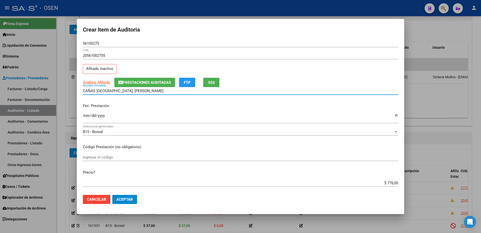
click at [127, 90] on input "CAÑAS [GEOGRAPHIC_DATA], [PERSON_NAME]" at bounding box center [240, 90] width 315 height 5
paste input "56100275"
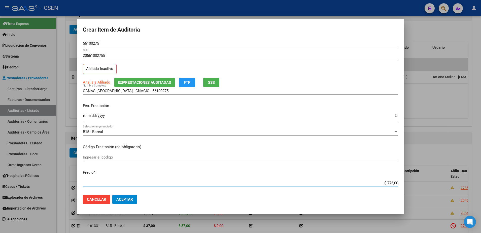
drag, startPoint x: 376, startPoint y: 183, endPoint x: 410, endPoint y: 183, distance: 34.5
click at [385, 183] on div "Crear Item de Auditoria 56100275 Nro Documento 20561002755 CUIL Afiliado Inacti…" at bounding box center [240, 116] width 481 height 233
click at [171, 87] on div "CAÑAS [GEOGRAPHIC_DATA], [PERSON_NAME] 56100275 Nombre Completo" at bounding box center [240, 91] width 315 height 8
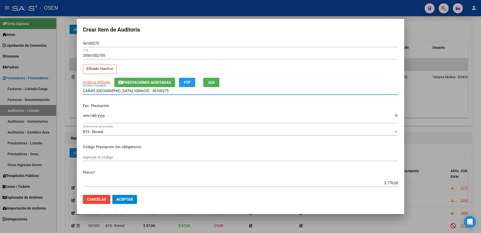
paste input "$ 776,00"
drag, startPoint x: 172, startPoint y: 91, endPoint x: 4, endPoint y: 93, distance: 168.3
click at [4, 93] on div "Crear Item de Auditoria 56100275 Nro Documento 20561002755 CUIL Afiliado Inacti…" at bounding box center [240, 116] width 481 height 233
click at [151, 89] on input "CAÑAS [GEOGRAPHIC_DATA], IGNACIO 56100275 $ 776,00" at bounding box center [240, 90] width 315 height 5
drag, startPoint x: 160, startPoint y: 89, endPoint x: 125, endPoint y: 90, distance: 34.8
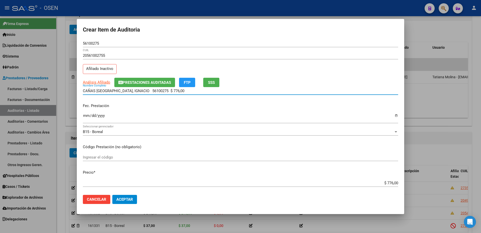
click at [125, 90] on input "CAÑAS [GEOGRAPHIC_DATA], IGNACIO 56100275 $ 776,00" at bounding box center [240, 90] width 315 height 5
click at [134, 186] on button "Aceptar" at bounding box center [124, 198] width 25 height 9
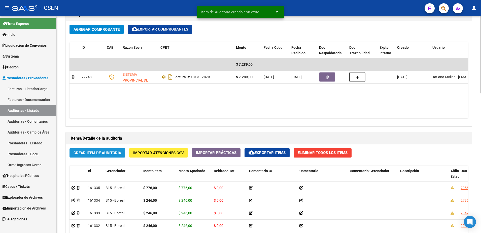
click at [110, 151] on span "Crear Item de Auditoria" at bounding box center [98, 152] width 48 height 5
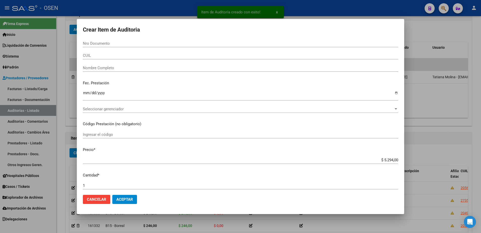
click at [115, 53] on div "CUIL" at bounding box center [240, 56] width 315 height 8
paste input "20320829667"
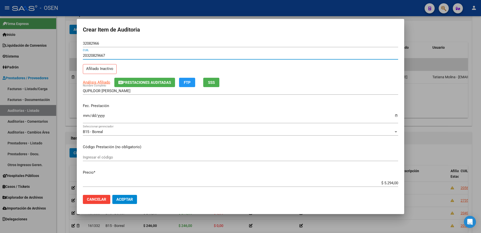
click at [85, 116] on input "Ingresar la fecha" at bounding box center [240, 117] width 315 height 8
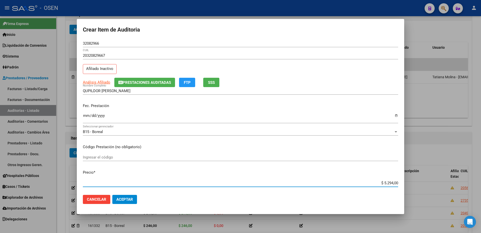
paste input "776"
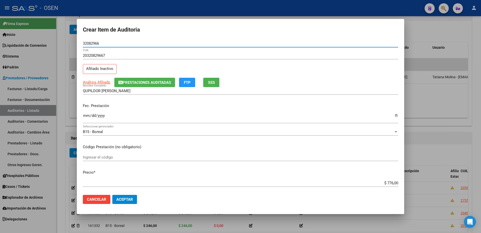
click at [93, 42] on input "32082966" at bounding box center [240, 43] width 315 height 5
click at [122, 92] on input "QUPILDOR [PERSON_NAME]" at bounding box center [240, 90] width 315 height 5
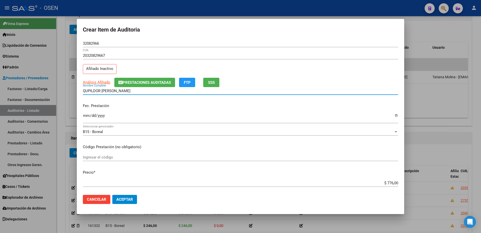
click at [122, 92] on input "QUPILDOR [PERSON_NAME]" at bounding box center [240, 90] width 315 height 5
paste input "32082966"
click at [366, 179] on mat-dialog-content "32082966 Nro Documento 20320829667 CUIL Afiliado Inactivo Análisis Afiliado Pre…" at bounding box center [240, 115] width 327 height 151
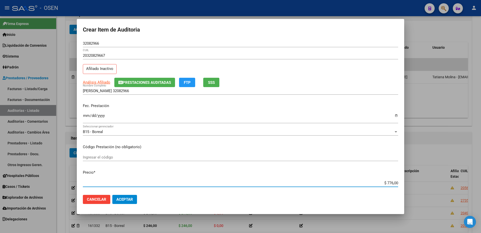
drag, startPoint x: 375, startPoint y: 181, endPoint x: 404, endPoint y: 182, distance: 28.7
click at [385, 182] on mat-dialog-content "32082966 Nro Documento 20320829667 CUIL Afiliado Inactivo Análisis Afiliado Pre…" at bounding box center [240, 115] width 327 height 151
click at [159, 94] on div "[PERSON_NAME] 32082966 Nombre Completo" at bounding box center [240, 91] width 315 height 8
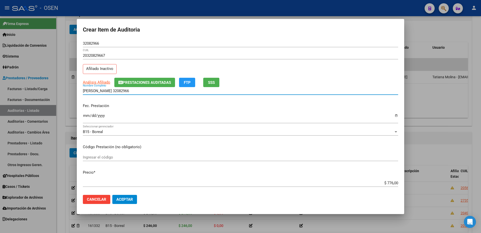
click at [157, 91] on input "[PERSON_NAME] 32082966" at bounding box center [240, 90] width 315 height 5
paste input "$ 776,00"
drag, startPoint x: 156, startPoint y: 89, endPoint x: 9, endPoint y: 88, distance: 146.9
click at [9, 88] on div "Crear Item de Auditoria 32082966 Nro Documento 20320829667 CUIL Afiliado Inacti…" at bounding box center [240, 116] width 481 height 233
click at [168, 91] on input "QUPILDOR [PERSON_NAME] 32082966 $ 776,00" at bounding box center [240, 90] width 315 height 5
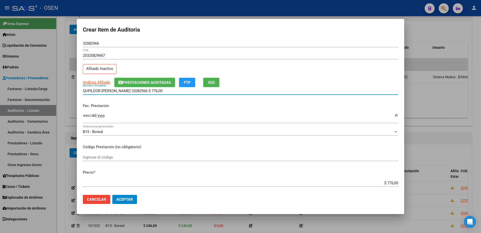
drag, startPoint x: 168, startPoint y: 91, endPoint x: 126, endPoint y: 94, distance: 41.7
click at [126, 94] on div "QUPILDOR [PERSON_NAME] 32082966 $ 776,00 Nombre Completo" at bounding box center [240, 91] width 315 height 8
click at [128, 186] on mat-dialog-actions "Cancelar Aceptar" at bounding box center [240, 198] width 315 height 17
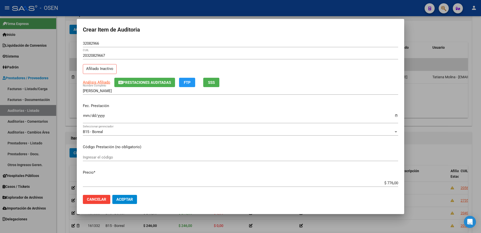
click at [129, 186] on span "Aceptar" at bounding box center [124, 199] width 17 height 5
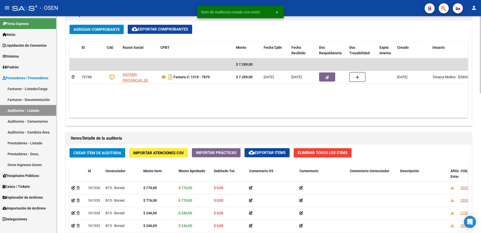
click at [113, 151] on span "Crear Item de Auditoria" at bounding box center [98, 152] width 48 height 5
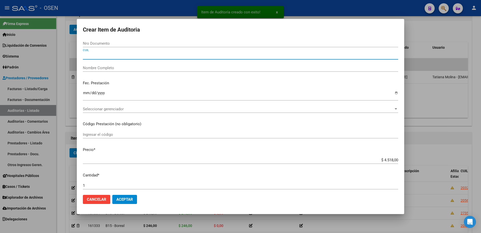
drag, startPoint x: 111, startPoint y: 55, endPoint x: 112, endPoint y: 49, distance: 6.6
click at [111, 55] on input "CUIL" at bounding box center [240, 55] width 315 height 5
paste input "20176580691"
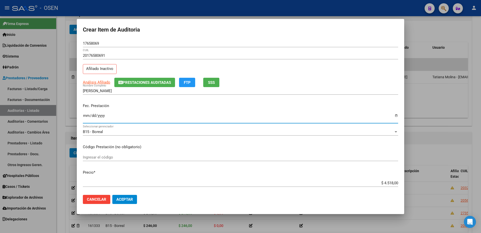
click at [84, 118] on input "Ingresar la fecha" at bounding box center [240, 117] width 315 height 8
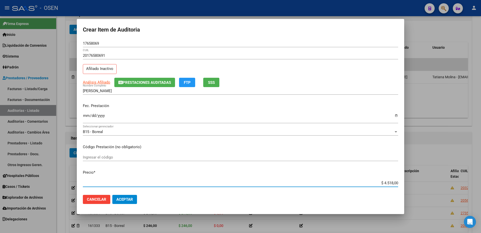
paste input "776"
click at [94, 46] on div "17658069 Nro Documento" at bounding box center [240, 44] width 315 height 8
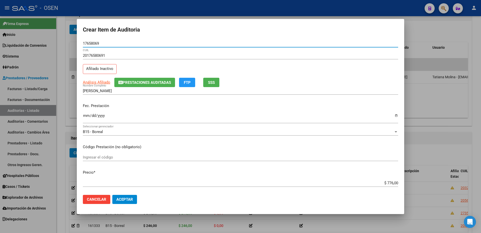
click at [83, 48] on div "17658069 Nro Documento" at bounding box center [240, 46] width 315 height 12
click at [84, 46] on div "17658069 Nro Documento" at bounding box center [240, 44] width 315 height 8
click at [87, 42] on input "17658069" at bounding box center [240, 43] width 315 height 5
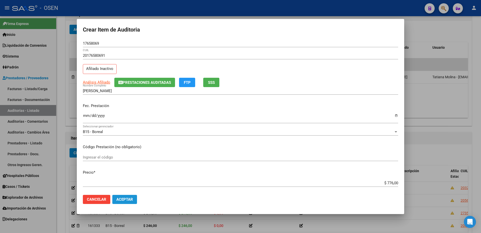
click at [130, 186] on button "Aceptar" at bounding box center [124, 198] width 25 height 9
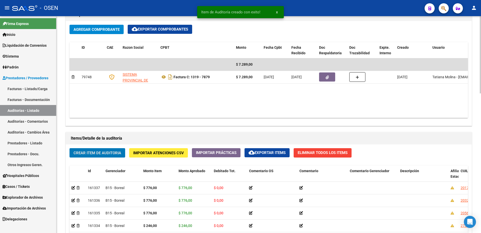
click at [103, 152] on span "Crear Item de Auditoria" at bounding box center [98, 152] width 48 height 5
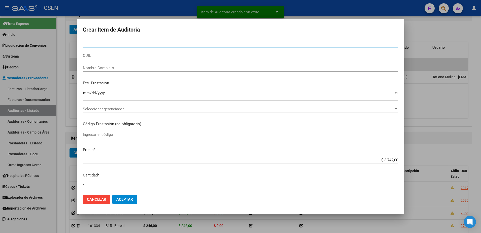
click at [111, 51] on div "Nro Documento" at bounding box center [240, 46] width 315 height 12
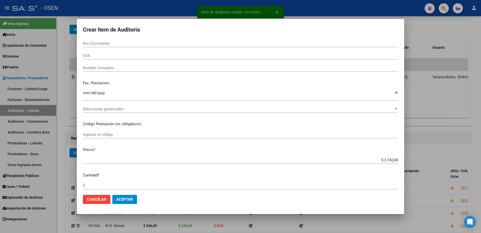
click at [111, 51] on div "Nro Documento" at bounding box center [240, 46] width 315 height 12
click at [111, 55] on input "CUIL" at bounding box center [240, 55] width 315 height 5
paste input "27269148735"
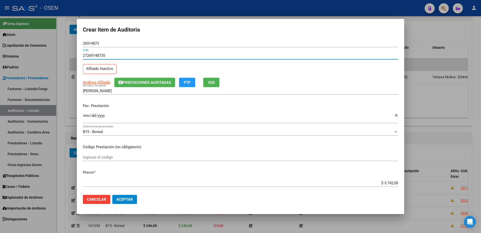
click at [86, 119] on input "Ingresar la fecha" at bounding box center [240, 117] width 315 height 8
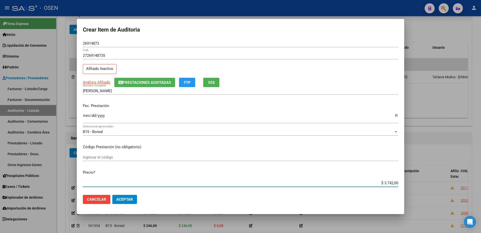
paste input "776"
click at [97, 39] on form "Crear Item de Auditoria 26914873 Nro Documento 27269148735 CUIL Afiliado Inacti…" at bounding box center [240, 116] width 315 height 183
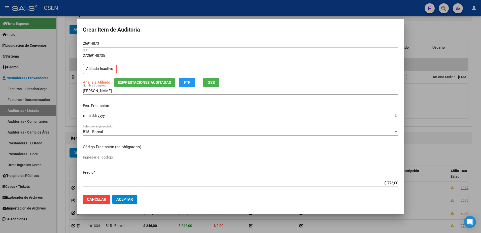
click at [97, 41] on input "26914873" at bounding box center [240, 43] width 315 height 5
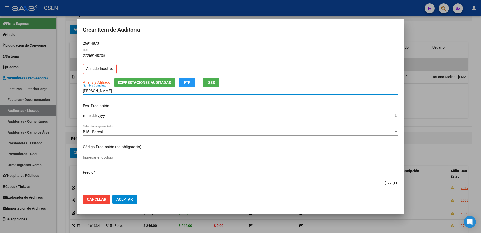
click at [111, 91] on input "[PERSON_NAME]" at bounding box center [240, 90] width 315 height 5
paste input "26914873"
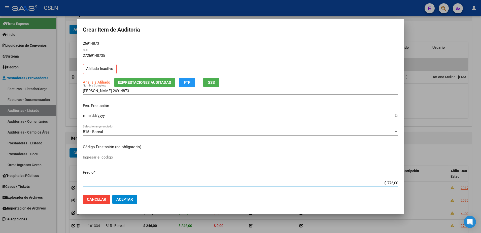
drag, startPoint x: 369, startPoint y: 182, endPoint x: 411, endPoint y: 185, distance: 41.7
click at [385, 185] on div "Crear Item de Auditoria 26914873 Nro Documento 27269148735 CUIL Afiliado Inacti…" at bounding box center [240, 116] width 481 height 233
click at [166, 95] on div "[PERSON_NAME] 26914873 Nombre Completo" at bounding box center [240, 93] width 315 height 12
click at [165, 91] on input "[PERSON_NAME] 26914873" at bounding box center [240, 90] width 315 height 5
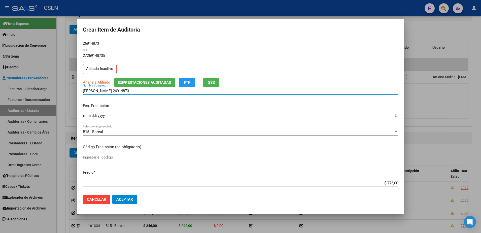
paste input "$ 776,00"
drag, startPoint x: 165, startPoint y: 91, endPoint x: 60, endPoint y: 93, distance: 105.1
click at [60, 93] on div "Crear Item de Auditoria 26914873 Nro Documento 27269148735 CUIL Afiliado Inacti…" at bounding box center [240, 116] width 481 height 233
click at [141, 92] on input "[PERSON_NAME] 26914873 $ 776,00" at bounding box center [240, 90] width 315 height 5
drag, startPoint x: 145, startPoint y: 89, endPoint x: 106, endPoint y: 90, distance: 38.8
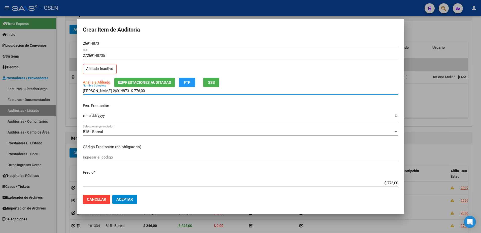
click at [106, 90] on input "[PERSON_NAME] 26914873 $ 776,00" at bounding box center [240, 90] width 315 height 5
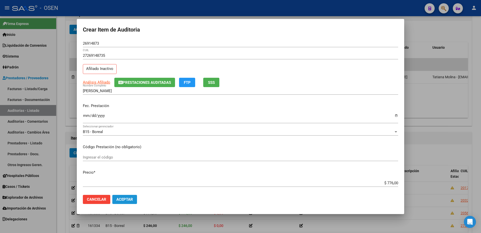
click at [126, 186] on span "Aceptar" at bounding box center [124, 199] width 17 height 5
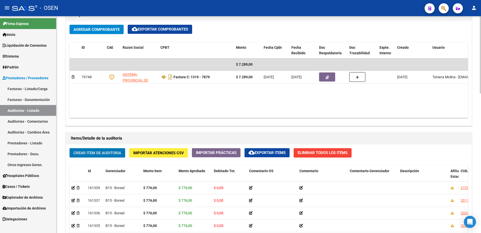
click at [111, 151] on span "Crear Item de Auditoria" at bounding box center [98, 152] width 48 height 5
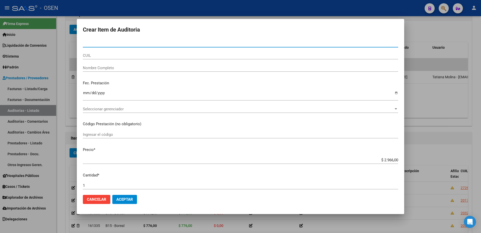
click at [130, 61] on div "CUIL" at bounding box center [240, 58] width 315 height 12
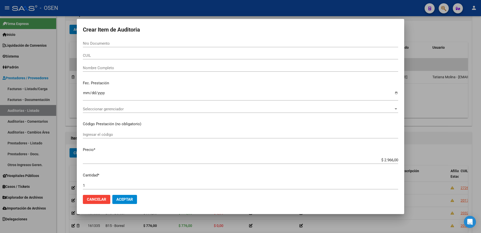
click at [130, 58] on div "CUIL" at bounding box center [240, 56] width 315 height 8
paste input "27299437189"
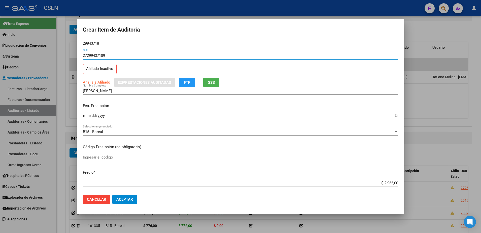
click at [89, 114] on input "Ingresar la fecha" at bounding box center [240, 117] width 315 height 8
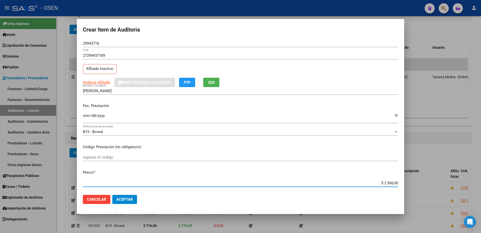
paste input "77"
click at [93, 43] on input "29943718" at bounding box center [240, 43] width 315 height 5
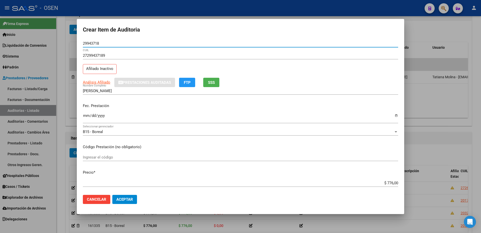
click at [93, 43] on input "29943718" at bounding box center [240, 43] width 315 height 5
click at [125, 90] on input "[PERSON_NAME]" at bounding box center [240, 90] width 315 height 5
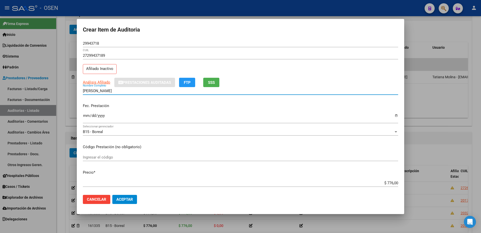
click at [125, 90] on input "[PERSON_NAME]" at bounding box center [240, 90] width 315 height 5
paste input "29943718"
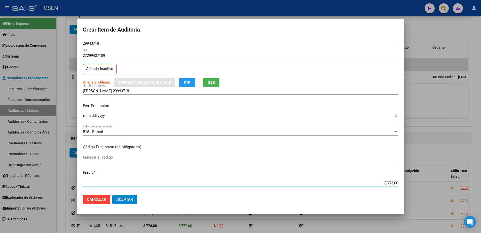
drag, startPoint x: 379, startPoint y: 184, endPoint x: 407, endPoint y: 182, distance: 28.3
click at [385, 182] on div "Crear Item de Auditoria 29943718 Nro Documento 27299437189 CUIL Afiliado Inacti…" at bounding box center [240, 116] width 481 height 233
click at [139, 91] on input "[PERSON_NAME] 29943718" at bounding box center [240, 90] width 315 height 5
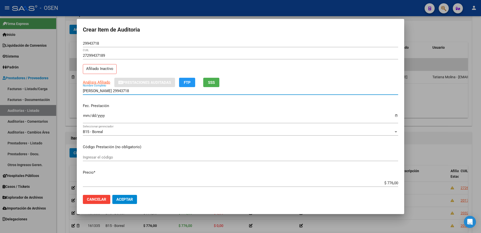
paste input "$ 776,00"
click at [158, 90] on input "[PERSON_NAME] 29943718 $ 776,00" at bounding box center [240, 90] width 315 height 5
drag, startPoint x: 151, startPoint y: 91, endPoint x: 76, endPoint y: 93, distance: 75.6
click at [56, 88] on div "Crear Item de Auditoria 29943718 Nro Documento 27299437189 CUIL Afiliado Inacti…" at bounding box center [240, 116] width 481 height 233
click at [150, 96] on div "[PERSON_NAME] 29943718 $ 776,00 Nombre Completo" at bounding box center [240, 93] width 315 height 12
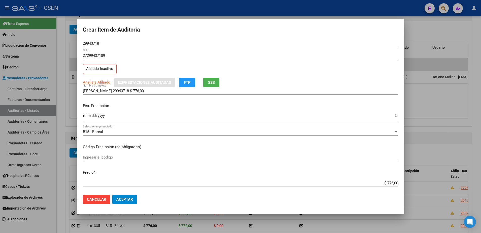
click at [151, 92] on input "[PERSON_NAME] 29943718 $ 776,00" at bounding box center [240, 90] width 315 height 5
drag, startPoint x: 151, startPoint y: 93, endPoint x: 121, endPoint y: 94, distance: 30.0
click at [121, 94] on div "[PERSON_NAME] 29943718 $ 776,00 Nombre Completo" at bounding box center [240, 93] width 315 height 12
click at [120, 186] on span "Aceptar" at bounding box center [124, 199] width 17 height 5
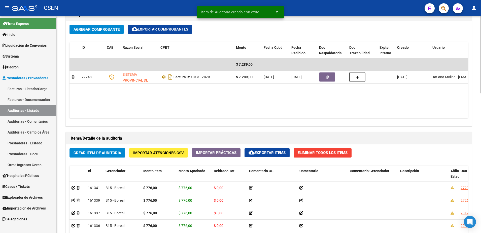
click at [112, 154] on span "Crear Item de Auditoria" at bounding box center [98, 152] width 48 height 5
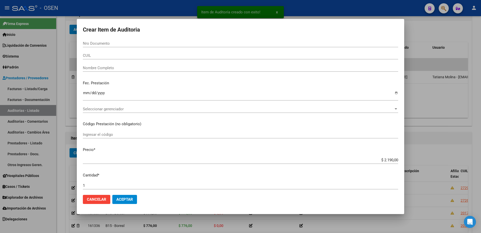
click at [113, 58] on div "CUIL" at bounding box center [240, 56] width 315 height 8
paste input "20451972821"
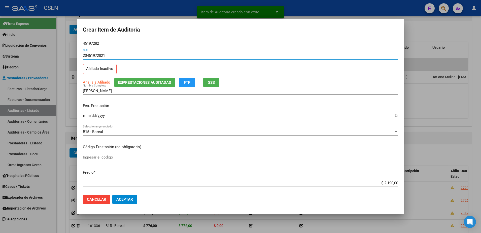
click at [87, 118] on input "Ingresar la fecha" at bounding box center [240, 117] width 315 height 8
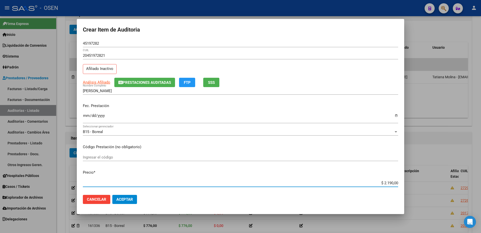
paste
click at [94, 43] on input "45197282" at bounding box center [240, 43] width 315 height 5
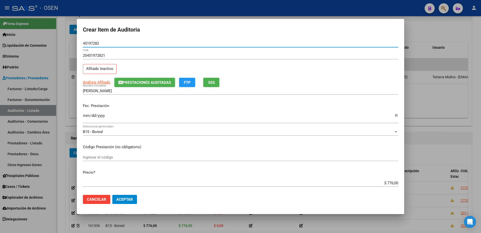
click at [94, 43] on input "45197282" at bounding box center [240, 43] width 315 height 5
click at [102, 36] on form "Crear Item de Auditoria 45197282 Nro Documento 20451972821 CUIL Afiliado Inacti…" at bounding box center [240, 116] width 315 height 183
click at [102, 41] on input "45197282" at bounding box center [240, 43] width 315 height 5
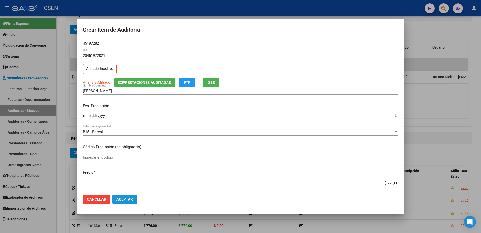
click at [132, 186] on span "Aceptar" at bounding box center [124, 199] width 17 height 5
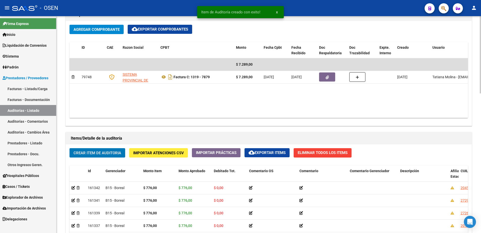
click at [113, 148] on button "Crear Item de Auditoria" at bounding box center [98, 152] width 56 height 9
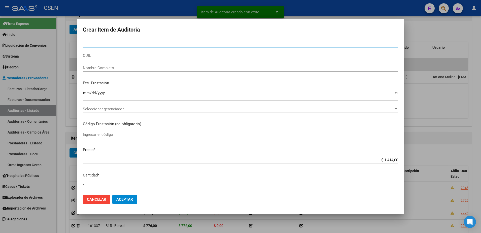
drag, startPoint x: 133, startPoint y: 54, endPoint x: 133, endPoint y: 49, distance: 5.3
click at [133, 54] on input "CUIL" at bounding box center [240, 55] width 315 height 5
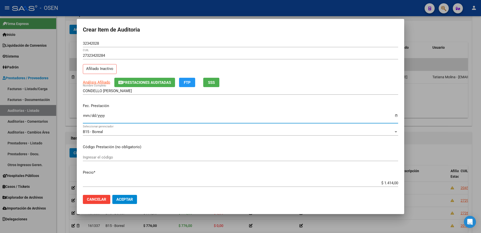
click at [85, 115] on input "Ingresar la fecha" at bounding box center [240, 117] width 315 height 8
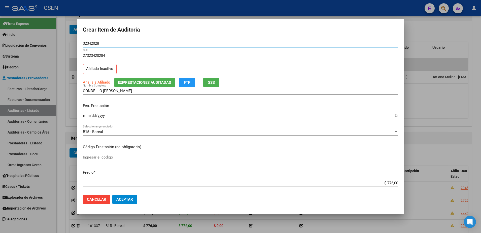
click at [90, 41] on input "32342028" at bounding box center [240, 43] width 315 height 5
click at [91, 41] on input "32342028" at bounding box center [240, 43] width 315 height 5
click at [95, 46] on div "32342028 Nro Documento" at bounding box center [240, 44] width 315 height 8
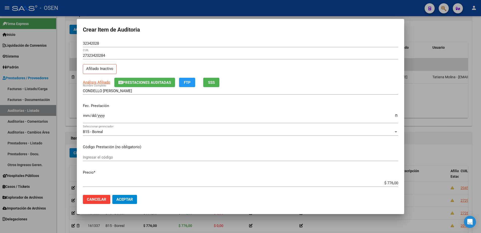
click at [95, 46] on div "32342028 Nro Documento" at bounding box center [240, 44] width 315 height 8
click at [96, 44] on input "Nro Documento" at bounding box center [240, 43] width 315 height 5
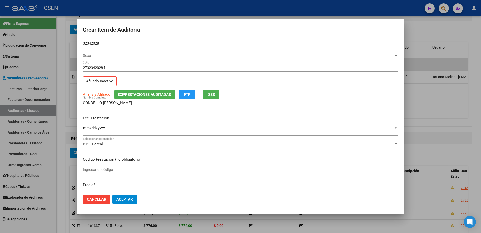
click at [97, 43] on input "32342028" at bounding box center [240, 43] width 315 height 5
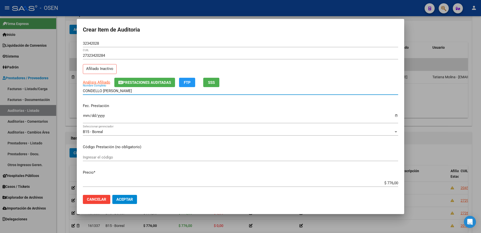
drag, startPoint x: 124, startPoint y: 91, endPoint x: 147, endPoint y: 90, distance: 22.9
click at [147, 90] on input "CONDELLO [PERSON_NAME]" at bounding box center [240, 90] width 315 height 5
click at [148, 93] on div "[PERSON_NAME] [PERSON_NAME] Nombre Completo" at bounding box center [240, 91] width 315 height 8
click at [123, 90] on input "CONDELLO [PERSON_NAME]" at bounding box center [240, 90] width 315 height 5
drag, startPoint x: 123, startPoint y: 90, endPoint x: 166, endPoint y: 93, distance: 42.2
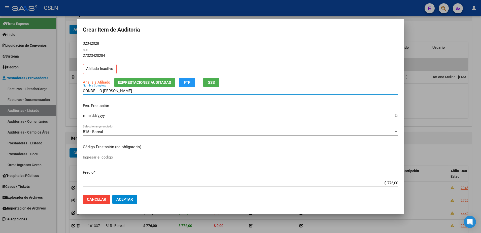
click at [166, 93] on div "[PERSON_NAME] [PERSON_NAME] Nombre Completo" at bounding box center [240, 91] width 315 height 8
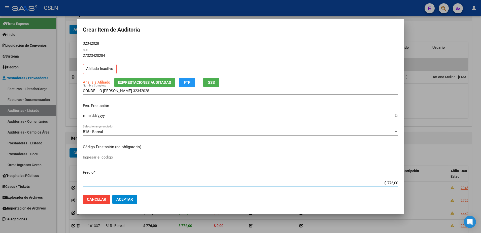
drag, startPoint x: 378, startPoint y: 183, endPoint x: 405, endPoint y: 182, distance: 27.0
click at [385, 182] on div "Crear Item de Auditoria 32342028 Nro Documento 27323420284 CUIL Afiliado Inacti…" at bounding box center [240, 116] width 481 height 233
click at [155, 88] on div "[PERSON_NAME] 32342028 Nombre Completo" at bounding box center [240, 91] width 315 height 8
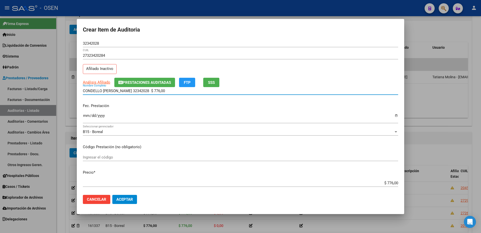
drag, startPoint x: 155, startPoint y: 90, endPoint x: 65, endPoint y: 90, distance: 90.4
click at [65, 90] on div "Crear Item de Auditoria 32342028 Nro Documento 27323420284 CUIL Afiliado Inacti…" at bounding box center [240, 116] width 481 height 233
click at [159, 88] on input "CONDELLO [PERSON_NAME] 32342028 $ 776,00" at bounding box center [240, 90] width 315 height 5
drag, startPoint x: 162, startPoint y: 90, endPoint x: 121, endPoint y: 90, distance: 41.6
click at [121, 90] on input "CONDELLO [PERSON_NAME] 32342028 $ 776,00" at bounding box center [240, 90] width 315 height 5
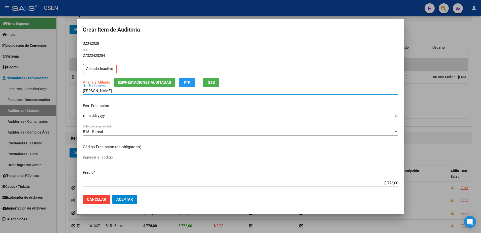
click at [111, 186] on mat-dialog-actions "Cancelar Aceptar" at bounding box center [240, 198] width 315 height 17
click at [119, 186] on button "Aceptar" at bounding box center [124, 198] width 25 height 9
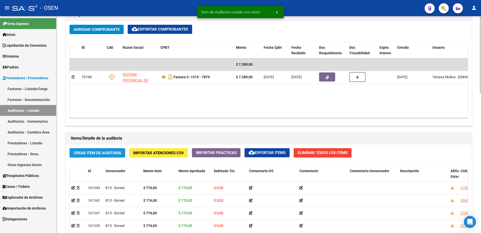
click at [101, 151] on span "Crear Item de Auditoria" at bounding box center [98, 152] width 48 height 5
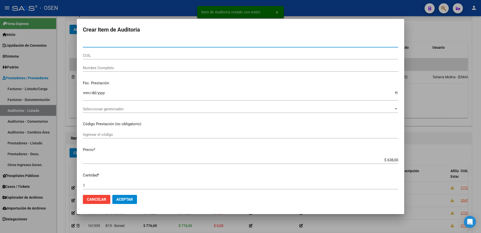
click at [105, 59] on div "CUIL" at bounding box center [240, 56] width 315 height 8
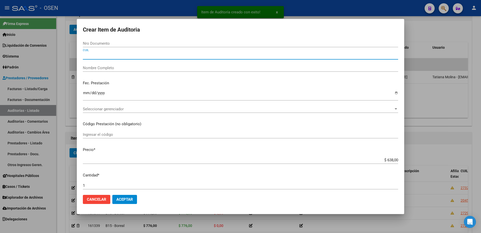
click at [106, 56] on input "CUIL" at bounding box center [240, 55] width 315 height 5
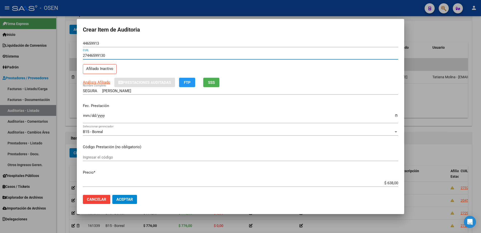
click at [85, 118] on input "Ingresar la fecha" at bounding box center [240, 117] width 315 height 8
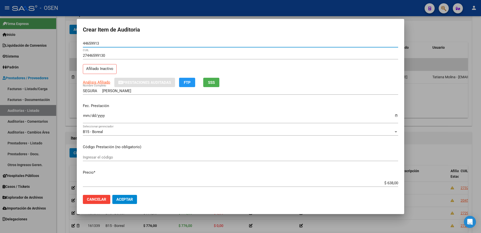
click at [95, 44] on input "44659913" at bounding box center [240, 43] width 315 height 5
click at [118, 46] on div "44659913 Nro Documento" at bounding box center [240, 44] width 315 height 8
click at [116, 43] on input "44659913" at bounding box center [240, 43] width 315 height 5
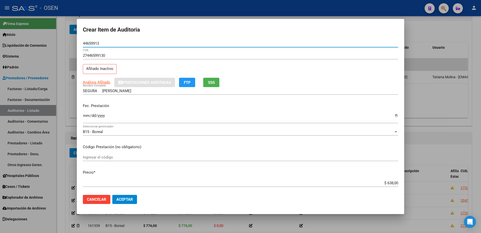
click at [87, 42] on input "44659913" at bounding box center [240, 43] width 315 height 5
click at [107, 41] on input "44659913" at bounding box center [240, 43] width 315 height 5
drag, startPoint x: 105, startPoint y: 44, endPoint x: 71, endPoint y: 45, distance: 34.0
click at [71, 45] on div "Crear Item de Auditoria 44659913 Nro Documento 27446599130 CUIL Afiliado Inacti…" at bounding box center [240, 116] width 481 height 233
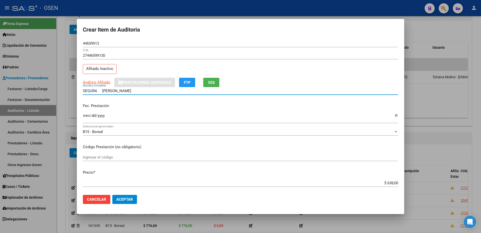
click at [103, 91] on input "SEGURA [PERSON_NAME]" at bounding box center [240, 90] width 315 height 5
click at [96, 43] on input "44659913" at bounding box center [240, 43] width 315 height 5
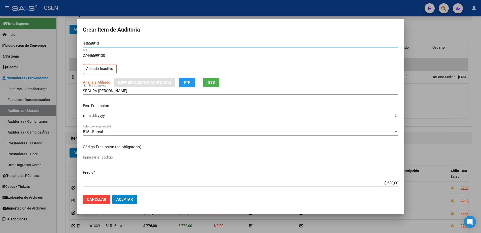
click at [96, 43] on input "44659913" at bounding box center [240, 43] width 315 height 5
click at [126, 92] on input "SEGURA [PERSON_NAME]" at bounding box center [240, 90] width 315 height 5
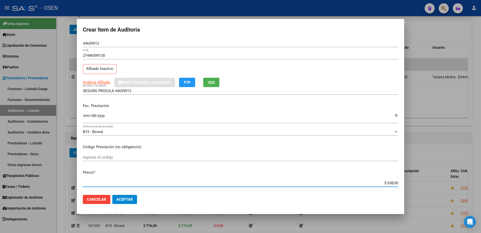
drag, startPoint x: 378, startPoint y: 182, endPoint x: 398, endPoint y: 181, distance: 19.5
click at [385, 181] on mat-dialog-content "44659913 Nro Documento 27446599130 CUIL Afiliado Inactivo Análisis Afiliado Pre…" at bounding box center [240, 115] width 327 height 151
click at [157, 92] on input "SEGURA PRISCILA 44659913" at bounding box center [240, 90] width 315 height 5
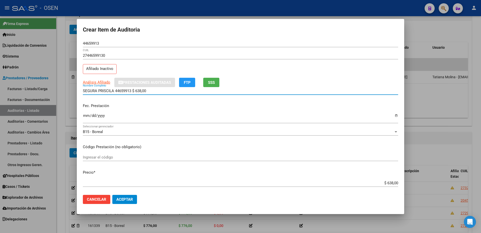
drag, startPoint x: 157, startPoint y: 92, endPoint x: 64, endPoint y: 91, distance: 92.7
click at [64, 91] on div "Crear Item de Auditoria 44659913 Nro Documento 27446599130 CUIL Afiliado Inacti…" at bounding box center [240, 116] width 481 height 233
click at [96, 42] on input "44659913" at bounding box center [240, 43] width 315 height 5
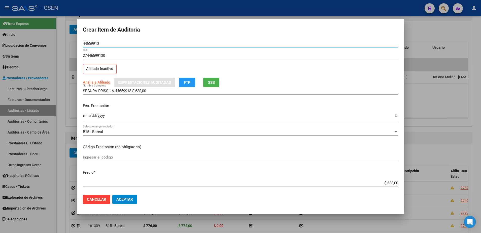
click at [96, 42] on input "44659913" at bounding box center [240, 43] width 315 height 5
